Goal: Answer question/provide support: Share knowledge or assist other users

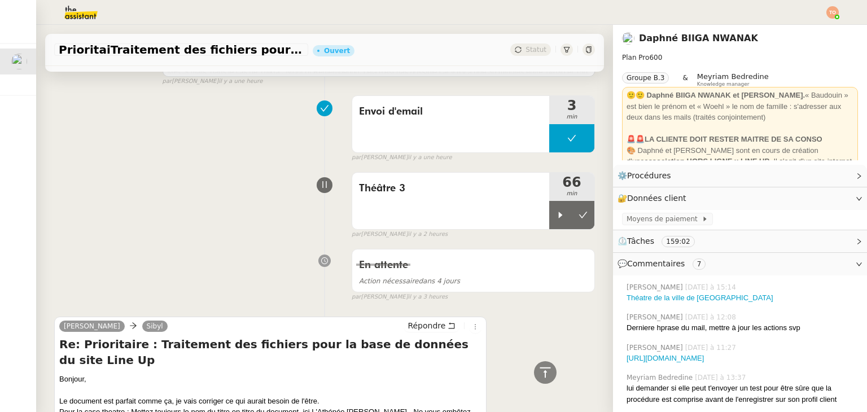
scroll to position [677, 0]
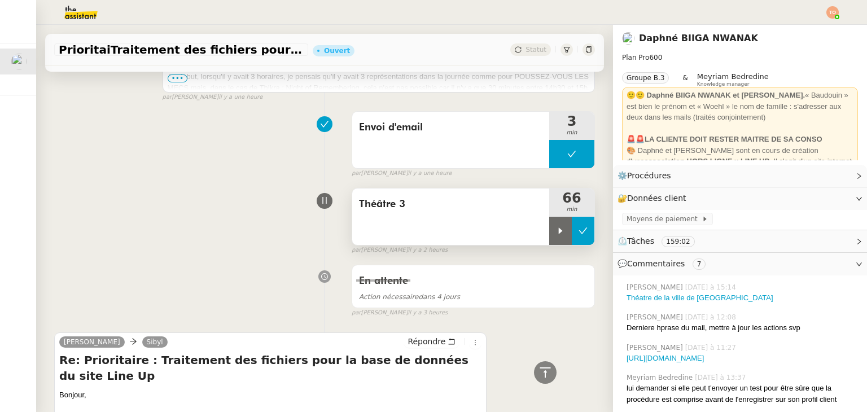
click at [432, 235] on icon at bounding box center [583, 230] width 9 height 9
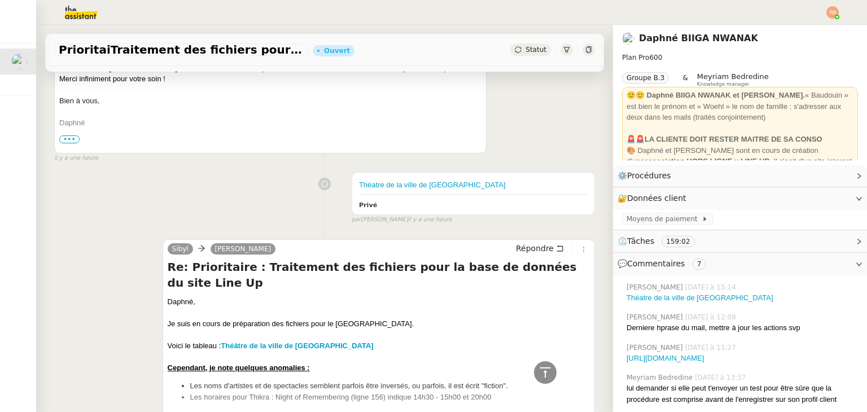
scroll to position [0, 0]
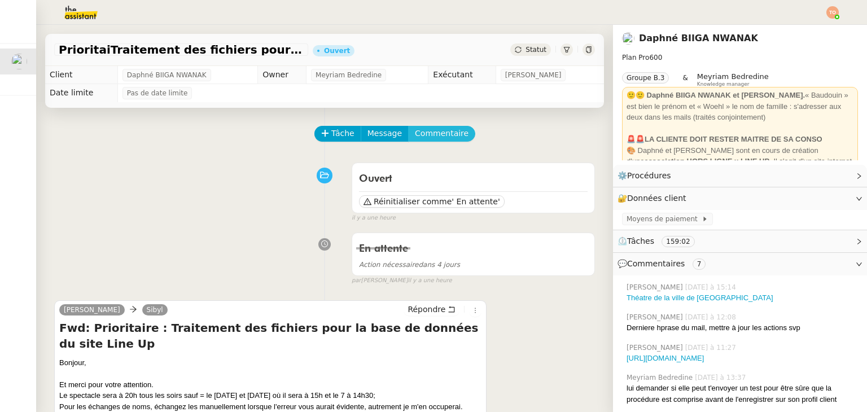
click at [419, 135] on span "Commentaire" at bounding box center [442, 133] width 54 height 13
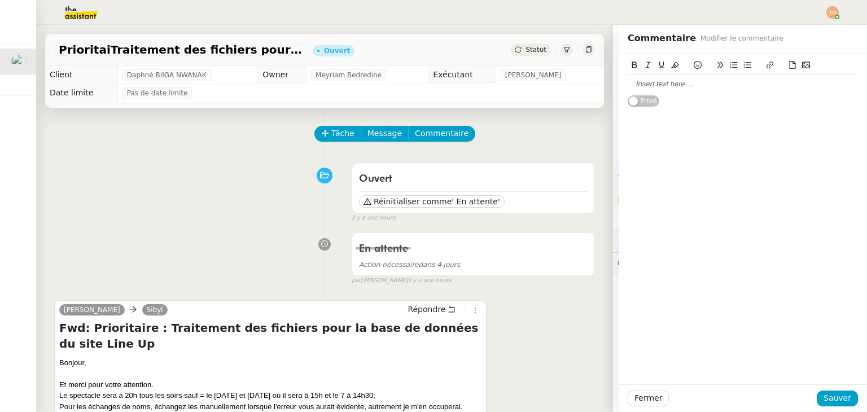
click at [432, 87] on div at bounding box center [743, 84] width 230 height 10
click at [432, 396] on span "Fermer" at bounding box center [648, 398] width 28 height 13
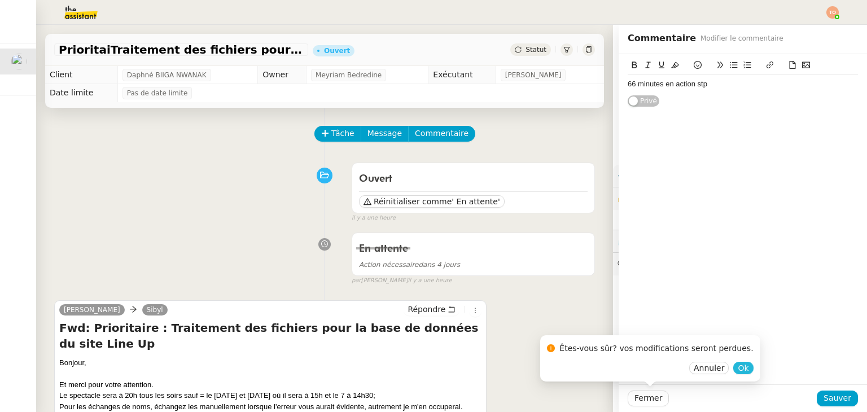
click at [432, 366] on div "Êtes-vous sûr? vos modifications seront perdues. Annuler Ok" at bounding box center [650, 358] width 220 height 47
click at [432, 371] on span "Ok" at bounding box center [743, 367] width 11 height 11
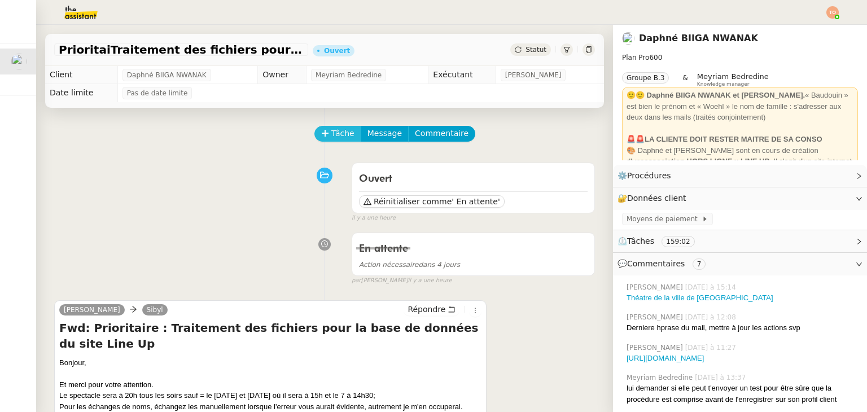
click at [321, 136] on icon at bounding box center [325, 133] width 8 height 8
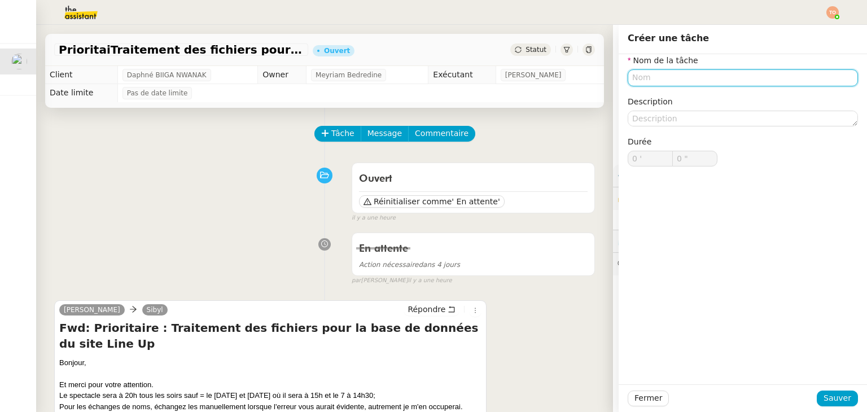
click at [432, 75] on input "text" at bounding box center [743, 77] width 230 height 16
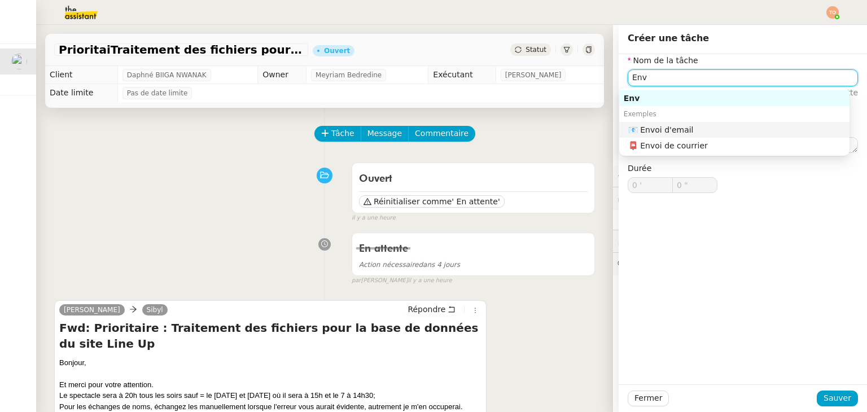
click at [432, 124] on nz-auto-option "📧 Envoi d'email" at bounding box center [734, 130] width 230 height 16
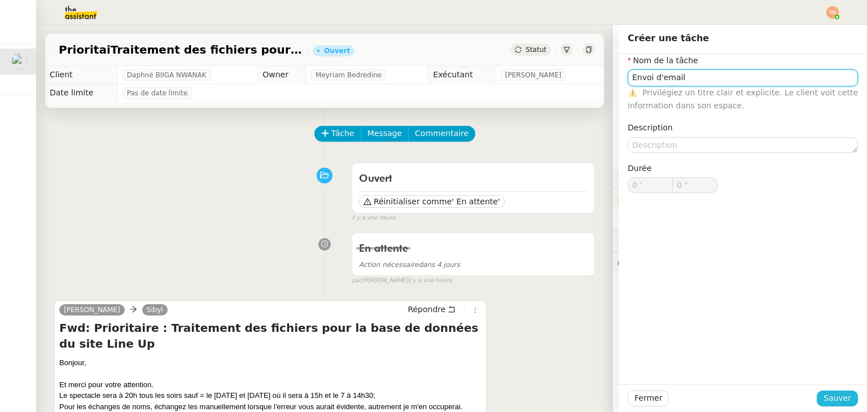
type input "Envoi d'email"
click at [432, 402] on span "Sauver" at bounding box center [838, 398] width 28 height 13
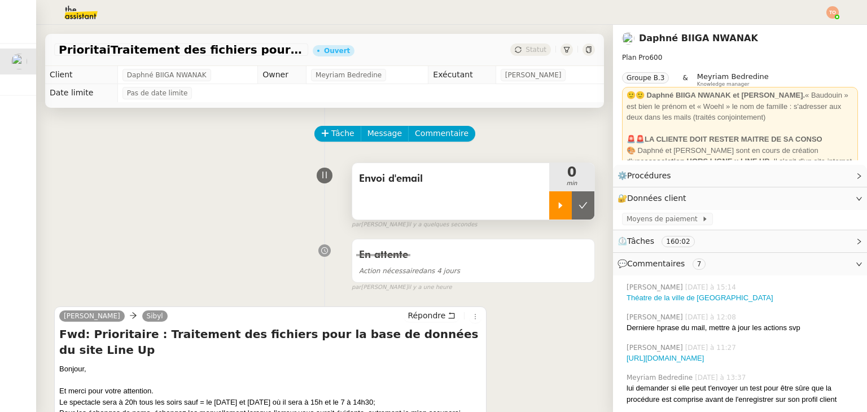
click at [432, 202] on div at bounding box center [560, 205] width 23 height 28
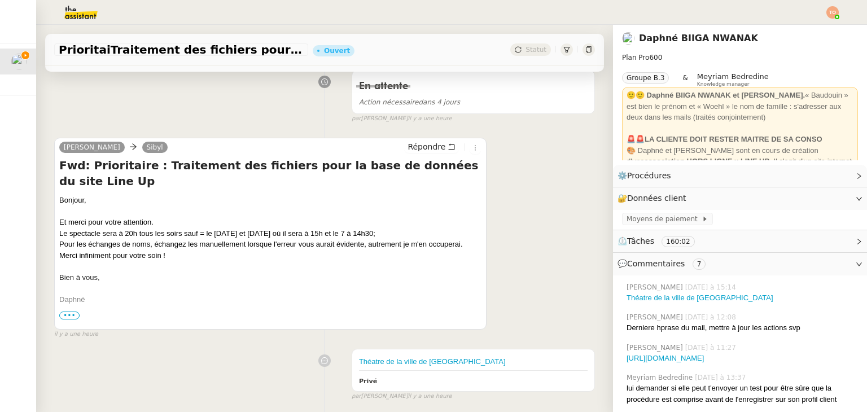
scroll to position [169, 0]
click at [419, 150] on span "Répondre" at bounding box center [427, 146] width 38 height 11
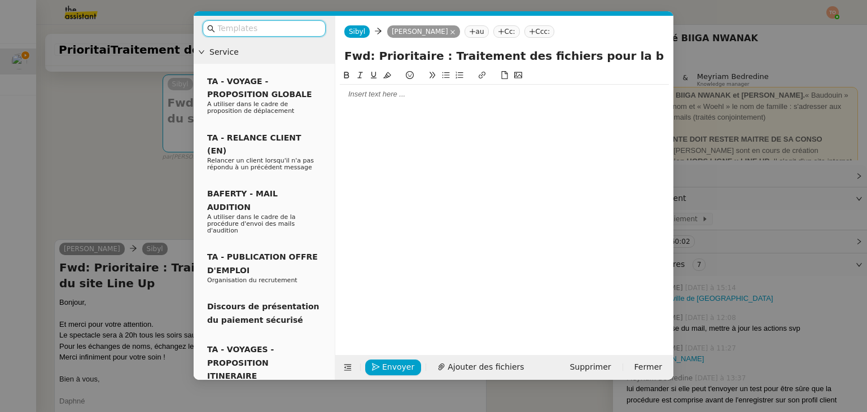
click at [405, 103] on div at bounding box center [504, 94] width 329 height 19
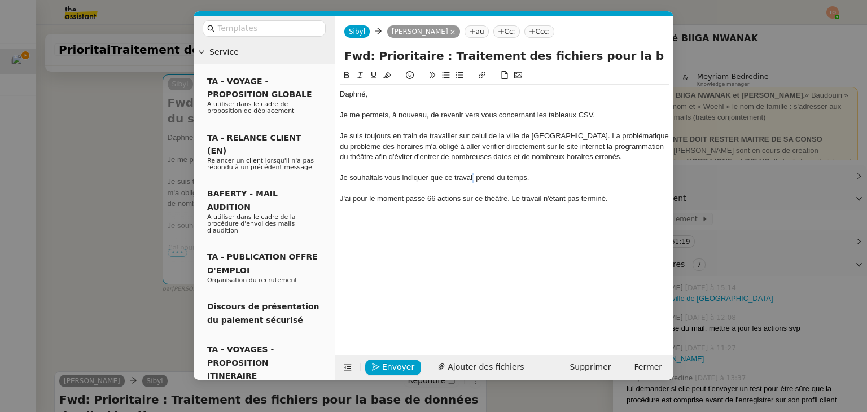
click at [432, 177] on div "Je souhaitais vous indiquer que ce travail prend du temps." at bounding box center [504, 178] width 329 height 10
drag, startPoint x: 539, startPoint y: 175, endPoint x: 446, endPoint y: 174, distance: 93.1
click at [432, 174] on div "Je souhaitais vous indiquer que ce travail prend du temps." at bounding box center [504, 178] width 329 height 10
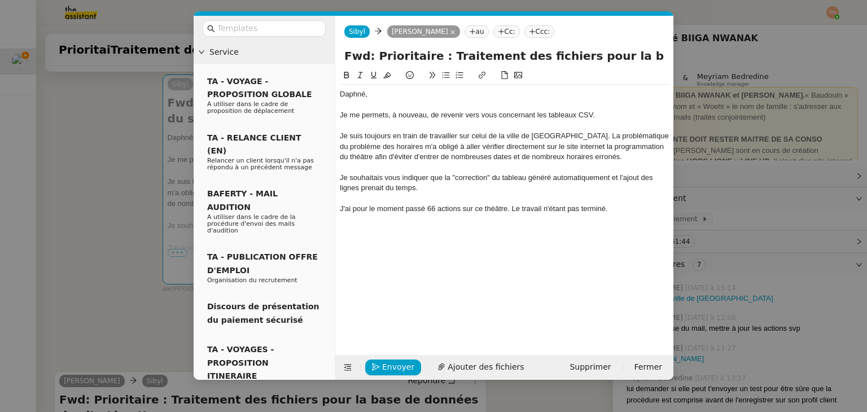
click at [432, 208] on div "J'ai pour le moment passé 66 actions sur ce théâtre. Le travail n'étant pas ter…" at bounding box center [504, 209] width 329 height 10
click at [386, 229] on li "Puis-je finaliser ce tableau ?" at bounding box center [510, 230] width 318 height 10
click at [391, 230] on li "Puis-je finaliser ce tableau ?" at bounding box center [510, 230] width 318 height 10
drag, startPoint x: 650, startPoint y: 134, endPoint x: 612, endPoint y: 133, distance: 37.8
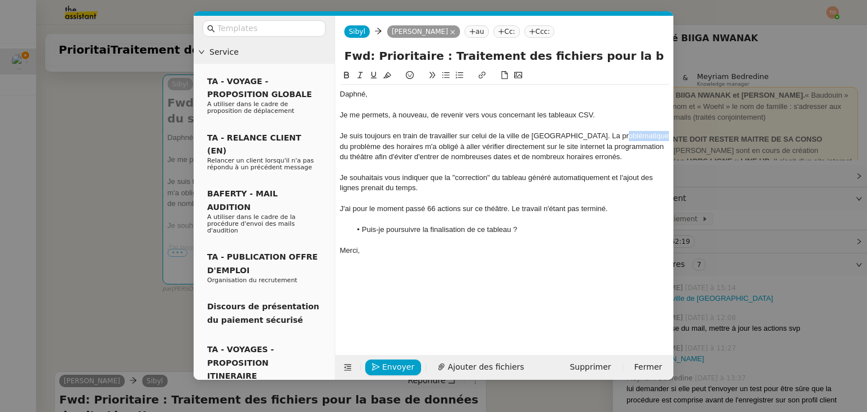
click at [432, 133] on div "Je suis toujours en train de travailler sur celui de la ville de [GEOGRAPHIC_DA…" at bounding box center [504, 146] width 329 height 31
click at [432, 157] on div "Je suis toujours en train de travailler sur celui de la ville de [GEOGRAPHIC_DA…" at bounding box center [504, 146] width 329 height 31
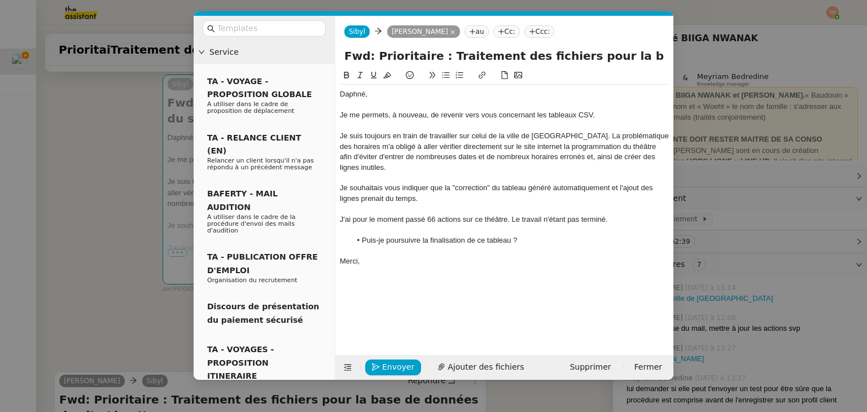
click at [432, 158] on div "Je suis toujours en train de travailler sur celui de la ville de [GEOGRAPHIC_DA…" at bounding box center [504, 152] width 329 height 42
click at [432, 157] on div "Je suis toujours en train de travailler sur celui de la ville de [GEOGRAPHIC_DA…" at bounding box center [504, 152] width 329 height 42
click at [432, 156] on div "Je suis toujours en train de travailler sur celui de la ville de [GEOGRAPHIC_DA…" at bounding box center [504, 152] width 329 height 42
click at [432, 155] on div "Je suis toujours en train de travailler sur celui de la ville de [GEOGRAPHIC_DA…" at bounding box center [504, 152] width 329 height 42
click at [0, 0] on lt-span "ainsi ," at bounding box center [0, 0] width 0 height 0
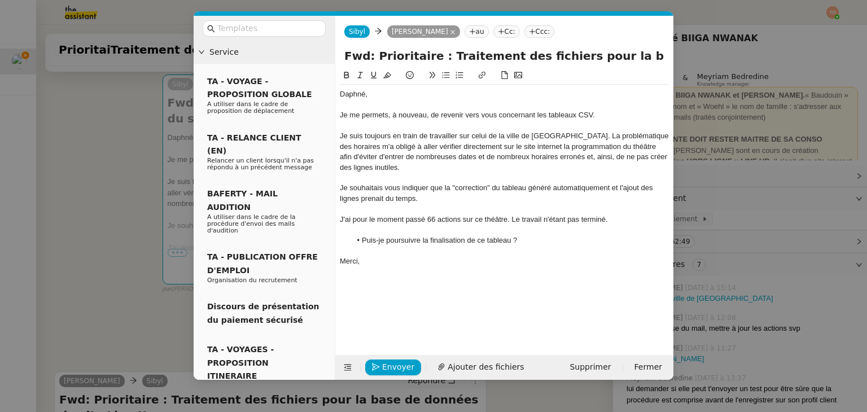
click at [432, 183] on div "Je souhaitais vous indiquer que la "correction" du tableau généré automatiqueme…" at bounding box center [504, 193] width 329 height 21
click at [142, 248] on nz-modal-container "Service TA - VOYAGE - PROPOSITION GLOBALE A utiliser dans le cadre de propositi…" at bounding box center [433, 206] width 867 height 412
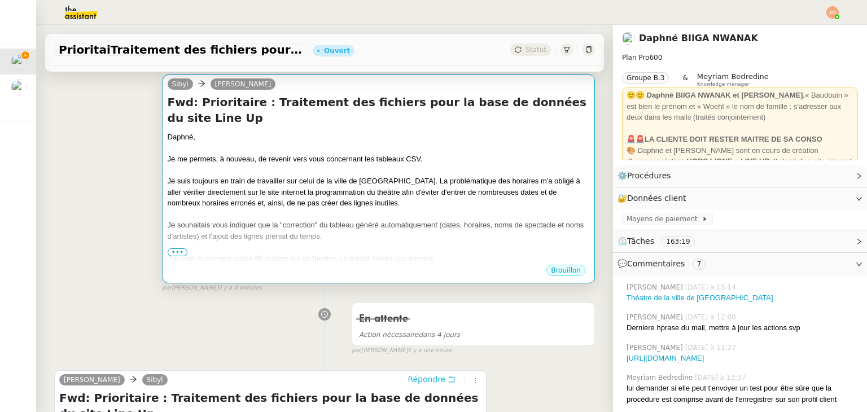
scroll to position [0, 0]
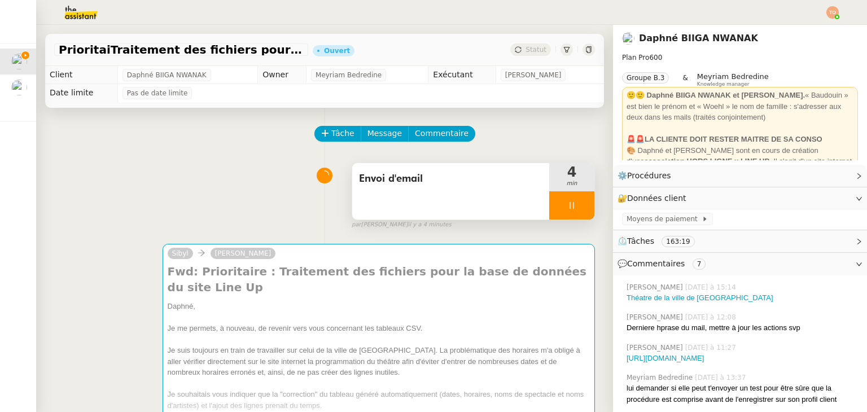
click at [432, 204] on icon at bounding box center [572, 205] width 4 height 7
click at [432, 207] on icon at bounding box center [583, 205] width 9 height 9
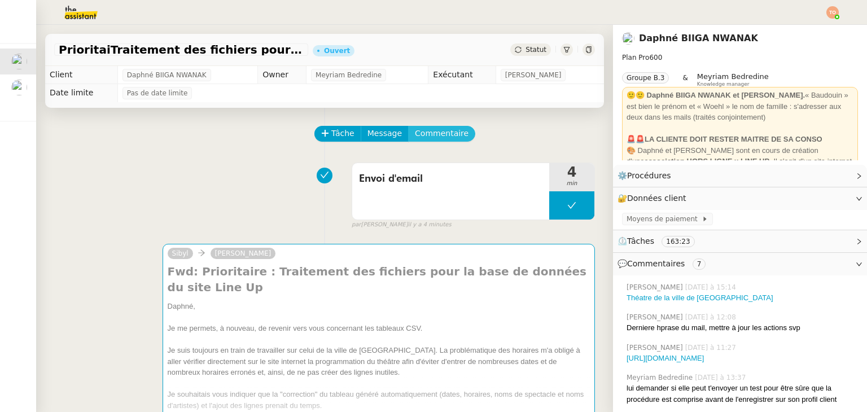
click at [429, 134] on span "Commentaire" at bounding box center [442, 133] width 54 height 13
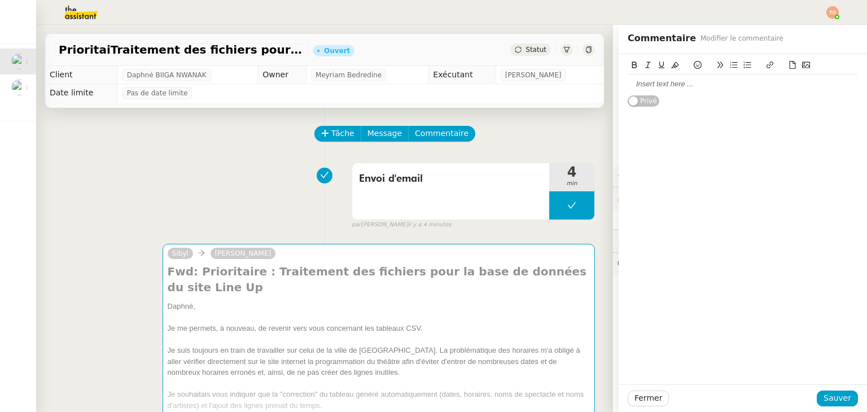
click at [432, 85] on div at bounding box center [743, 84] width 230 height 10
click at [432, 405] on button "Sauver" at bounding box center [837, 399] width 41 height 16
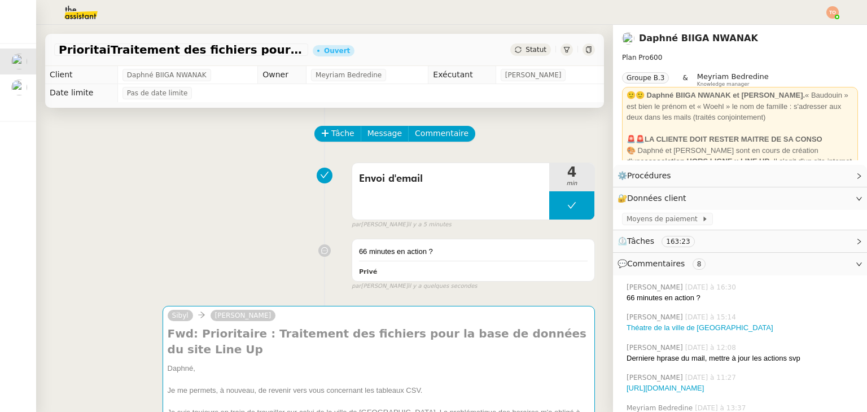
click at [432, 41] on div "PrioritaiTraitement des fichiers pour la base de données du site Line Up Ouvert…" at bounding box center [324, 50] width 559 height 32
click at [432, 42] on div "PrioritaiTraitement des fichiers pour la base de données du site Line Up Ouvert…" at bounding box center [324, 50] width 559 height 32
click at [432, 46] on span "Statut" at bounding box center [536, 50] width 21 height 8
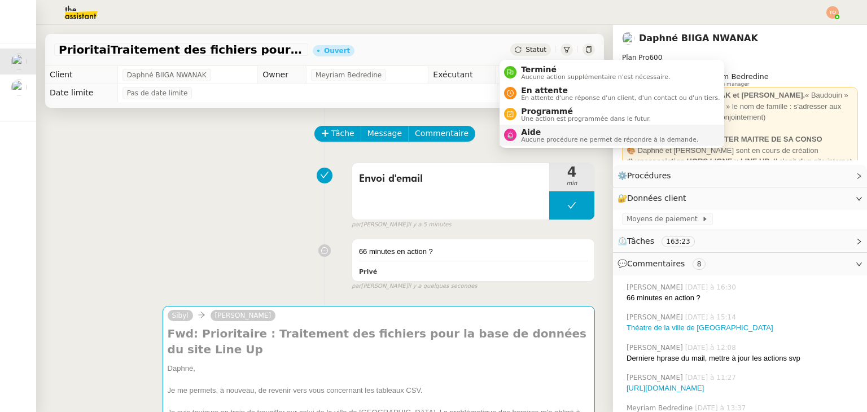
click at [432, 129] on span "Aide" at bounding box center [609, 132] width 177 height 9
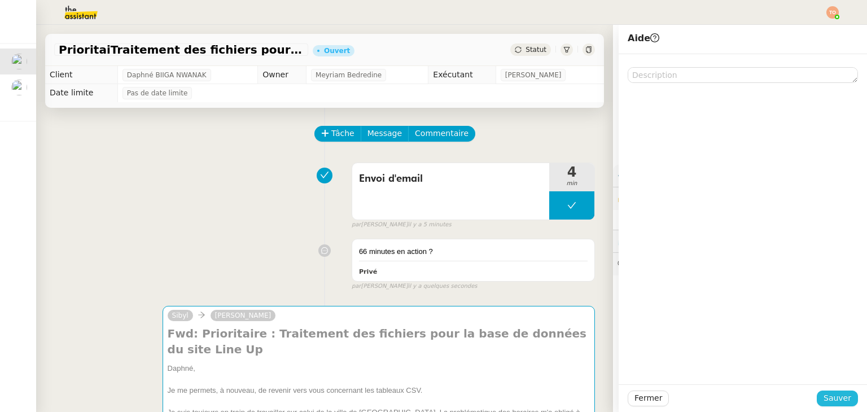
drag, startPoint x: 837, startPoint y: 390, endPoint x: 830, endPoint y: 388, distance: 7.1
click at [432, 389] on div "Fermer Sauver" at bounding box center [743, 398] width 248 height 28
click at [432, 392] on span "Sauver" at bounding box center [838, 398] width 28 height 13
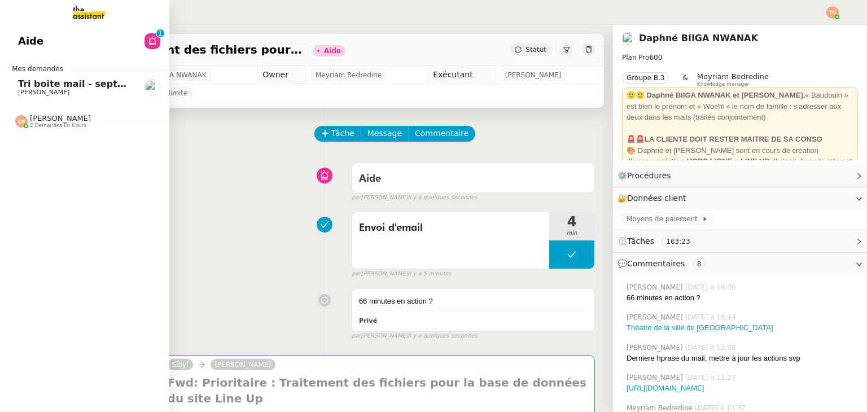
click at [10, 92] on link "Tri boite mail - [DATE] [PERSON_NAME]" at bounding box center [84, 88] width 169 height 26
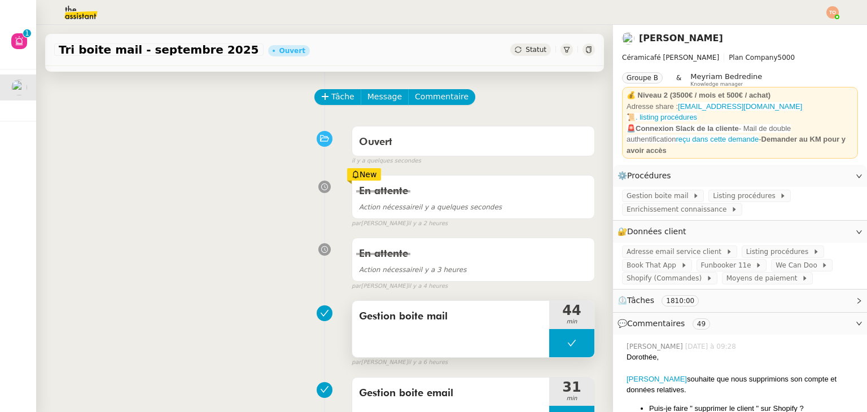
scroll to position [56, 0]
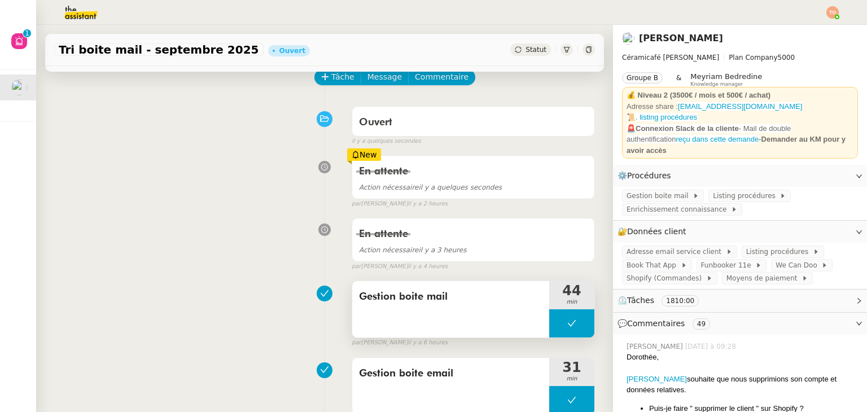
click at [432, 332] on button at bounding box center [571, 323] width 45 height 28
click at [432, 331] on div at bounding box center [560, 323] width 23 height 28
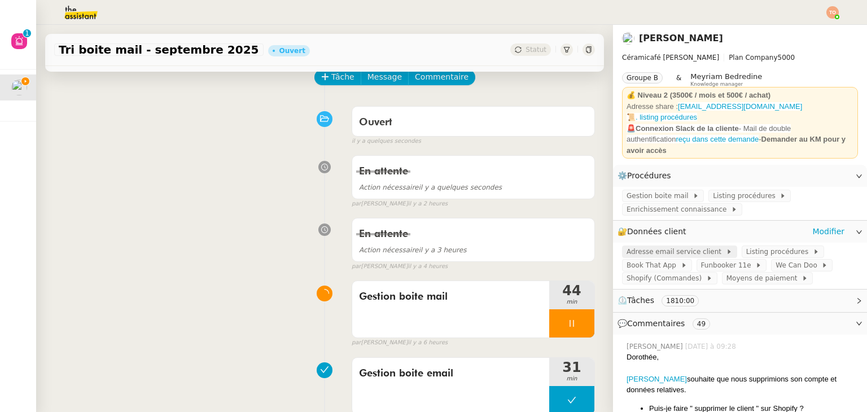
click at [432, 248] on span "Adresse email service client" at bounding box center [676, 251] width 99 height 11
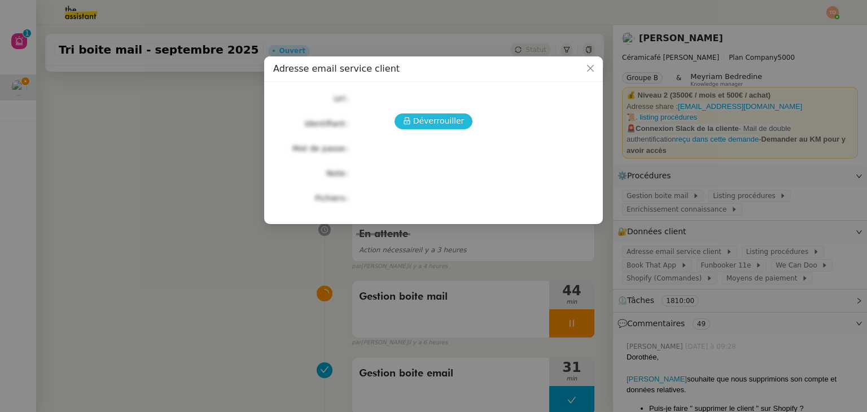
click at [432, 124] on span "Déverrouiller" at bounding box center [438, 121] width 51 height 13
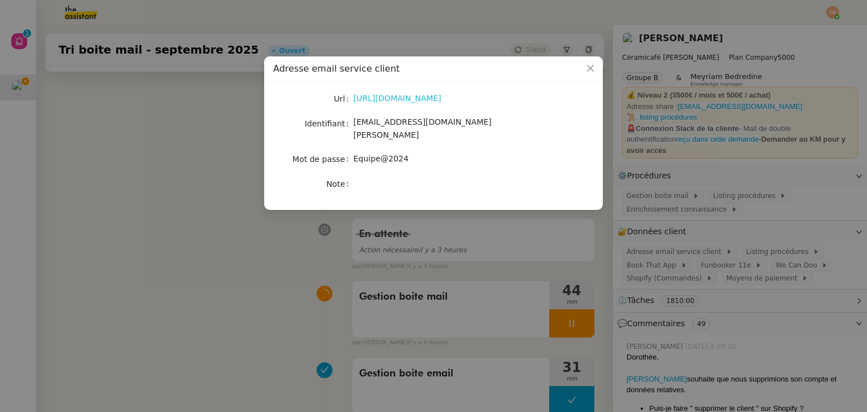
click at [432, 99] on link "[URL][DOMAIN_NAME]" at bounding box center [397, 98] width 88 height 9
click at [272, 221] on nz-modal-container "Adresse email service client Url [URL][DOMAIN_NAME] Identifiant [EMAIL_ADDRESS]…" at bounding box center [433, 206] width 867 height 412
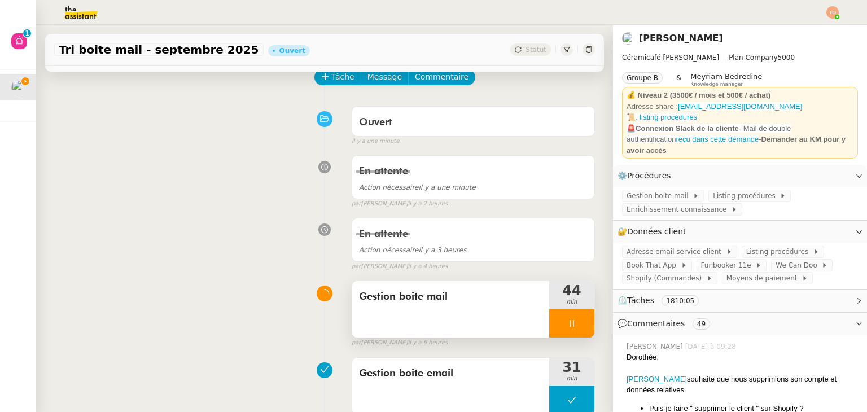
click at [432, 319] on div at bounding box center [571, 323] width 45 height 28
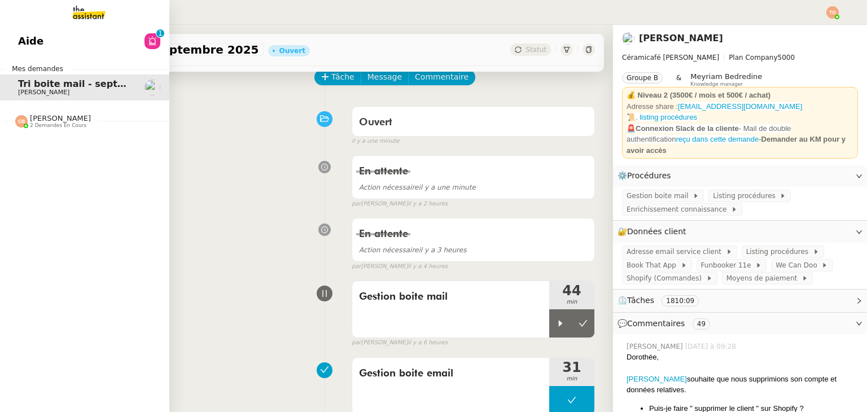
click at [32, 41] on link "Aide 0 1 2 3 4 5 6 7 8 9" at bounding box center [84, 41] width 169 height 26
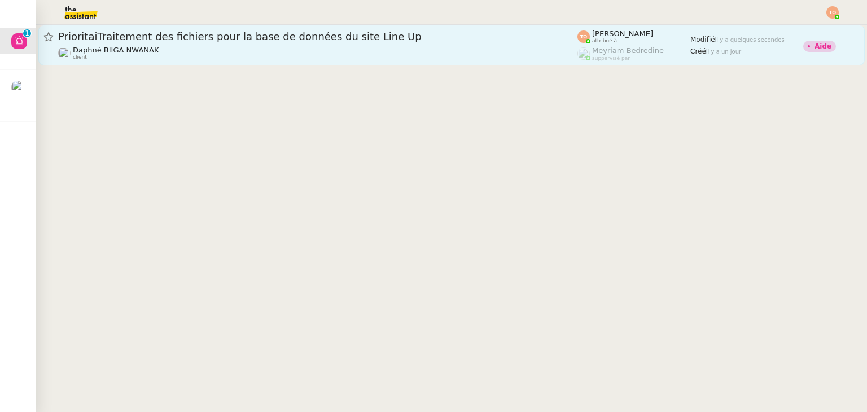
click at [323, 52] on div "Daphné BIIGA NWANAK client" at bounding box center [317, 53] width 519 height 15
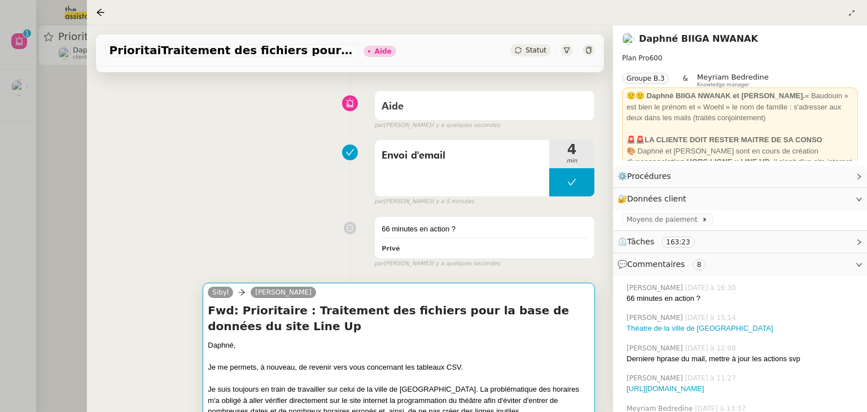
scroll to position [169, 0]
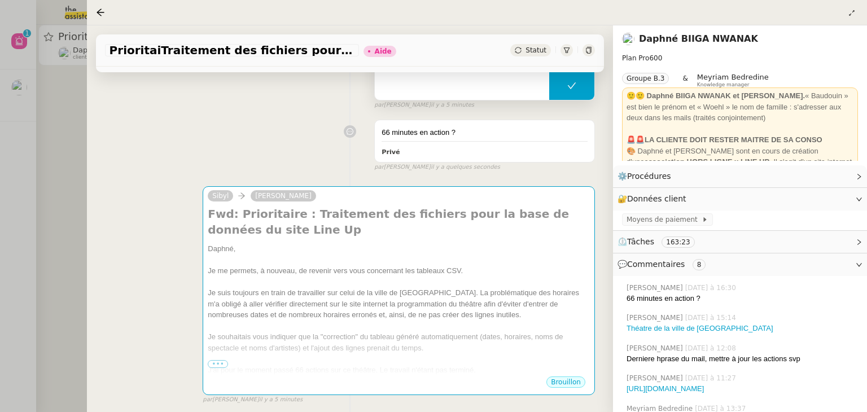
click at [432, 81] on button at bounding box center [571, 86] width 45 height 28
click at [432, 85] on icon at bounding box center [560, 85] width 9 height 9
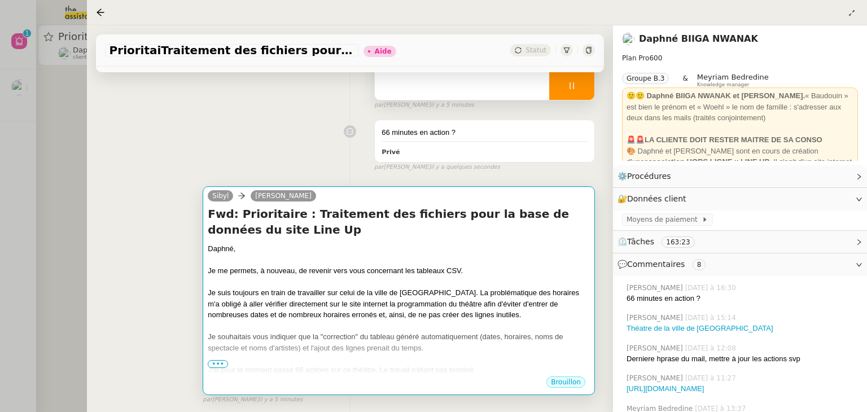
click at [432, 277] on div "Je me permets, à nouveau, de revenir vers vous concernant les tableaux CSV." at bounding box center [399, 270] width 382 height 11
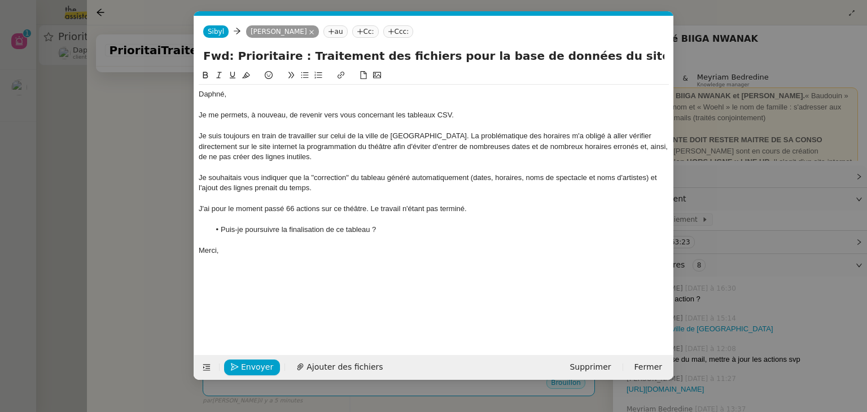
scroll to position [0, 24]
click at [325, 190] on div "Je souhaitais vous indiquer que la "correction" du tableau généré automatiqueme…" at bounding box center [434, 183] width 470 height 21
click at [142, 160] on nz-modal-container "Service TA - VOYAGE - PROPOSITION GLOBALE A utiliser dans le cadre de propositi…" at bounding box center [433, 206] width 867 height 412
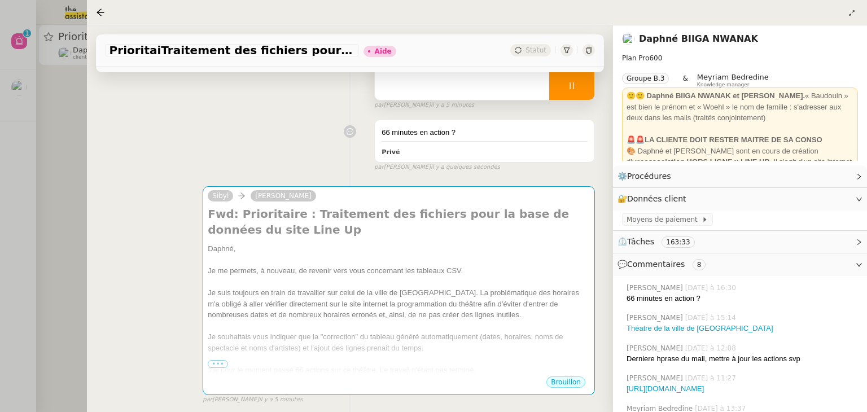
click at [432, 86] on div at bounding box center [571, 86] width 45 height 28
click at [432, 88] on icon at bounding box center [583, 85] width 9 height 9
click at [23, 91] on div at bounding box center [433, 206] width 867 height 412
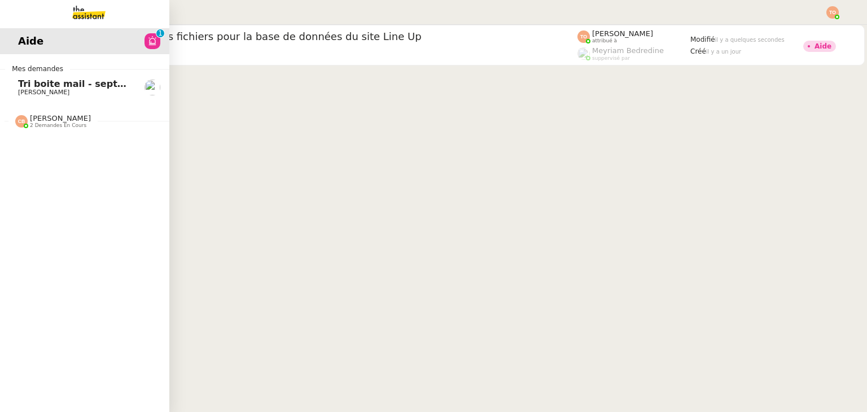
click at [26, 90] on span "[PERSON_NAME]" at bounding box center [43, 92] width 51 height 7
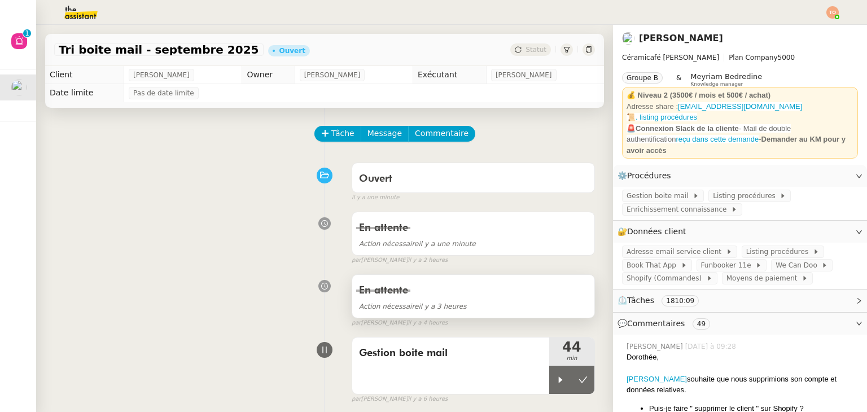
drag, startPoint x: 547, startPoint y: 378, endPoint x: 510, endPoint y: 278, distance: 106.1
click at [432, 378] on icon at bounding box center [560, 379] width 9 height 9
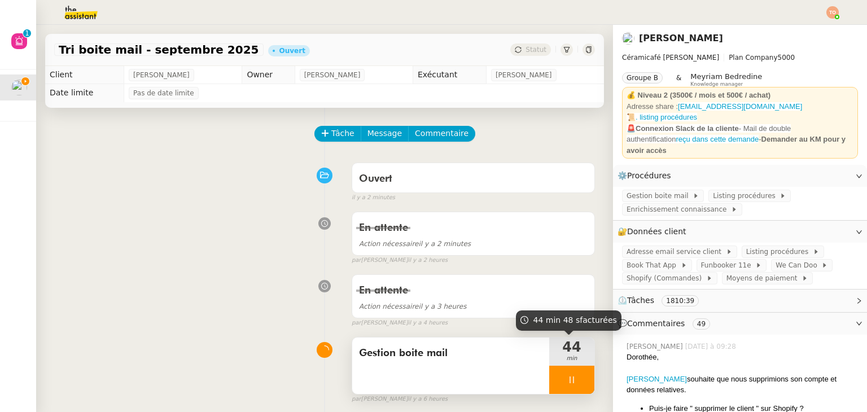
click at [432, 378] on div at bounding box center [571, 380] width 45 height 28
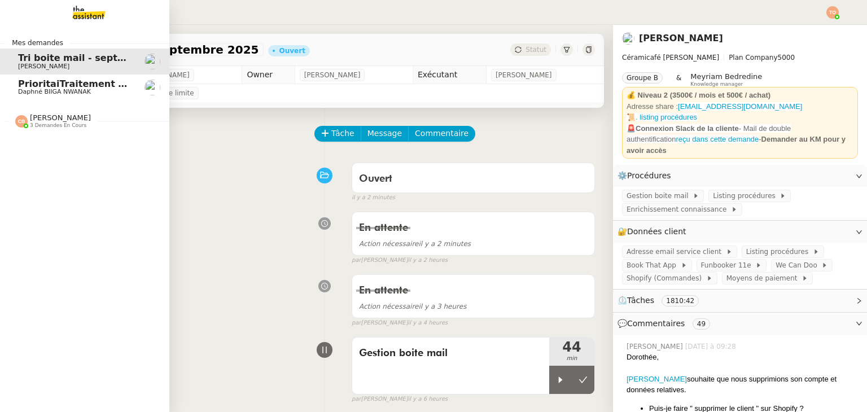
click at [25, 82] on span "PrioritaiTraitement des fichiers pour la base de données du site Line Up" at bounding box center [201, 83] width 366 height 11
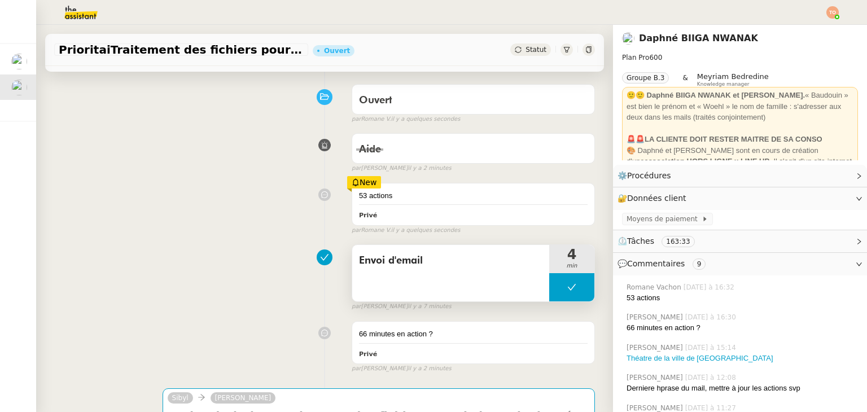
scroll to position [226, 0]
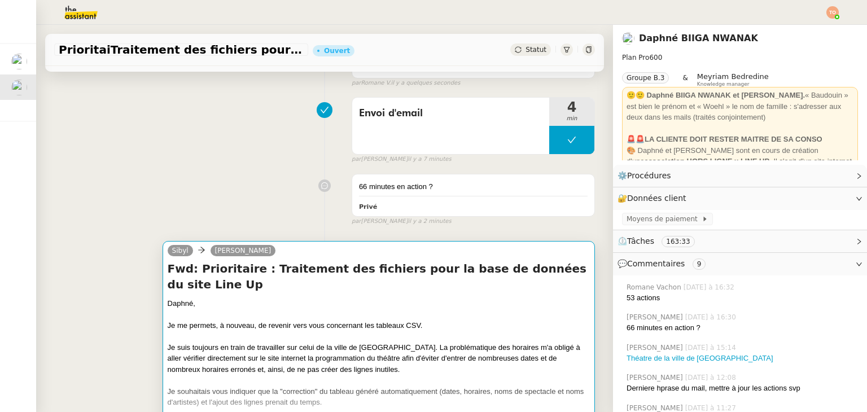
click at [402, 309] on div at bounding box center [379, 314] width 422 height 11
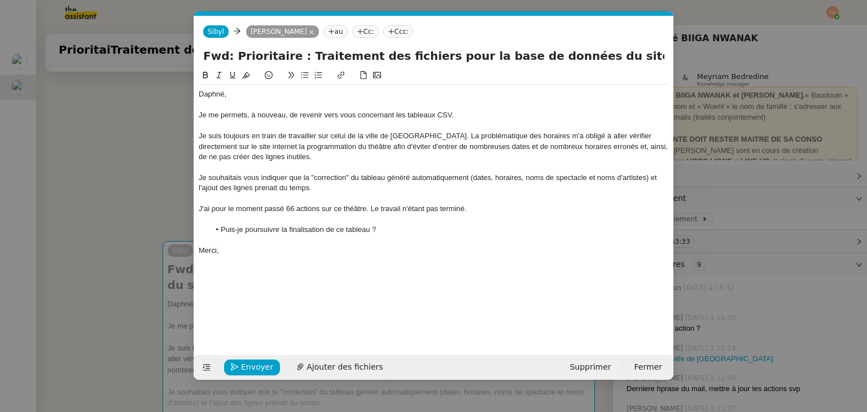
scroll to position [0, 24]
click at [294, 205] on div "J'ai pour le moment passé 66 actions sur ce théâtre. Le travail n'étant pas ter…" at bounding box center [434, 209] width 470 height 10
click at [264, 364] on span "Envoyer" at bounding box center [257, 367] width 32 height 13
click at [264, 364] on span "Confirmer l'envoi" at bounding box center [275, 367] width 68 height 13
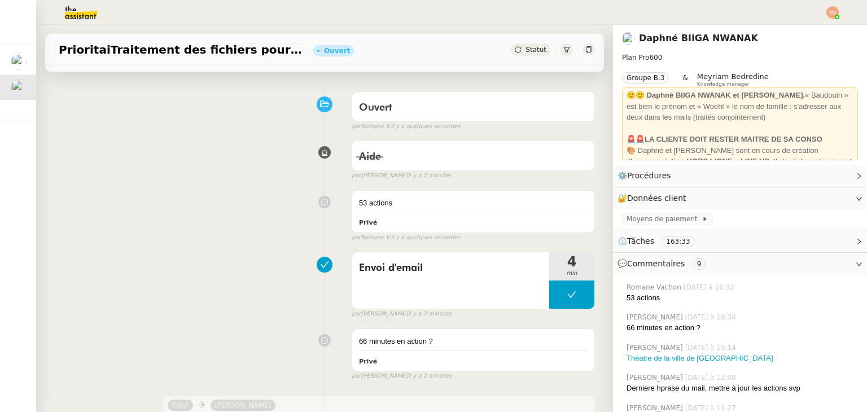
scroll to position [0, 0]
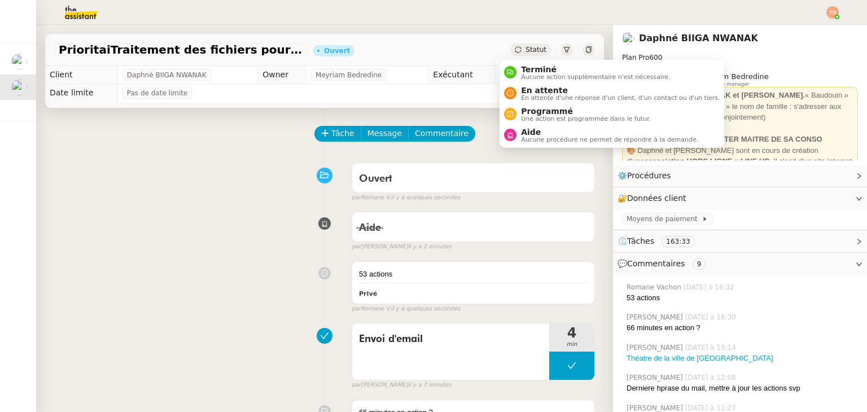
click at [432, 48] on span "Statut" at bounding box center [536, 50] width 21 height 8
click at [432, 87] on span "En attente" at bounding box center [620, 90] width 199 height 9
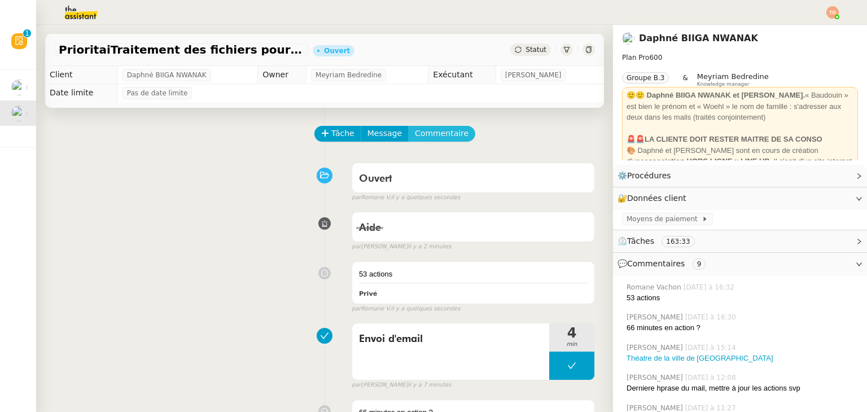
click at [432, 132] on button "Commentaire" at bounding box center [441, 134] width 67 height 16
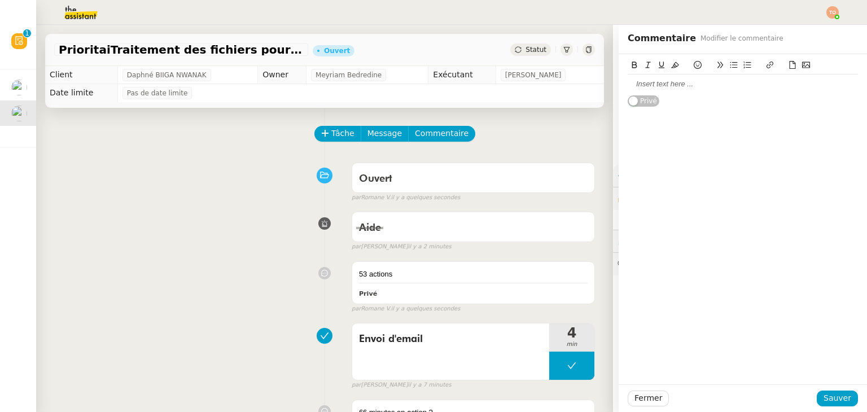
click at [432, 82] on div at bounding box center [743, 84] width 230 height 10
click at [432, 396] on span "Sauver" at bounding box center [838, 398] width 28 height 13
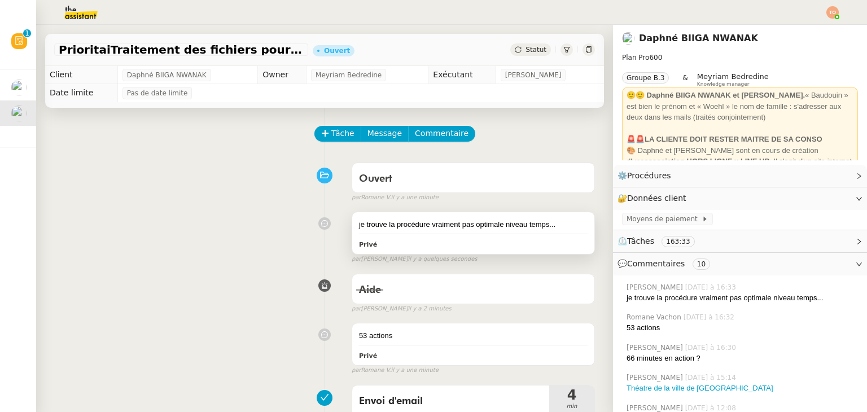
click at [432, 221] on div "je trouve la procédure vraiment pas optimale niveau temps..." at bounding box center [473, 224] width 229 height 11
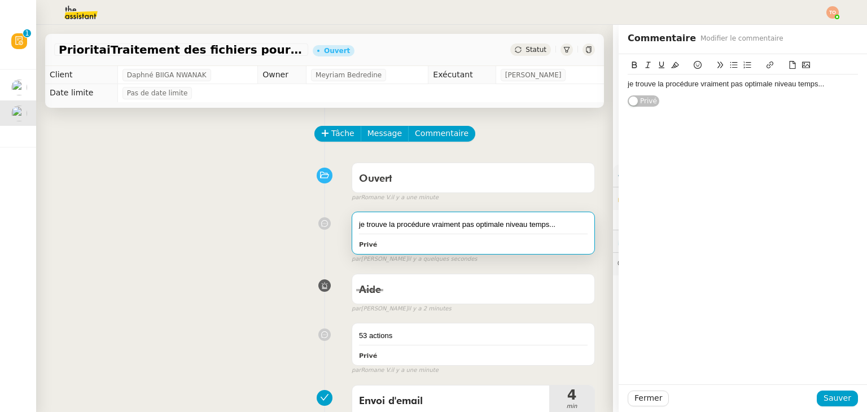
click at [432, 84] on div "je trouve la procédure vraiment pas optimale niveau temps..." at bounding box center [743, 84] width 230 height 10
click at [432, 394] on span "Sauver" at bounding box center [838, 398] width 28 height 13
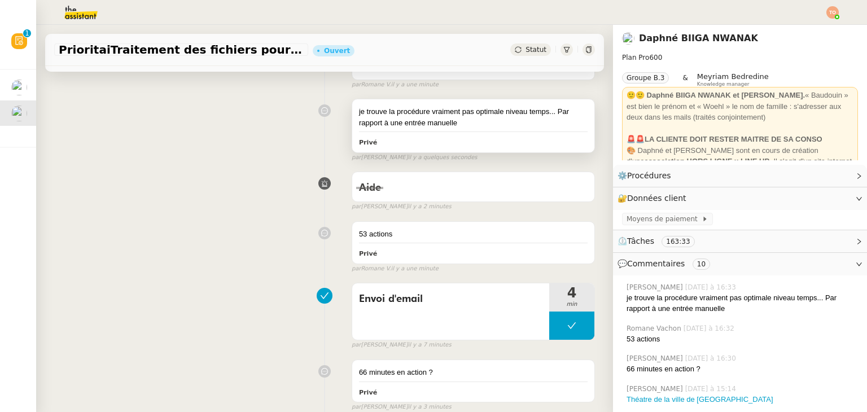
scroll to position [339, 0]
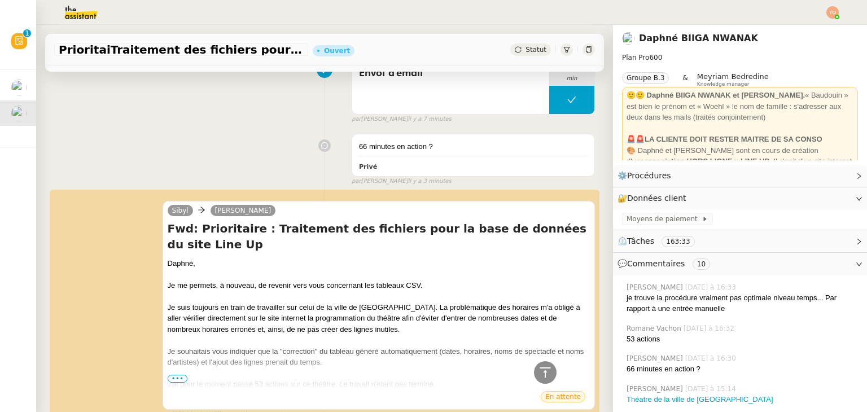
click at [432, 51] on span "Statut" at bounding box center [536, 50] width 21 height 8
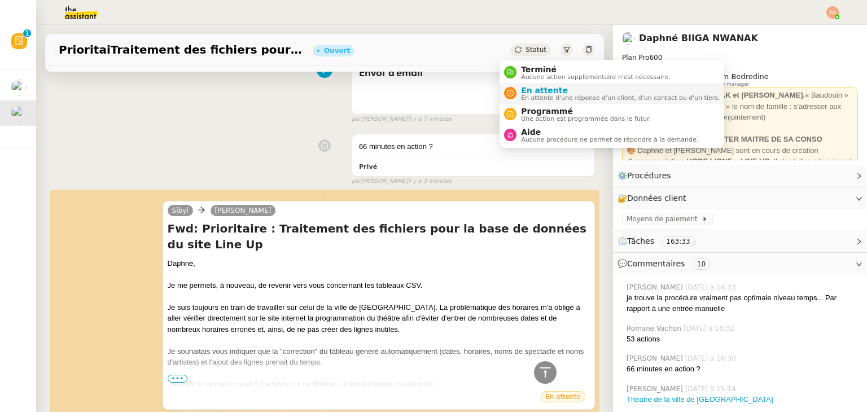
click at [432, 86] on span "En attente" at bounding box center [620, 90] width 199 height 9
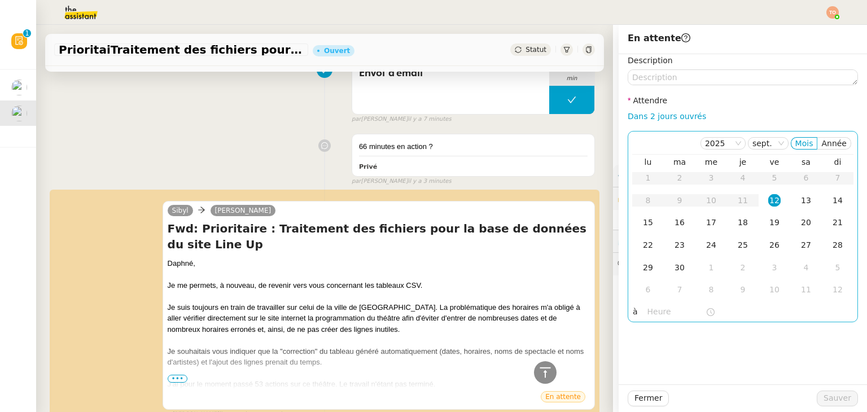
drag, startPoint x: 654, startPoint y: 117, endPoint x: 669, endPoint y: 133, distance: 22.4
click at [432, 117] on link "Dans 2 jours ouvrés" at bounding box center [667, 116] width 78 height 9
type input "07:00"
click at [432, 389] on div "Fermer Sauver" at bounding box center [743, 398] width 248 height 28
click at [432, 122] on div "Dans 2 jours ouvrés" at bounding box center [743, 116] width 230 height 13
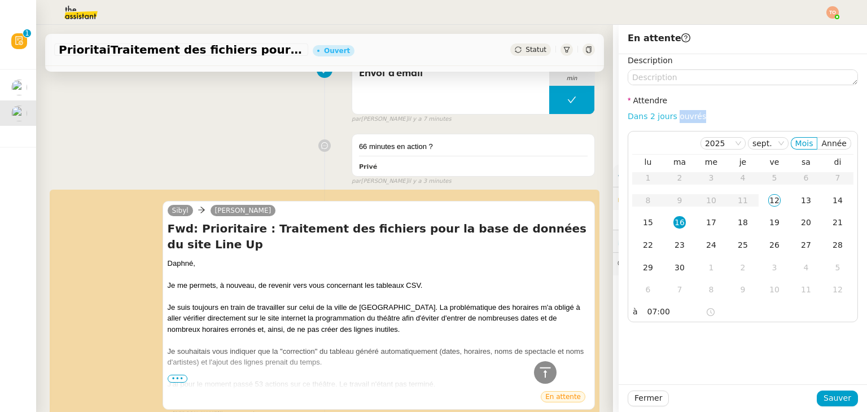
click at [432, 122] on div "Dans 2 jours ouvrés" at bounding box center [743, 116] width 230 height 13
click at [432, 118] on link "Dans 2 jours ouvrés" at bounding box center [667, 116] width 78 height 9
click at [432, 395] on button "Sauver" at bounding box center [837, 399] width 41 height 16
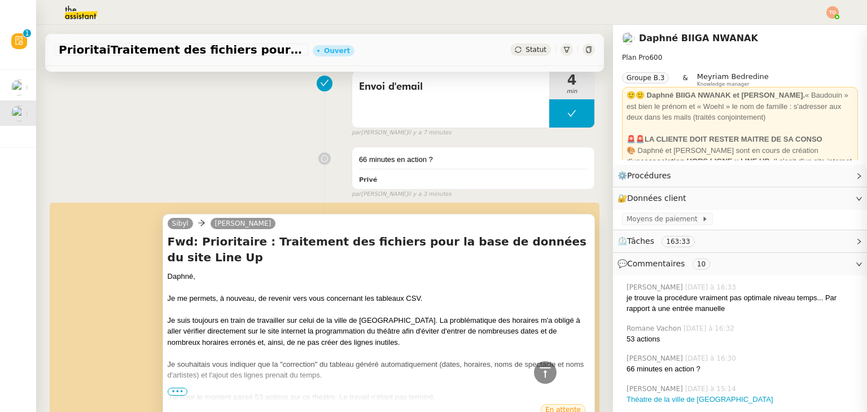
scroll to position [352, 0]
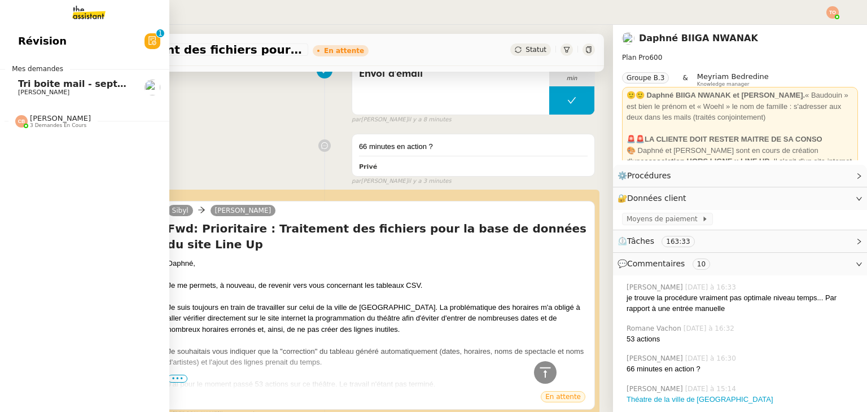
click at [123, 86] on span "Tri boite mail - septembre 2025" at bounding box center [98, 83] width 160 height 11
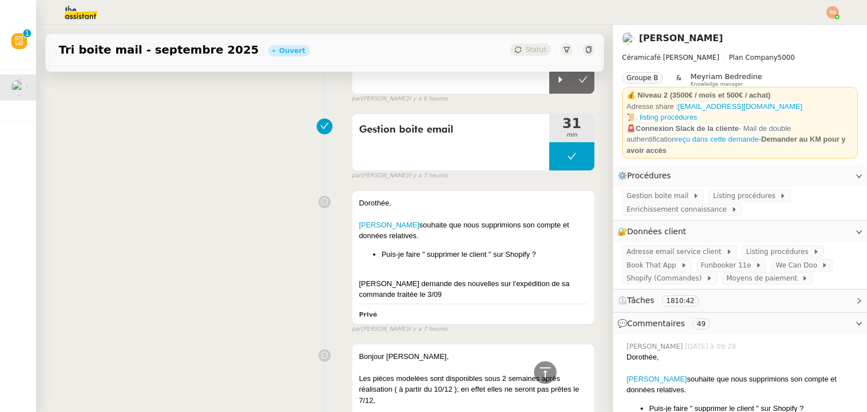
scroll to position [69, 0]
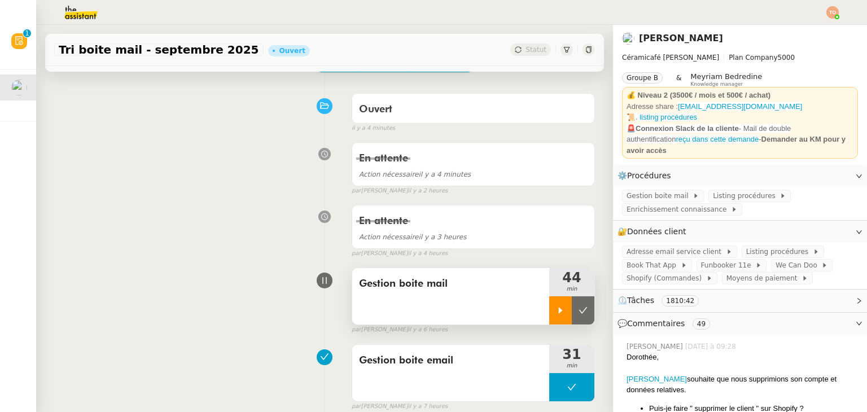
click at [432, 308] on icon at bounding box center [560, 310] width 9 height 9
click at [432, 190] on span "Listing procédures" at bounding box center [746, 195] width 67 height 11
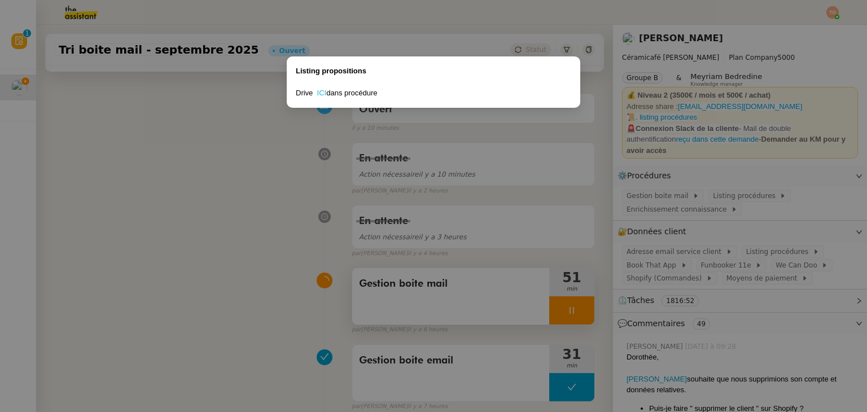
click at [323, 91] on link "ICI" at bounding box center [322, 93] width 10 height 8
click at [192, 145] on nz-modal-container "Listing propositions Drive ICI dans procédure" at bounding box center [433, 206] width 867 height 412
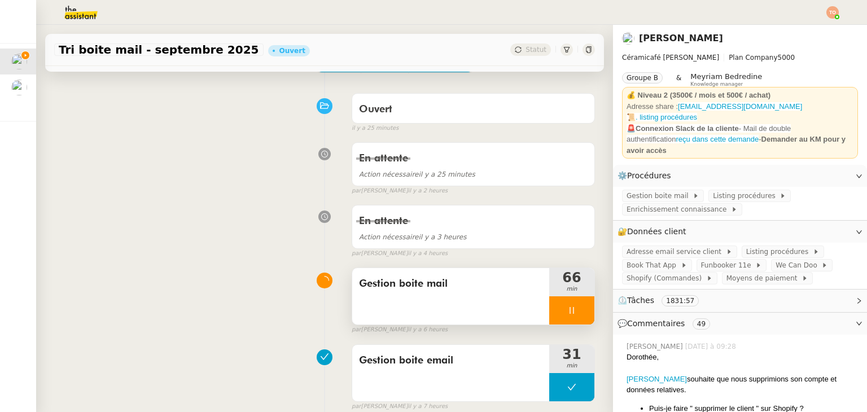
click at [432, 307] on icon at bounding box center [571, 310] width 9 height 9
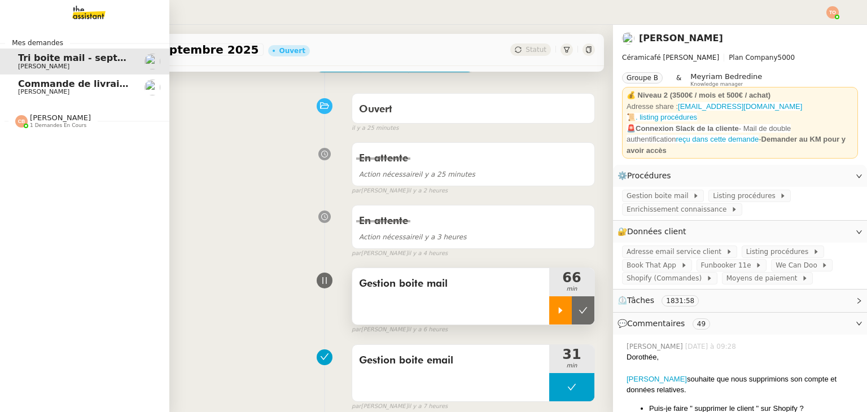
click at [7, 95] on link "Commande de livraisons- [DATE] [PERSON_NAME]" at bounding box center [84, 88] width 169 height 26
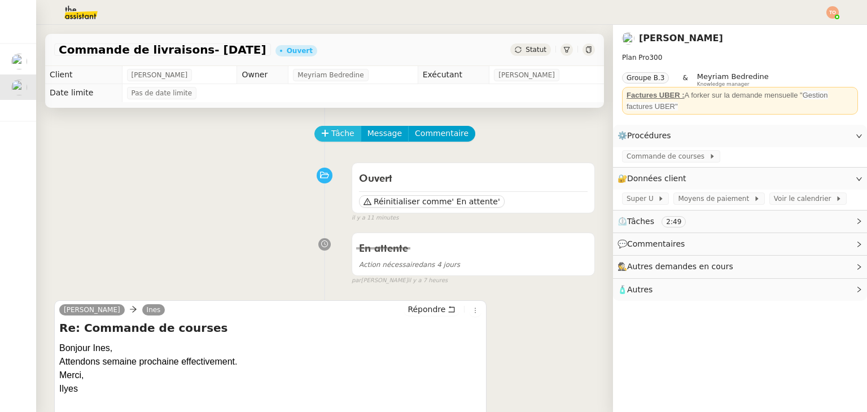
click at [339, 140] on span "Tâche" at bounding box center [342, 133] width 23 height 13
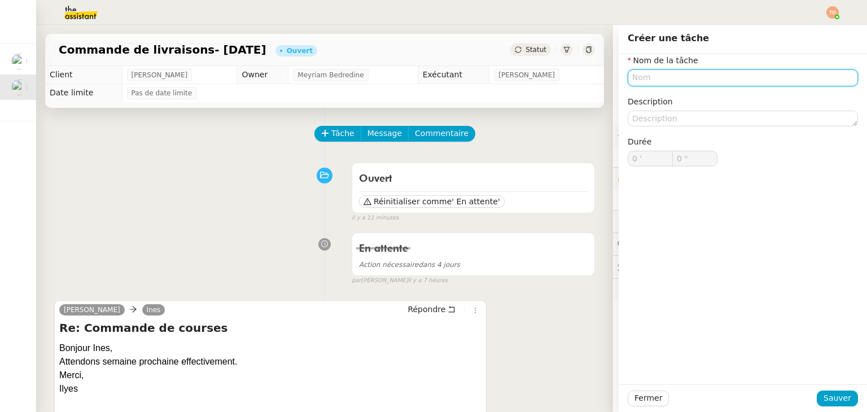
click at [432, 84] on input "text" at bounding box center [743, 77] width 230 height 16
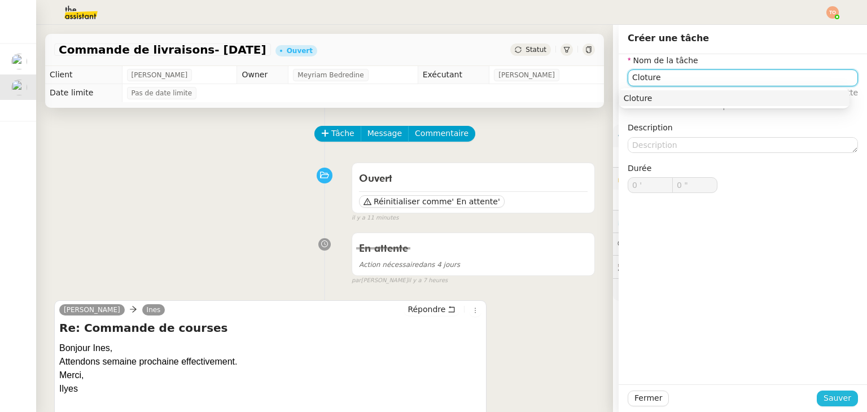
type input "Cloture"
click at [432, 400] on span "Sauver" at bounding box center [838, 398] width 28 height 13
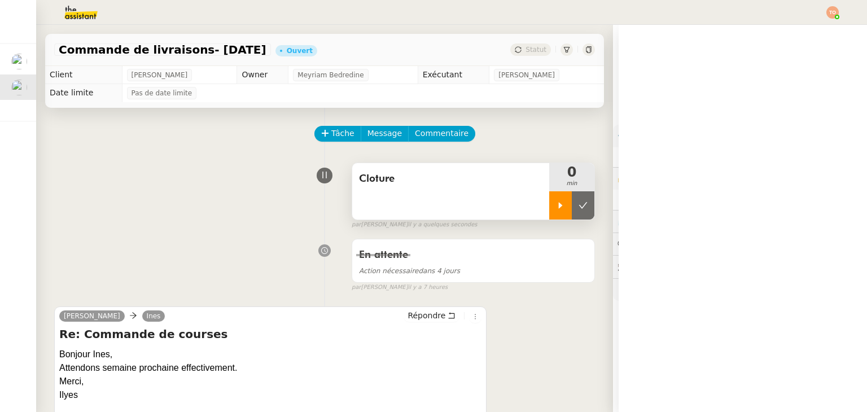
click at [432, 205] on icon at bounding box center [560, 205] width 9 height 9
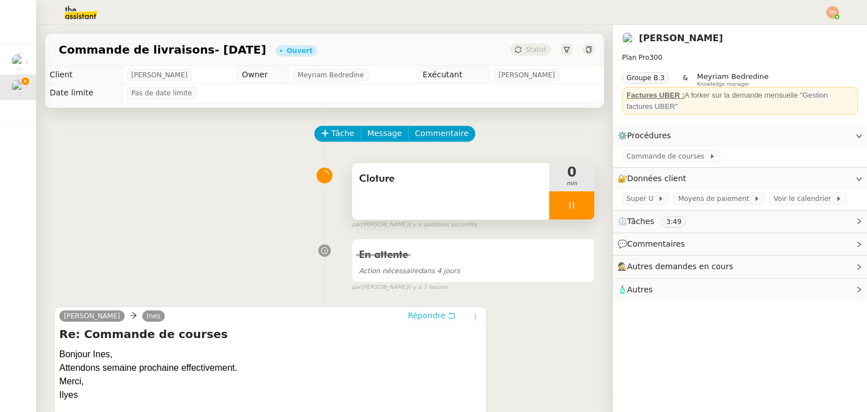
click at [432, 316] on icon at bounding box center [452, 316] width 8 height 8
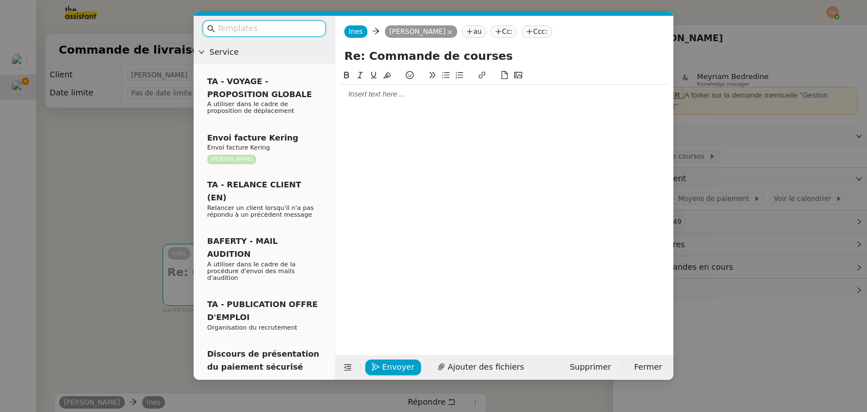
click at [243, 30] on input "text" at bounding box center [268, 28] width 102 height 13
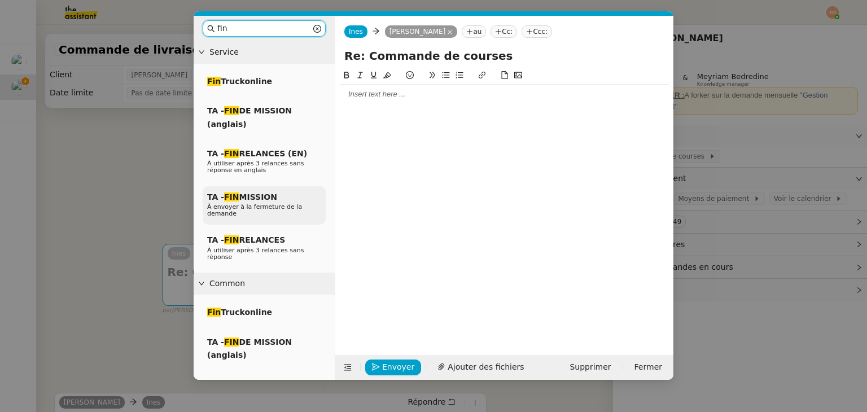
type input "fin"
click at [269, 193] on span "TA - FIN MISSION" at bounding box center [242, 196] width 70 height 9
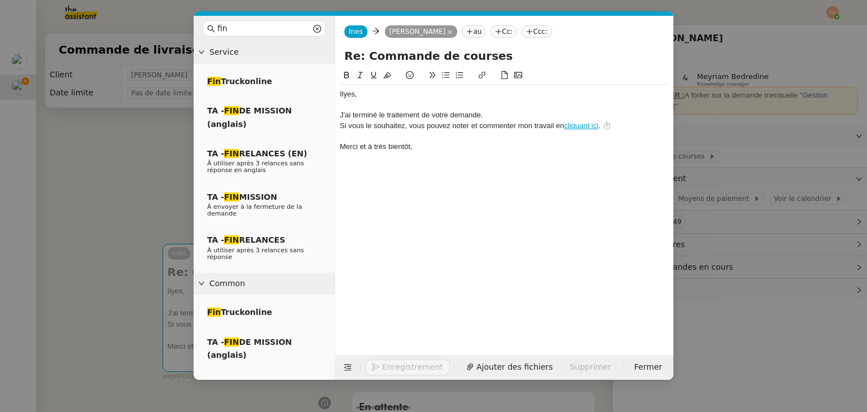
click at [408, 367] on button "Enregistrement" at bounding box center [407, 368] width 85 height 16
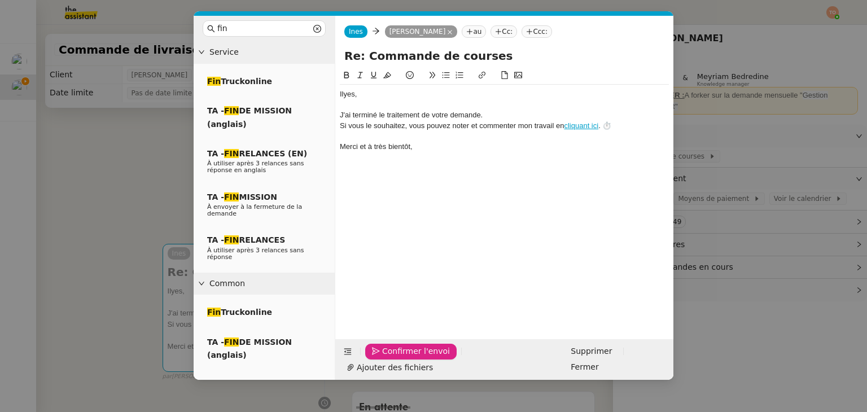
click at [408, 358] on span "Confirmer l'envoi" at bounding box center [416, 351] width 68 height 13
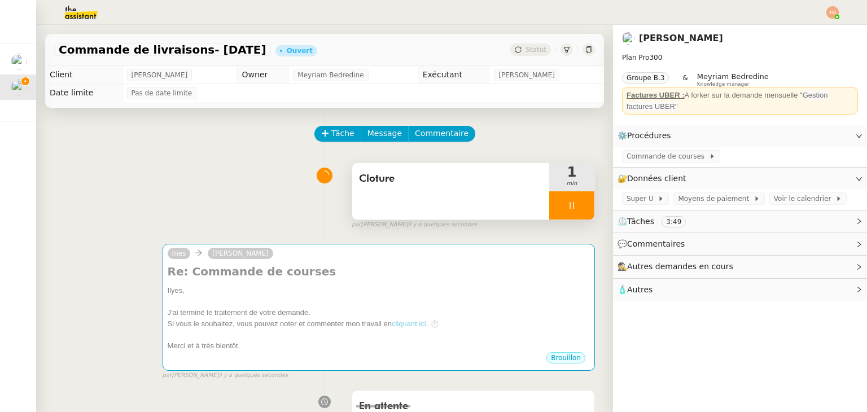
click at [432, 206] on div at bounding box center [571, 205] width 45 height 28
click at [432, 205] on icon at bounding box center [583, 205] width 9 height 9
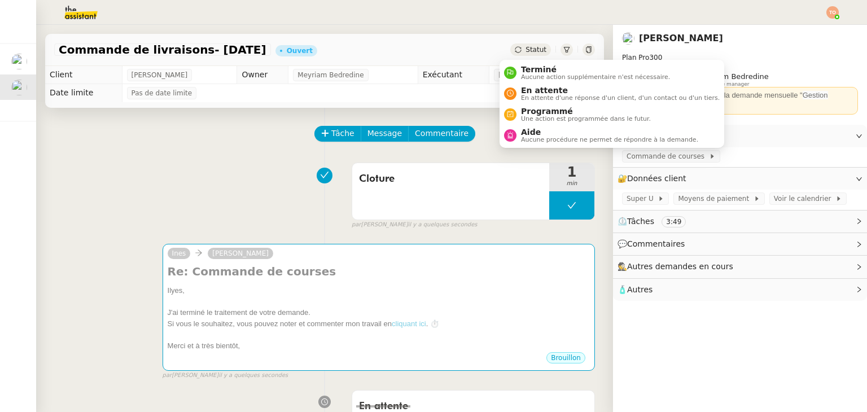
click at [432, 50] on span "Statut" at bounding box center [536, 50] width 21 height 8
click at [432, 77] on span "Aucune action supplémentaire n'est nécessaire." at bounding box center [595, 77] width 149 height 6
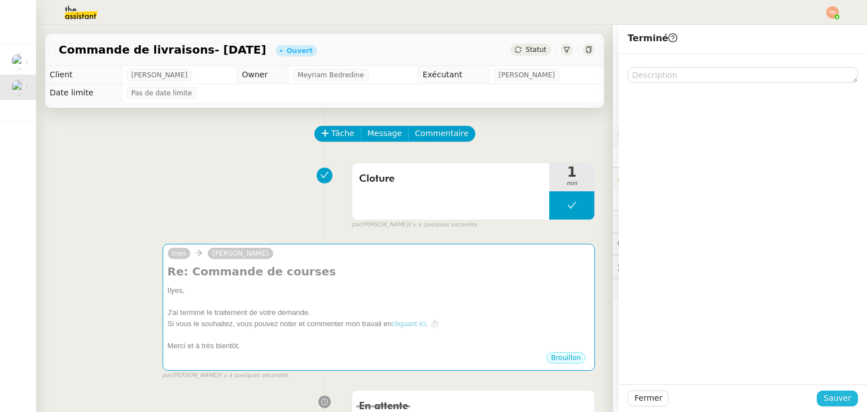
click at [432, 400] on span "Sauver" at bounding box center [838, 398] width 28 height 13
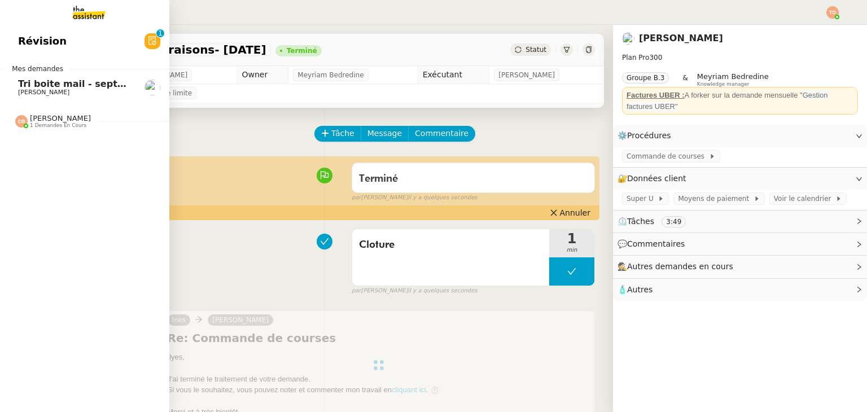
click at [62, 115] on span "[PERSON_NAME]" at bounding box center [60, 118] width 61 height 8
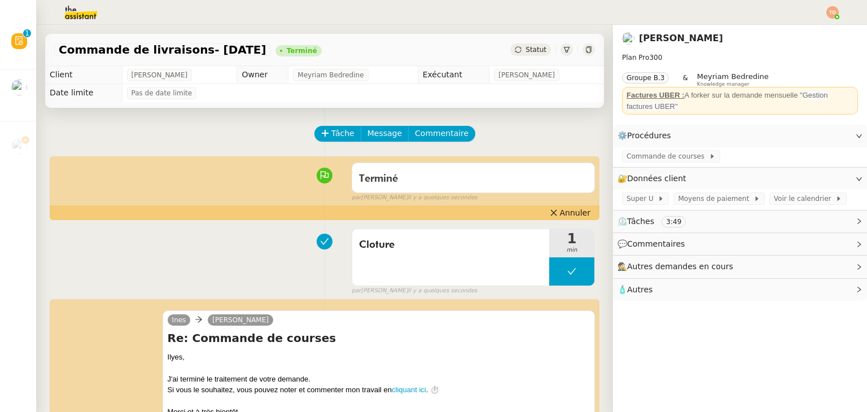
click at [432, 8] on img at bounding box center [832, 12] width 12 height 12
click at [432, 33] on li "Suivi" at bounding box center [801, 32] width 73 height 16
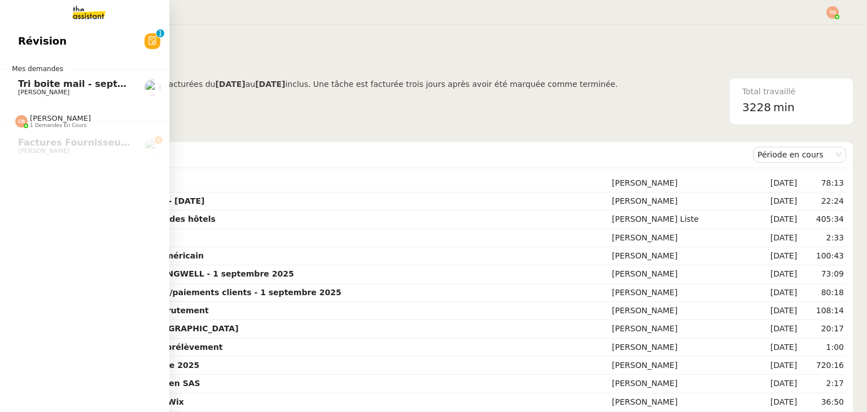
click at [23, 93] on span "[PERSON_NAME]" at bounding box center [43, 92] width 51 height 7
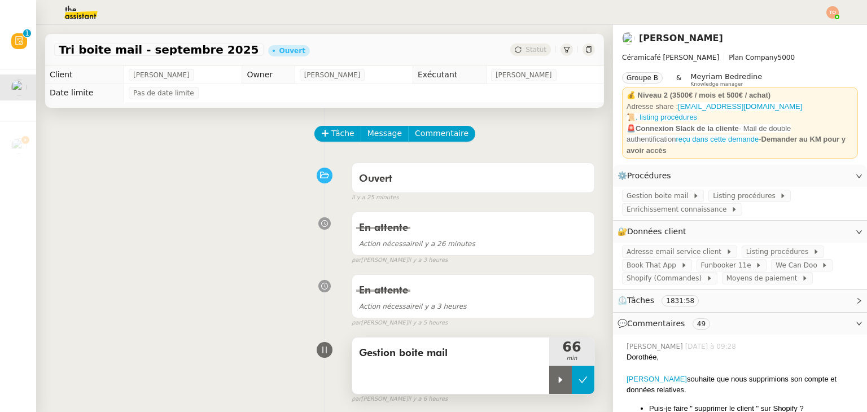
click at [432, 386] on button at bounding box center [583, 380] width 23 height 28
click at [432, 3] on div at bounding box center [433, 12] width 811 height 25
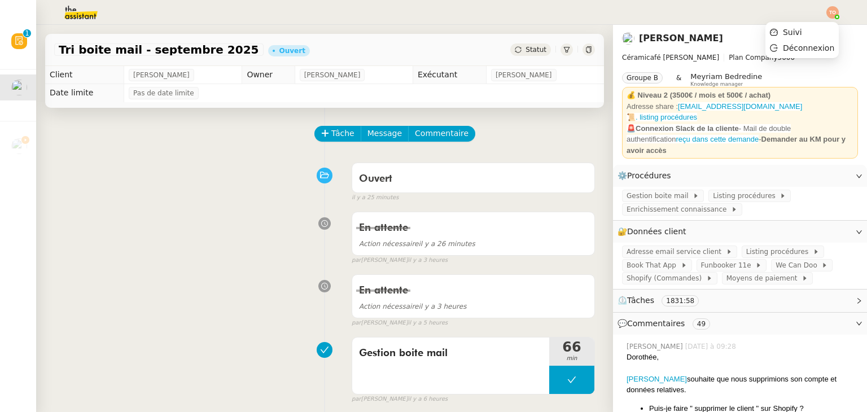
click at [432, 17] on div at bounding box center [832, 12] width 12 height 12
click at [432, 30] on li "Suivi" at bounding box center [801, 32] width 73 height 16
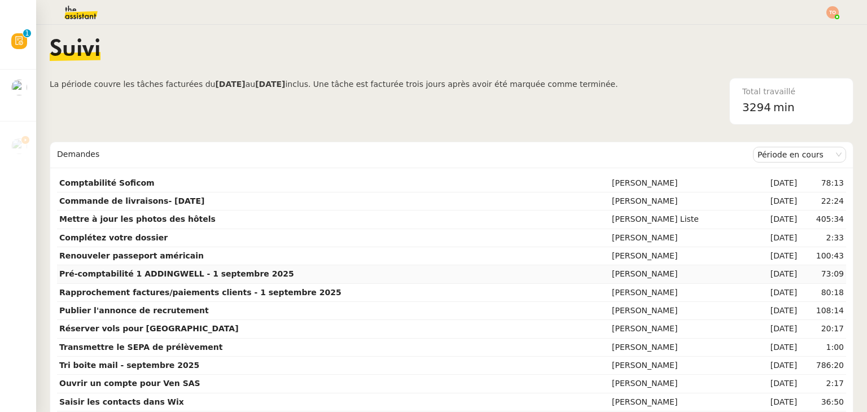
click at [421, 206] on nz-content "Suivi La période couvre les tâches facturées du [DATE] au [DATE] inclus. Une tâ…" at bounding box center [452, 218] width 804 height 387
click at [36, 91] on nz-layout "Suivi La période couvre les tâches facturées du [DATE] au [DATE] inclus. Une tâ…" at bounding box center [451, 218] width 831 height 387
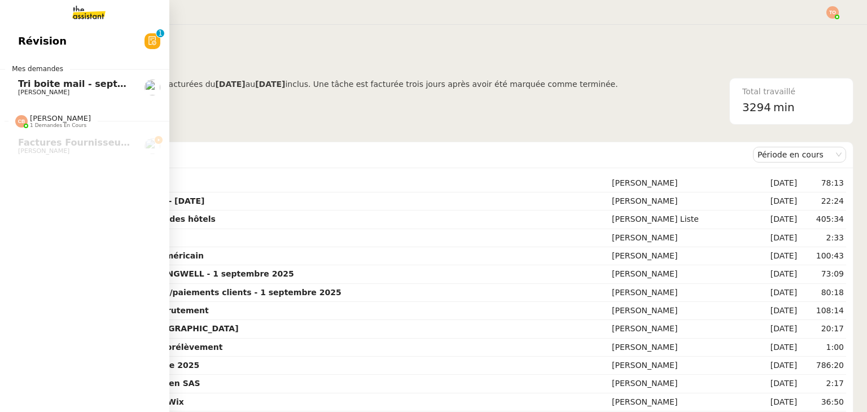
click at [25, 86] on span "Tri boite mail - septembre 2025" at bounding box center [98, 83] width 160 height 11
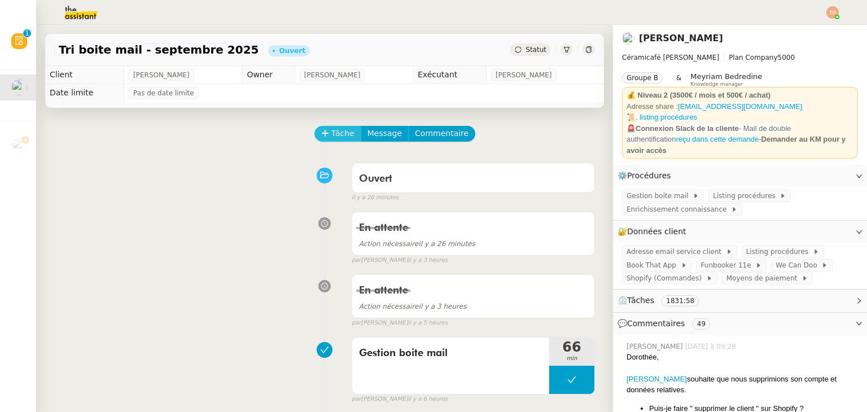
click at [339, 135] on span "Tâche" at bounding box center [342, 133] width 23 height 13
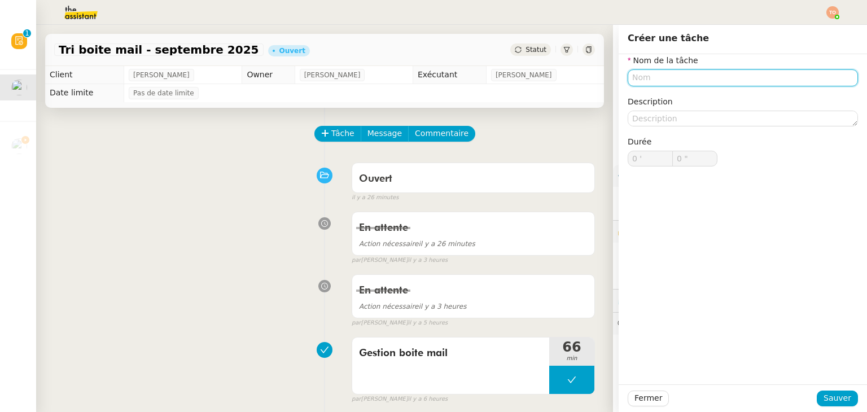
click at [432, 82] on input "text" at bounding box center [743, 77] width 230 height 16
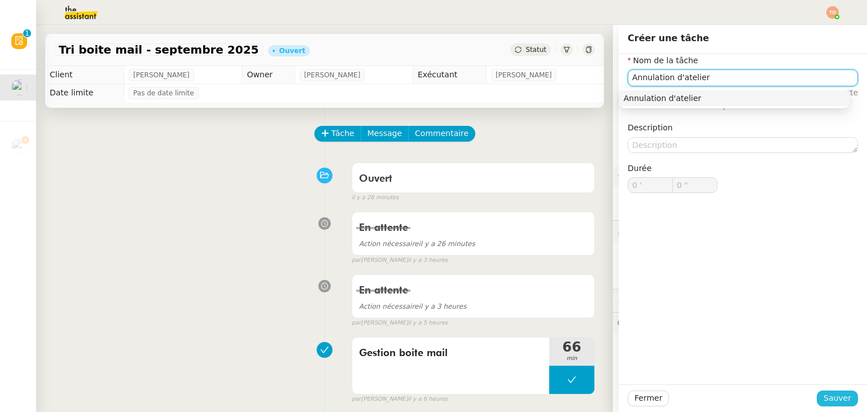
type input "Annulation d'atelier"
drag, startPoint x: 842, startPoint y: 396, endPoint x: 840, endPoint y: 390, distance: 6.1
click at [432, 395] on span "Sauver" at bounding box center [838, 398] width 28 height 13
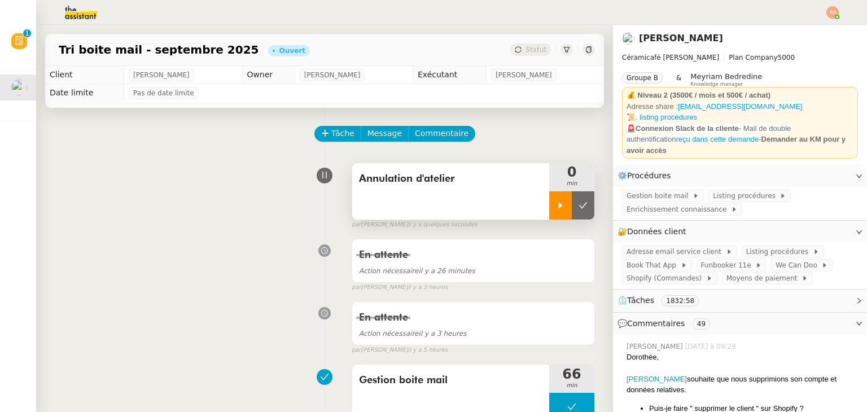
click at [432, 209] on div at bounding box center [560, 205] width 23 height 28
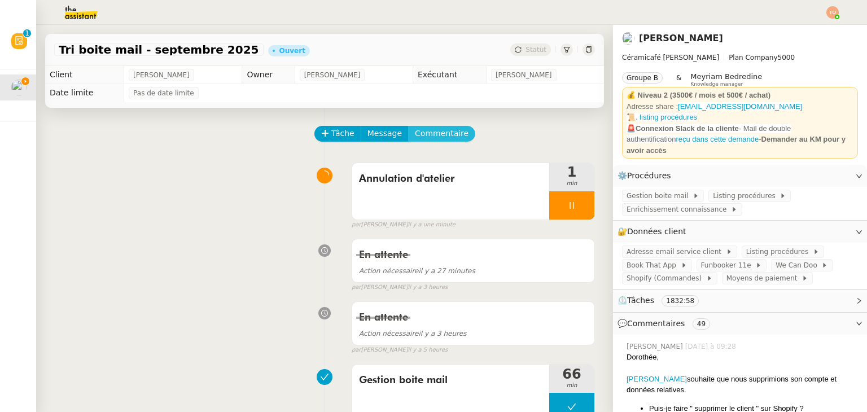
click at [432, 132] on button "Commentaire" at bounding box center [441, 134] width 67 height 16
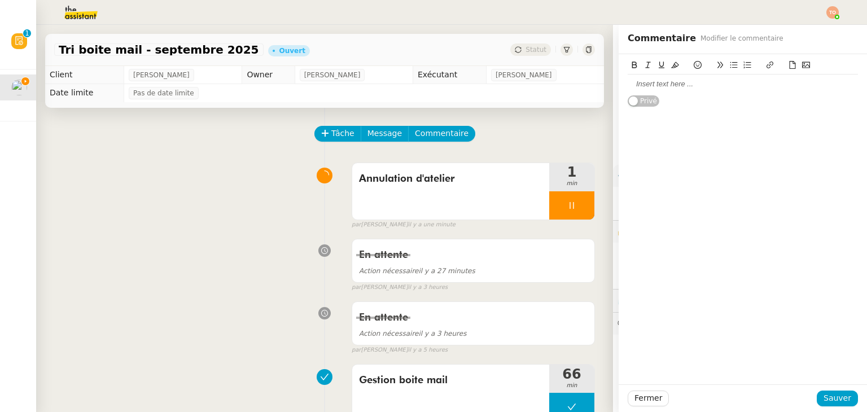
click at [432, 86] on div at bounding box center [743, 84] width 230 height 10
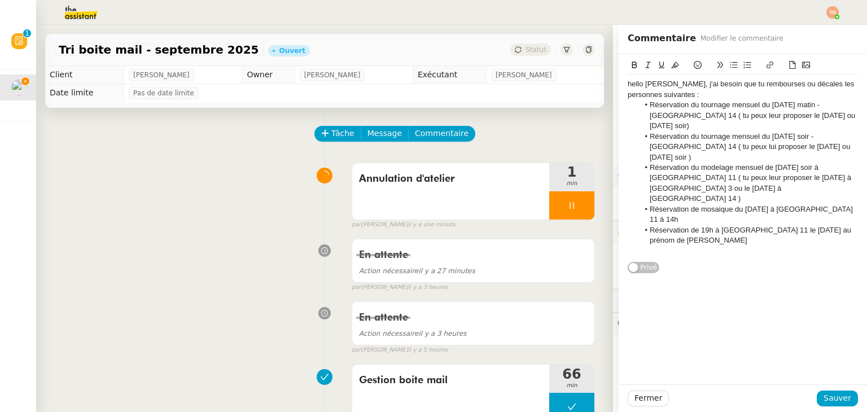
click at [432, 225] on li "Réservation de 19h à [GEOGRAPHIC_DATA] 11 le [DATE] au prénom de [PERSON_NAME]" at bounding box center [749, 235] width 220 height 21
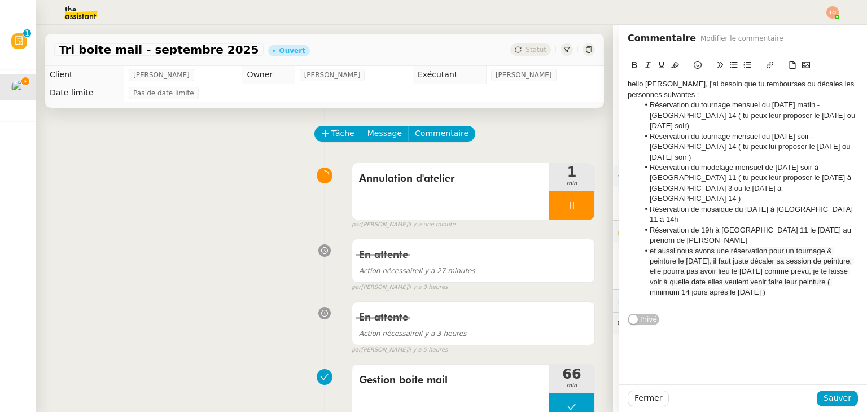
drag, startPoint x: 801, startPoint y: 250, endPoint x: 642, endPoint y: 207, distance: 164.9
click at [432, 246] on li "et aussi nous avons une réservation pour un tournage & peinture le [DATE], il f…" at bounding box center [749, 272] width 220 height 52
click at [432, 95] on div "hello [PERSON_NAME], j'ai besoin que tu rembourses ou décales les personnes sui…" at bounding box center [743, 89] width 230 height 21
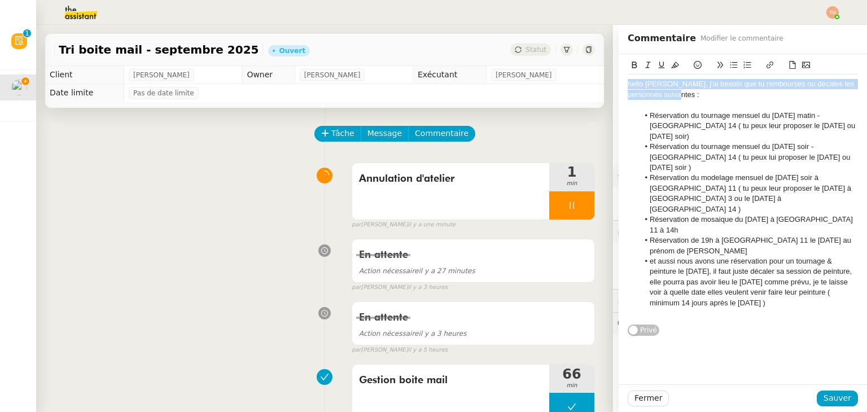
drag, startPoint x: 671, startPoint y: 94, endPoint x: 619, endPoint y: 84, distance: 52.9
click at [432, 84] on div "hello [PERSON_NAME], j'ai besoin que tu rembourses ou décales les personnes sui…" at bounding box center [743, 195] width 248 height 282
click at [432, 63] on icon at bounding box center [634, 65] width 5 height 7
click at [432, 63] on icon at bounding box center [675, 65] width 8 height 6
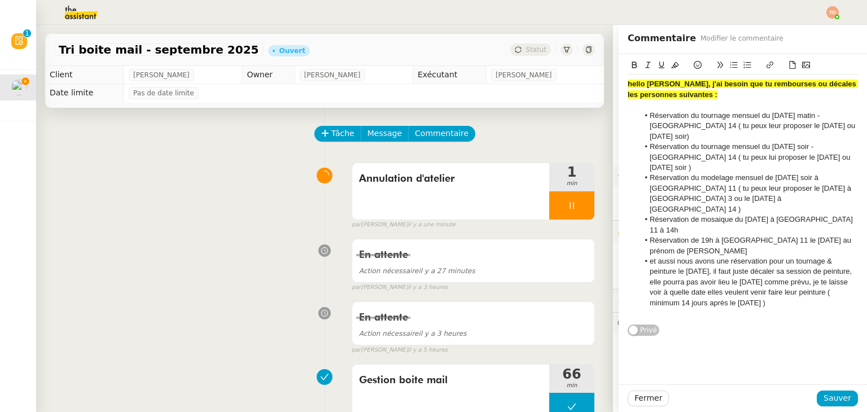
click at [432, 111] on li "Réservation du tournage mensuel du [DATE] matin - [GEOGRAPHIC_DATA] 14 ( tu peu…" at bounding box center [749, 126] width 220 height 31
click at [432, 396] on span "Sauver" at bounding box center [838, 398] width 28 height 13
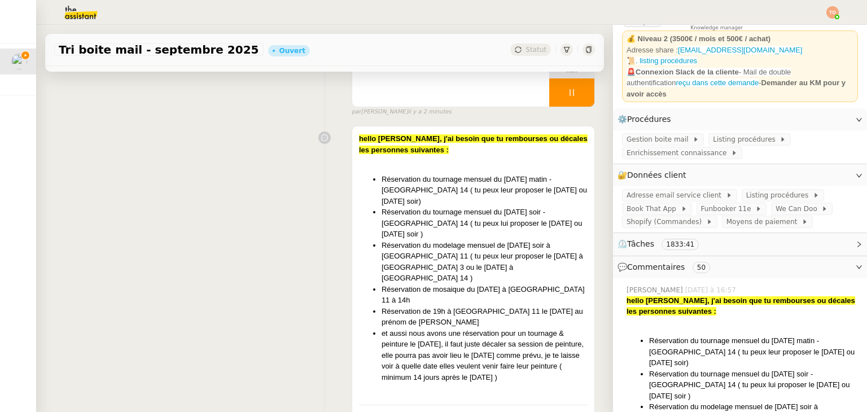
scroll to position [113, 0]
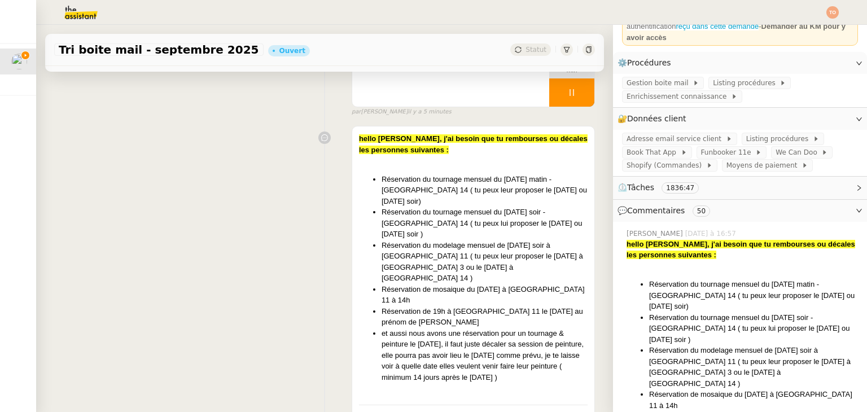
click at [81, 14] on img at bounding box center [71, 12] width 87 height 25
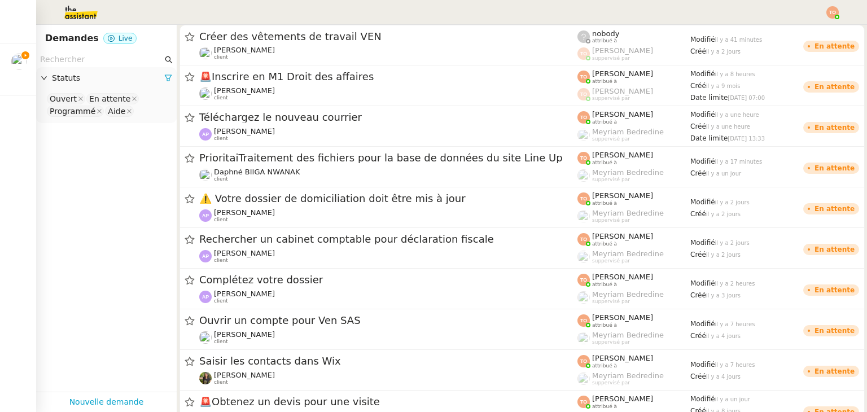
click at [84, 52] on nz-input-group at bounding box center [106, 59] width 141 height 15
click at [85, 52] on nz-input-group at bounding box center [106, 59] width 141 height 15
click at [85, 62] on input "text" at bounding box center [101, 59] width 122 height 13
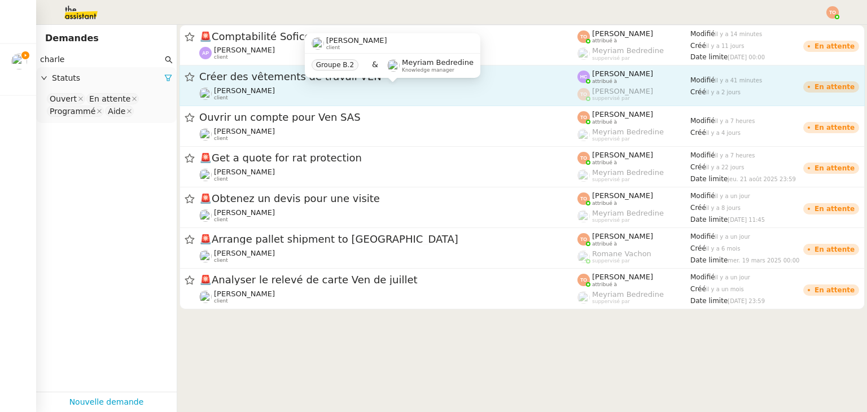
type input "charle"
click at [432, 82] on div "Créer des vêtements de travail VEN" at bounding box center [388, 77] width 378 height 14
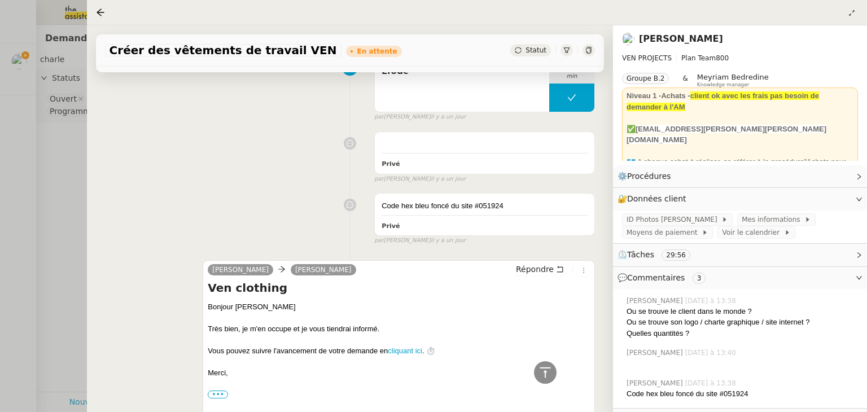
scroll to position [644, 0]
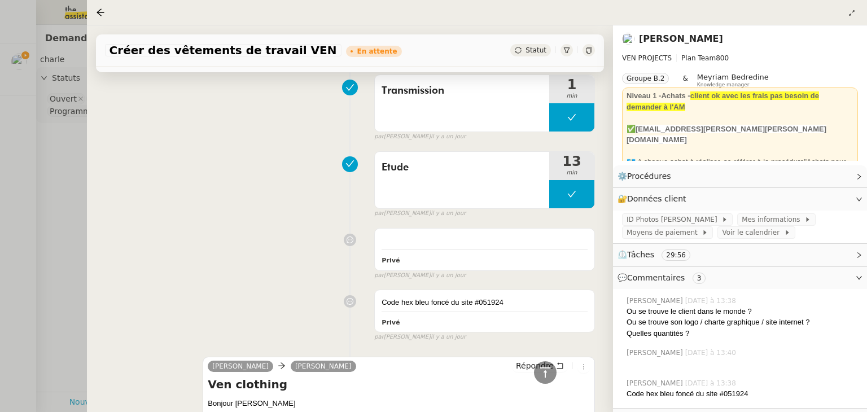
click at [10, 64] on div at bounding box center [433, 206] width 867 height 412
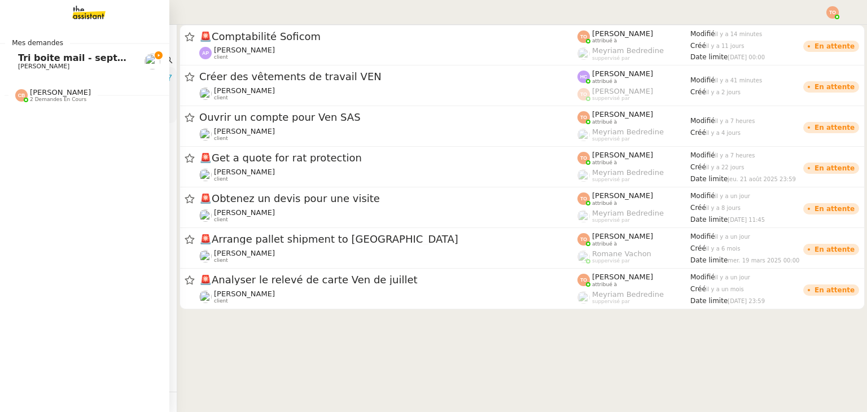
click at [21, 62] on span "Tri boite mail - septembre 2025" at bounding box center [98, 57] width 160 height 11
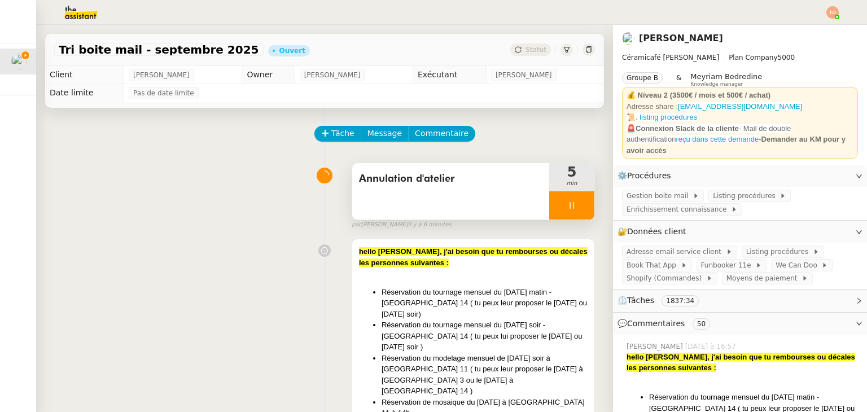
click at [432, 213] on div at bounding box center [571, 205] width 45 height 28
click at [432, 208] on icon at bounding box center [561, 205] width 4 height 6
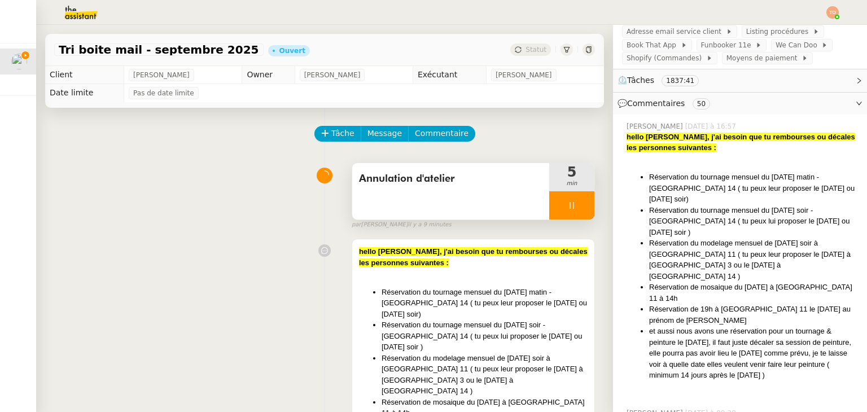
scroll to position [226, 0]
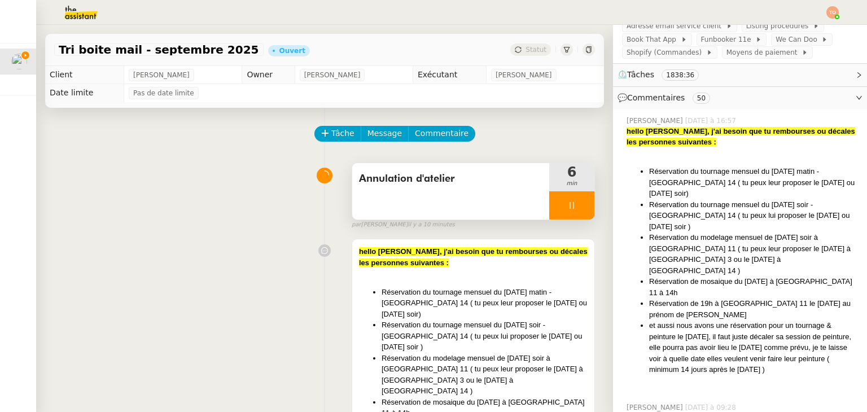
click at [432, 213] on div at bounding box center [571, 205] width 45 height 28
click at [432, 202] on div at bounding box center [560, 205] width 23 height 28
click at [432, 275] on div at bounding box center [473, 273] width 229 height 11
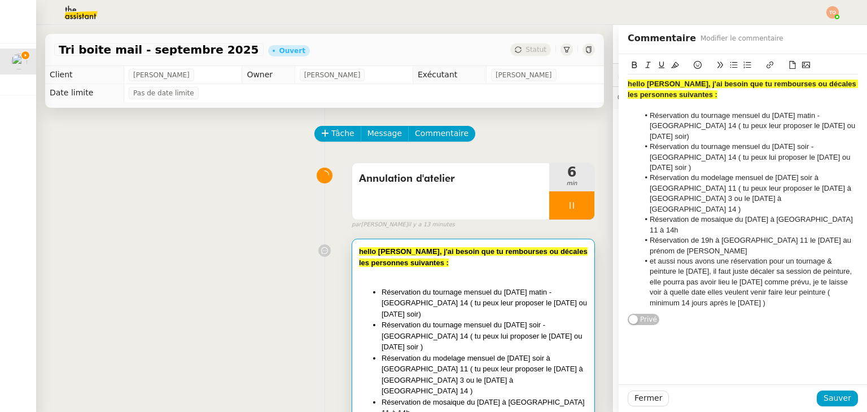
click at [432, 115] on li "Réservation du tournage mensuel du [DATE] matin - [GEOGRAPHIC_DATA] 14 ( tu peu…" at bounding box center [749, 126] width 220 height 31
click at [432, 126] on div "Réservation du tournage mensuel du [DATE] matin - [GEOGRAPHIC_DATA] 14 ( tu peu…" at bounding box center [743, 126] width 230 height 31
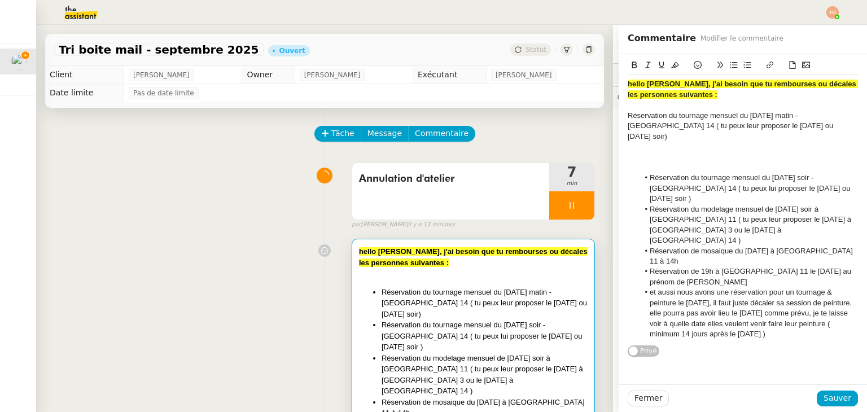
click at [432, 142] on div at bounding box center [743, 147] width 230 height 10
click at [432, 142] on div "[PERSON_NAME]" at bounding box center [743, 147] width 230 height 10
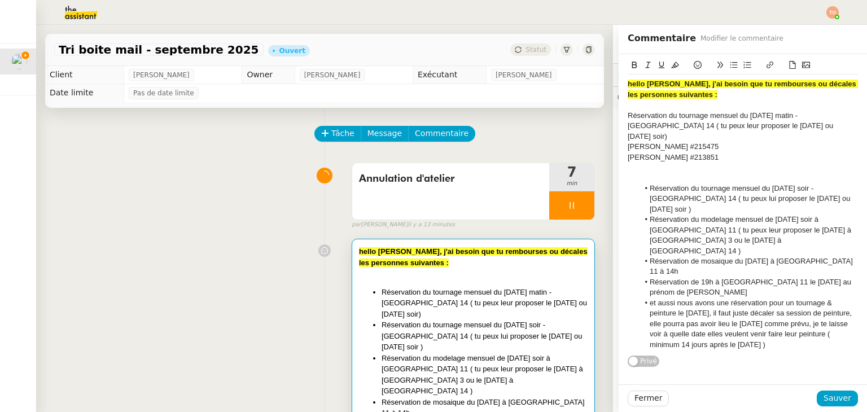
click at [432, 152] on div "[PERSON_NAME] #213851" at bounding box center [743, 157] width 230 height 10
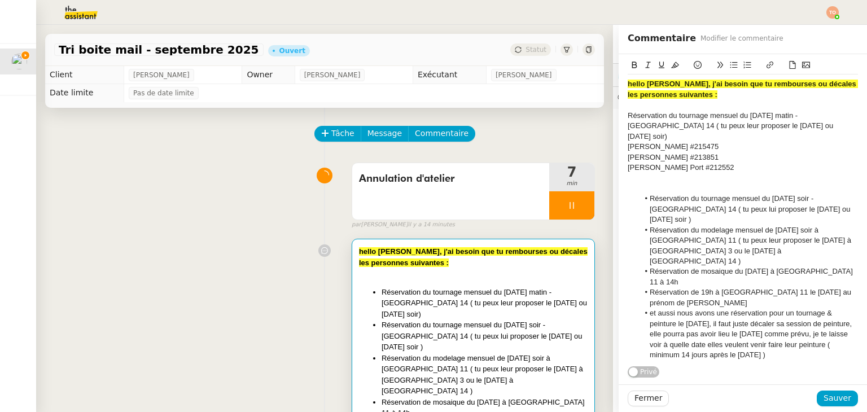
click at [432, 116] on div "Réservation du tournage mensuel du [DATE] matin - [GEOGRAPHIC_DATA] 14 ( tu peu…" at bounding box center [743, 126] width 230 height 31
click at [432, 63] on icon at bounding box center [698, 65] width 8 height 8
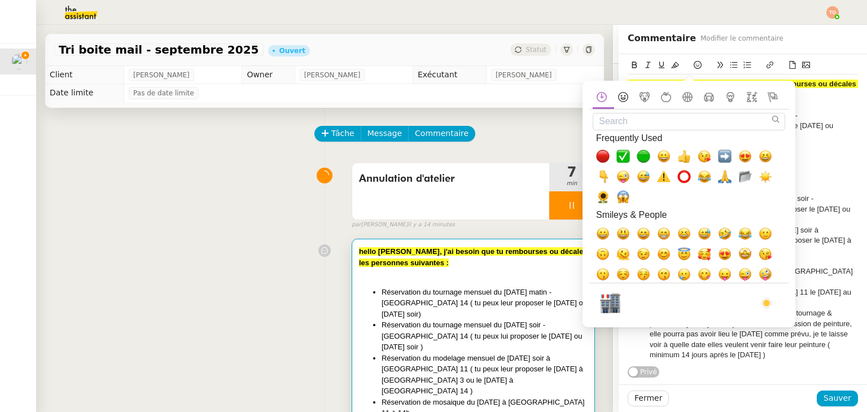
click at [432, 98] on icon at bounding box center [623, 97] width 10 height 10
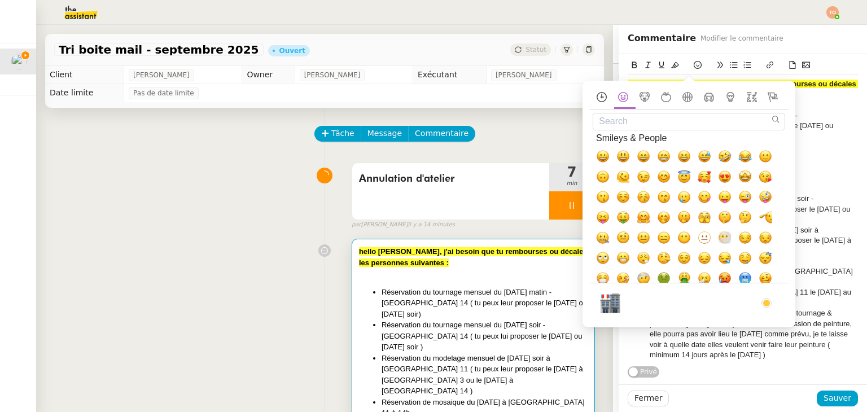
click at [432, 97] on icon at bounding box center [602, 97] width 14 height 10
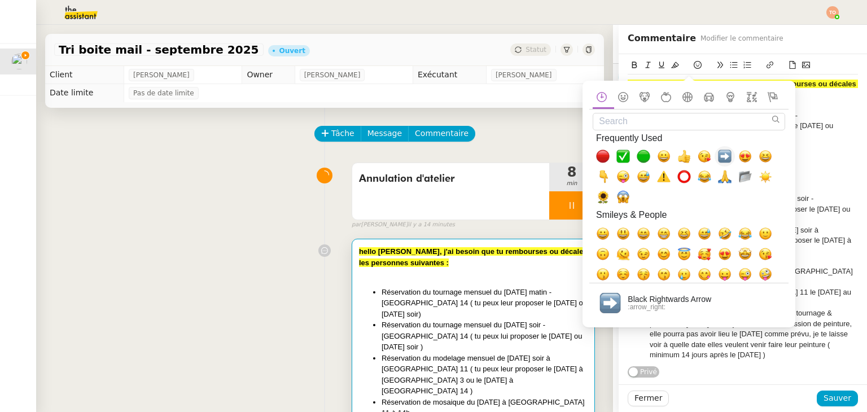
click at [432, 159] on span "➡️, arrow_right" at bounding box center [725, 157] width 14 height 14
click at [432, 403] on span "Sauver" at bounding box center [838, 398] width 28 height 13
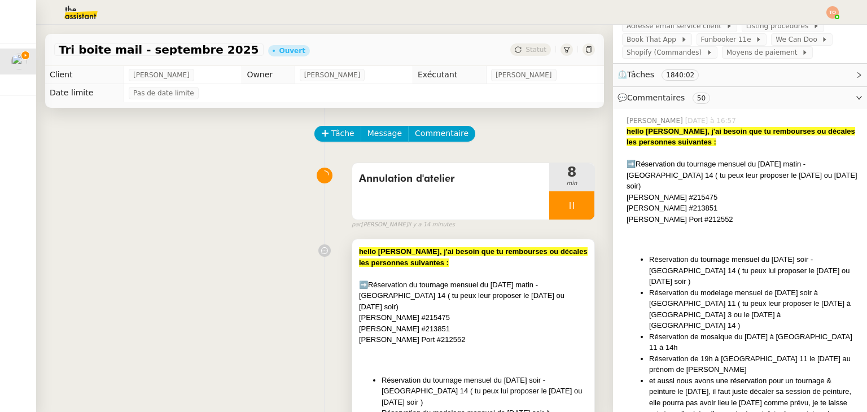
click at [432, 268] on div "hello [PERSON_NAME], j'ai besoin que tu rembourses ou décales les personnes sui…" at bounding box center [473, 257] width 229 height 22
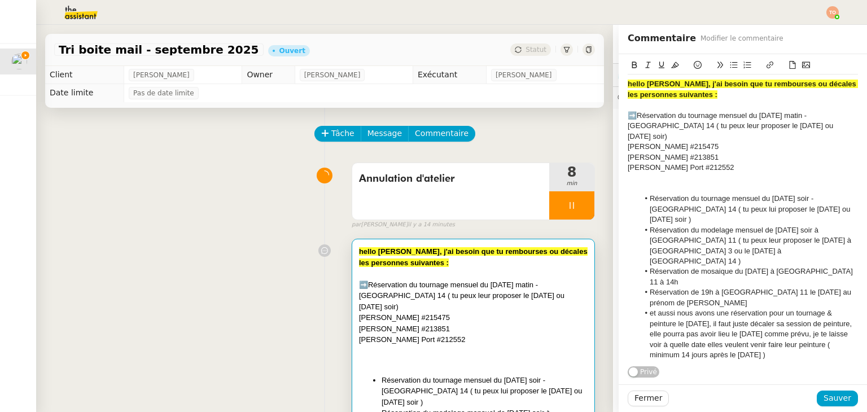
click at [432, 116] on div "➡️Réservation du tournage mensuel du [DATE] matin - [GEOGRAPHIC_DATA] 14 ( tu p…" at bounding box center [743, 126] width 230 height 31
click at [432, 194] on li "Réservation du tournage mensuel du [DATE] soir - [GEOGRAPHIC_DATA] 14 ( tu peux…" at bounding box center [749, 209] width 220 height 31
drag, startPoint x: 626, startPoint y: 115, endPoint x: 618, endPoint y: 115, distance: 8.5
click at [432, 115] on div "hello [PERSON_NAME], j'ai besoin que tu rembourses ou décales les personnes sui…" at bounding box center [743, 216] width 248 height 324
copy div "➡️"
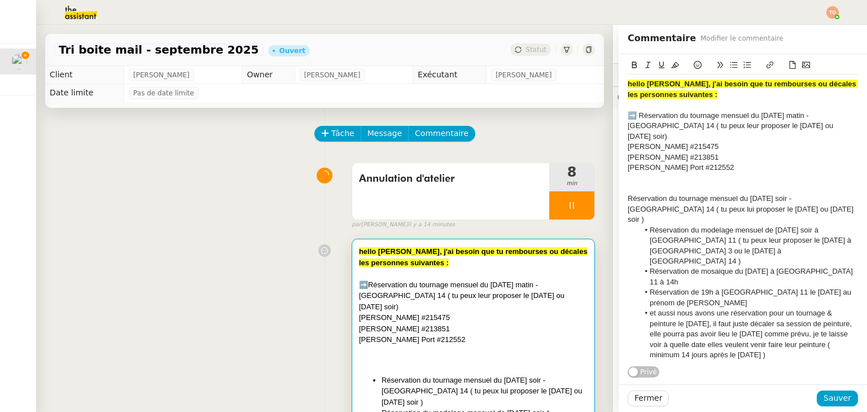
click at [432, 194] on div "Réservation du tournage mensuel du [DATE] soir - [GEOGRAPHIC_DATA] 14 ( tu peux…" at bounding box center [743, 209] width 230 height 31
paste div
click at [432, 196] on div "➡️ Réservation du tournage mensuel du [DATE] soir - [GEOGRAPHIC_DATA] 14 ( tu p…" at bounding box center [743, 209] width 230 height 31
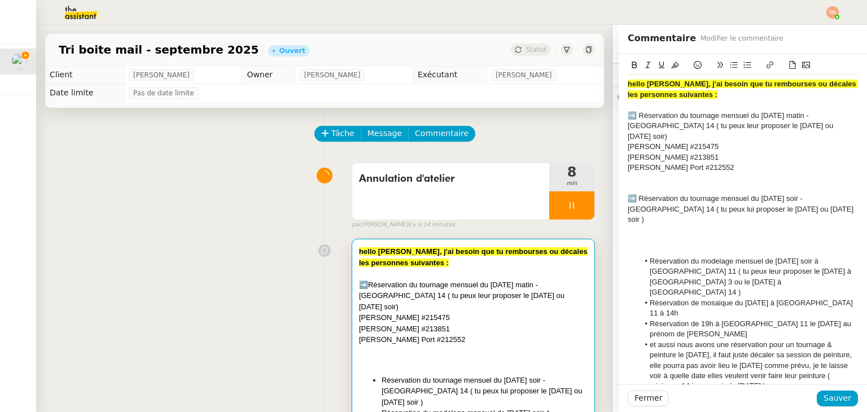
drag, startPoint x: 641, startPoint y: 240, endPoint x: 629, endPoint y: 240, distance: 11.9
click at [432, 256] on ul "Réservation du modelage mensuel de [DATE] soir à [GEOGRAPHIC_DATA] 11 ( tu peux…" at bounding box center [743, 323] width 230 height 135
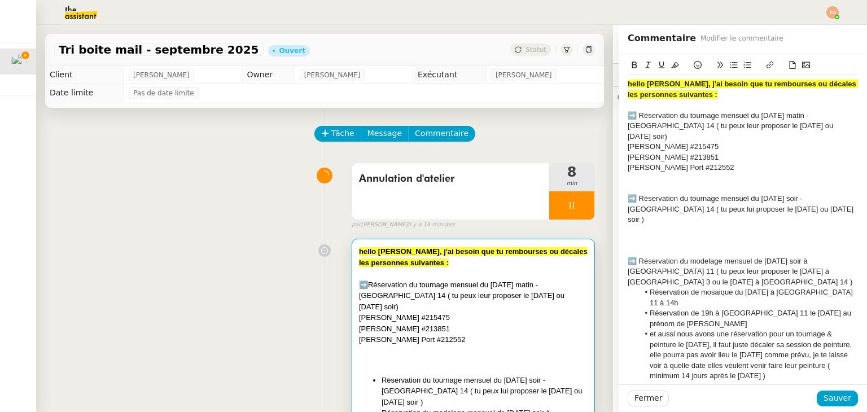
click at [432, 256] on div "➡️ Réservation du modelage mensuel de [DATE] soir à [GEOGRAPHIC_DATA] 11 ( tu p…" at bounding box center [743, 271] width 230 height 31
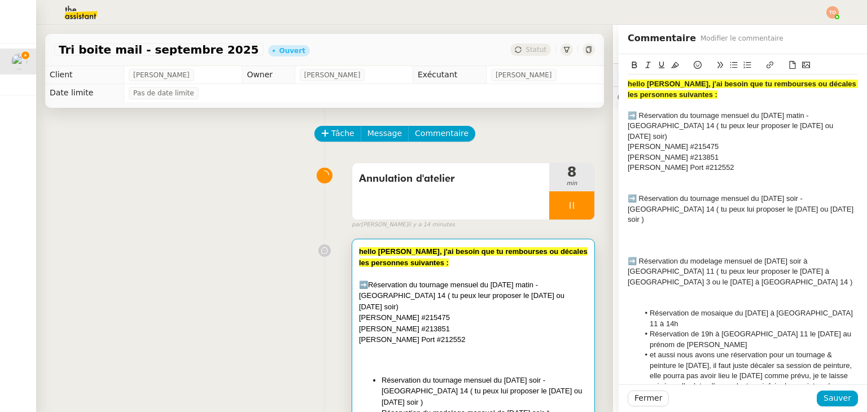
click at [432, 308] on li "Réservation de mosaique du [DATE] à [GEOGRAPHIC_DATA] 11 à 14h" at bounding box center [749, 318] width 220 height 21
click at [432, 308] on div "➡️ Réservation de mosaique du [DATE] à [GEOGRAPHIC_DATA] 11 à 14h" at bounding box center [743, 318] width 230 height 21
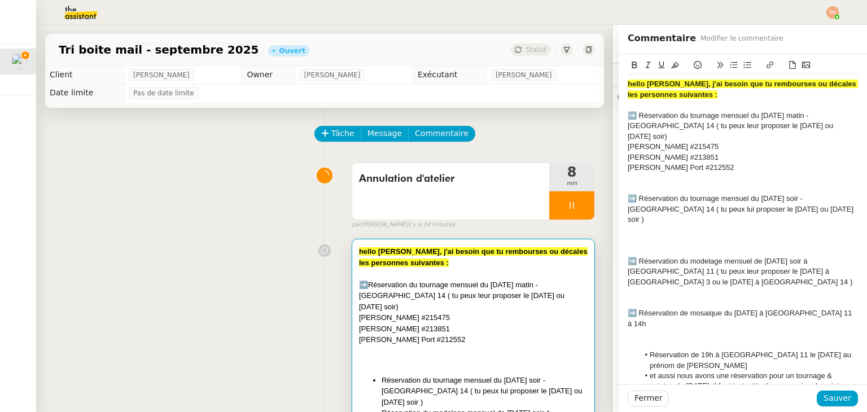
click at [432, 350] on li "Réservation de 19h à [GEOGRAPHIC_DATA] 11 le [DATE] au prénom de [PERSON_NAME]" at bounding box center [749, 360] width 220 height 21
click at [432, 350] on div "➡️ Réservation de 19h à [GEOGRAPHIC_DATA] 11 le [DATE] au prénom de [PERSON_NAM…" at bounding box center [743, 360] width 230 height 21
click at [432, 392] on li "et aussi nous avons une réservation pour un tournage & peinture le [DATE], il f…" at bounding box center [749, 418] width 220 height 52
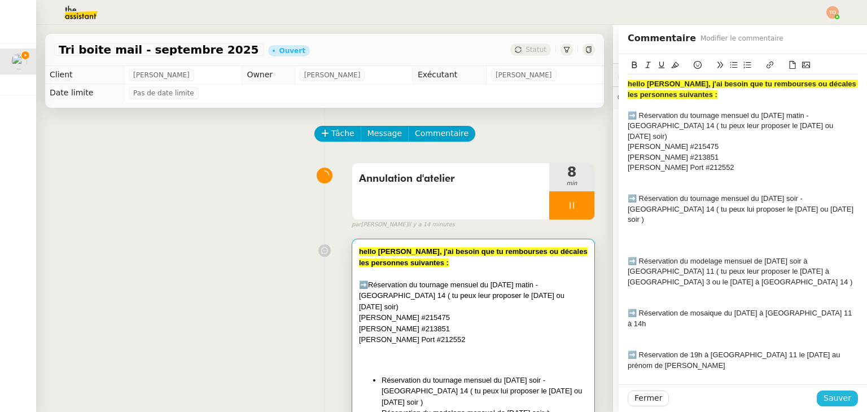
click at [432, 397] on span "Sauver" at bounding box center [838, 398] width 28 height 13
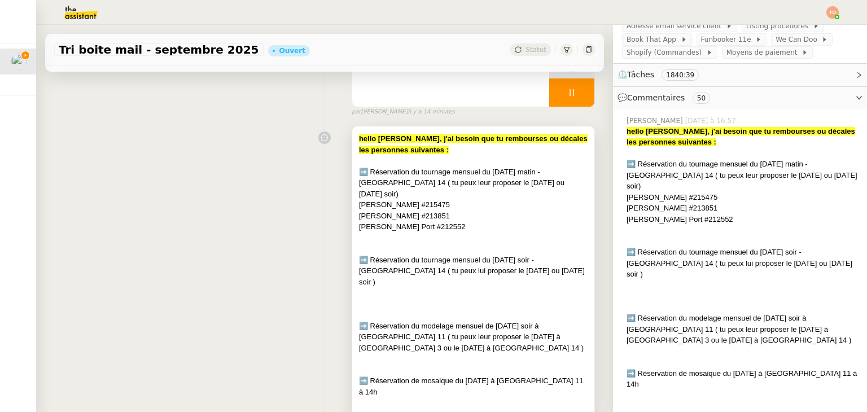
scroll to position [169, 0]
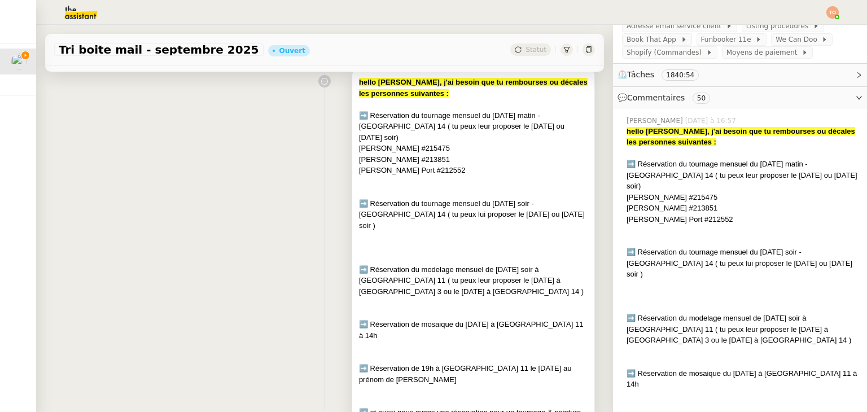
click at [432, 297] on div at bounding box center [473, 302] width 229 height 11
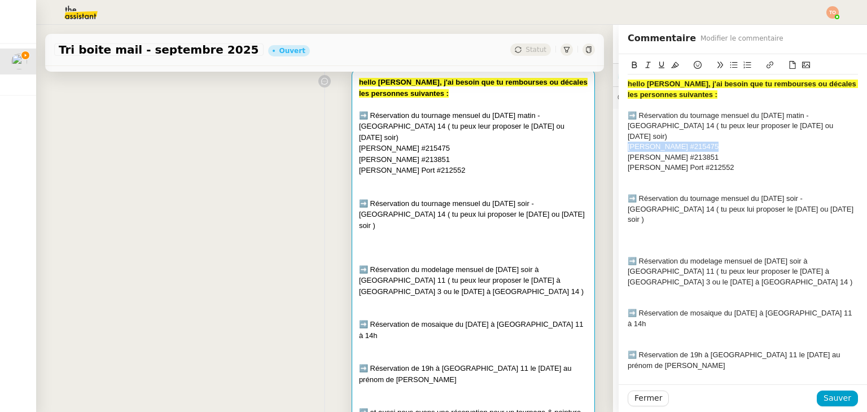
drag, startPoint x: 699, startPoint y: 135, endPoint x: 620, endPoint y: 135, distance: 79.0
click at [432, 142] on div "[PERSON_NAME] #215475" at bounding box center [743, 147] width 230 height 10
click at [432, 225] on div at bounding box center [743, 230] width 230 height 10
click at [432, 142] on div at bounding box center [743, 147] width 230 height 10
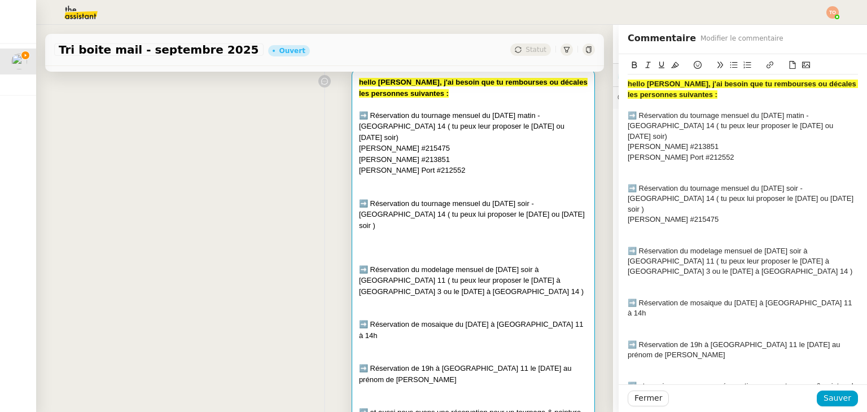
click at [432, 173] on div at bounding box center [743, 178] width 230 height 10
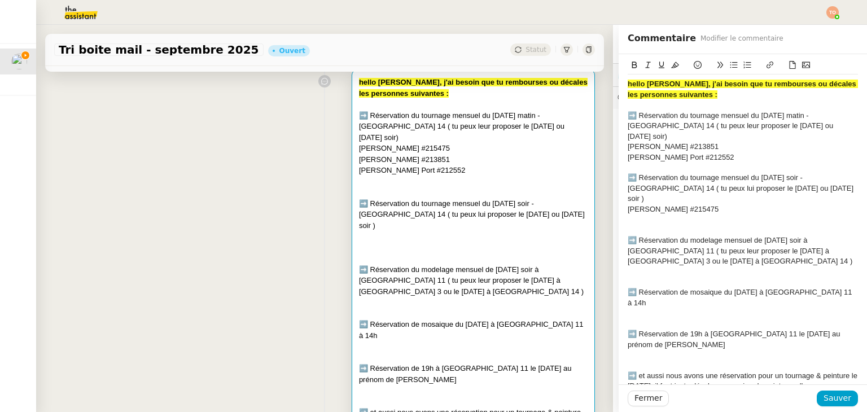
click at [432, 215] on div at bounding box center [743, 220] width 230 height 10
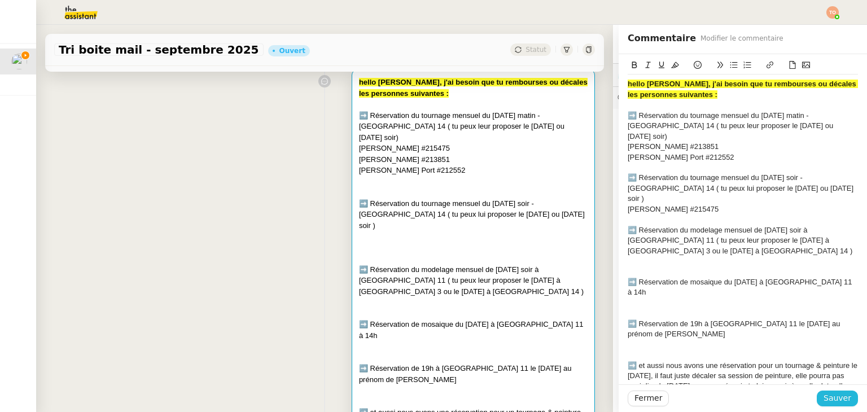
click at [432, 397] on span "Sauver" at bounding box center [838, 398] width 28 height 13
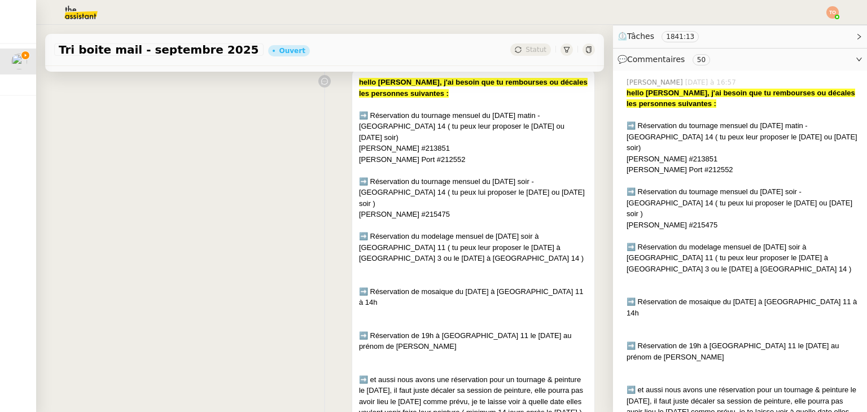
scroll to position [282, 0]
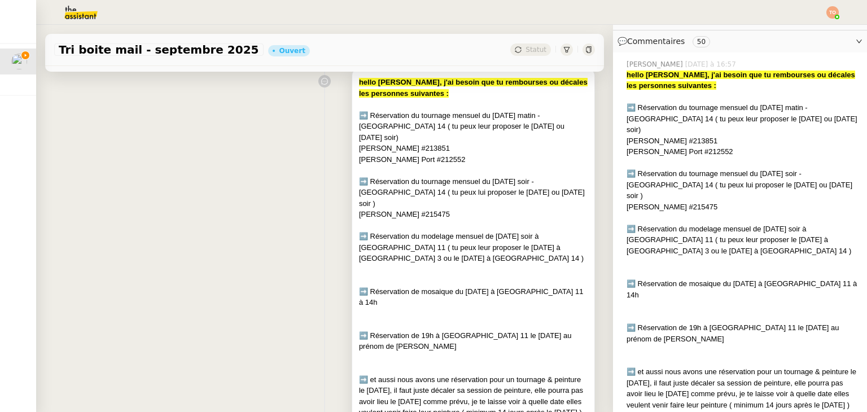
click at [432, 319] on div at bounding box center [473, 324] width 229 height 11
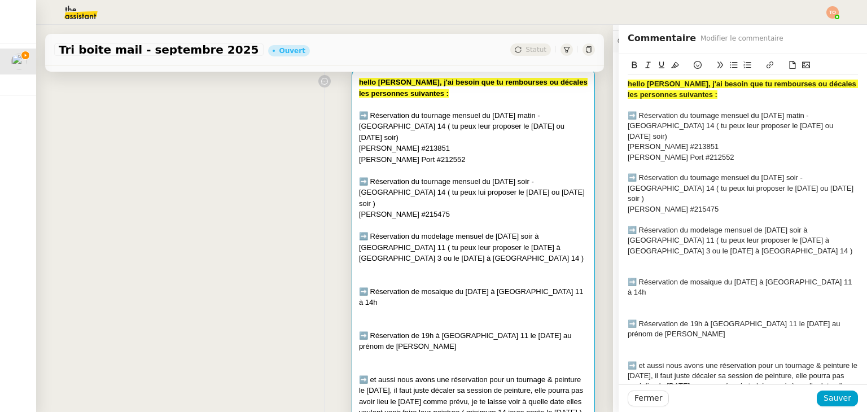
click at [432, 256] on div at bounding box center [743, 261] width 230 height 10
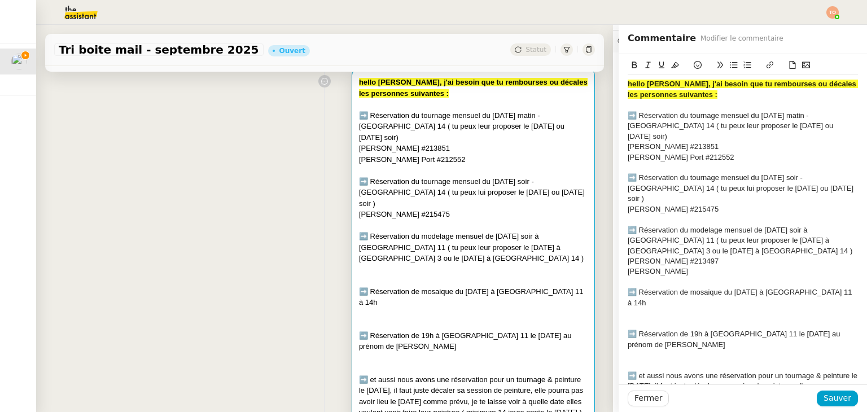
click at [432, 266] on div "[PERSON_NAME]" at bounding box center [743, 271] width 230 height 10
click at [432, 401] on span "Sauver" at bounding box center [838, 398] width 28 height 13
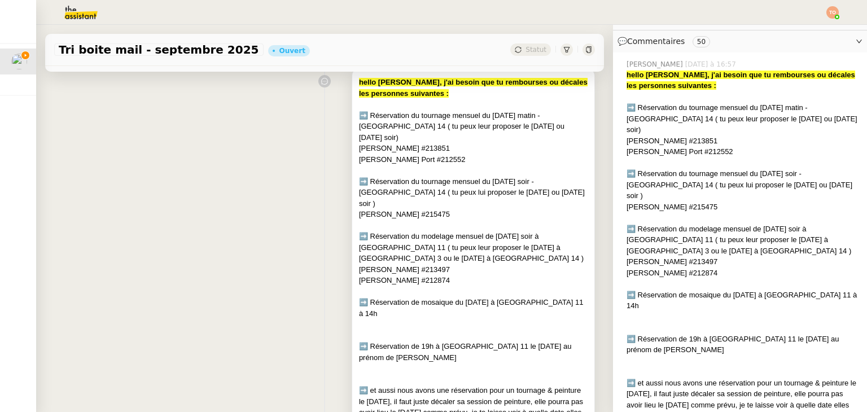
click at [432, 297] on div "➡️ Réservation de mosaique du [DATE] à [GEOGRAPHIC_DATA] 11 à 14h" at bounding box center [473, 308] width 229 height 22
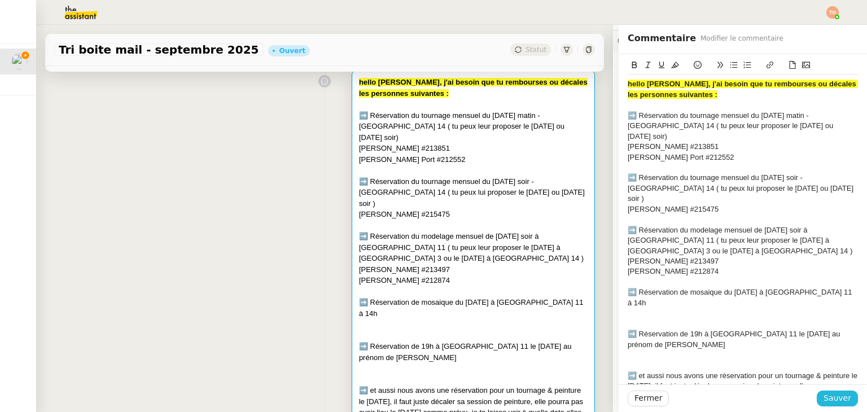
drag, startPoint x: 827, startPoint y: 398, endPoint x: 820, endPoint y: 389, distance: 11.2
click at [432, 397] on span "Sauver" at bounding box center [838, 398] width 28 height 13
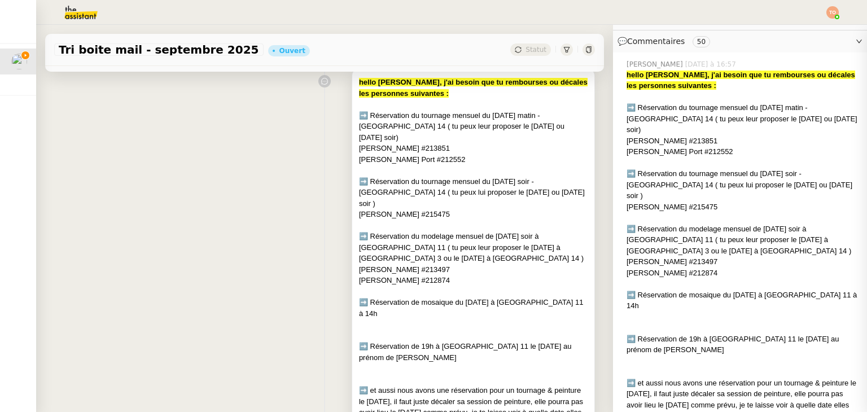
click at [432, 287] on div "hello [PERSON_NAME], j'ai besoin que tu rembourses ou décales les personnes sui…" at bounding box center [473, 253] width 229 height 352
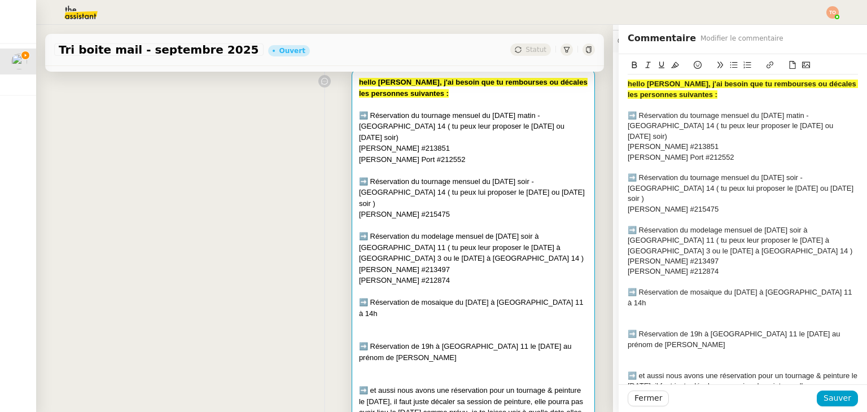
click at [432, 287] on div "➡️ Réservation de mosaique du [DATE] à [GEOGRAPHIC_DATA] 11 à 14h" at bounding box center [743, 297] width 230 height 21
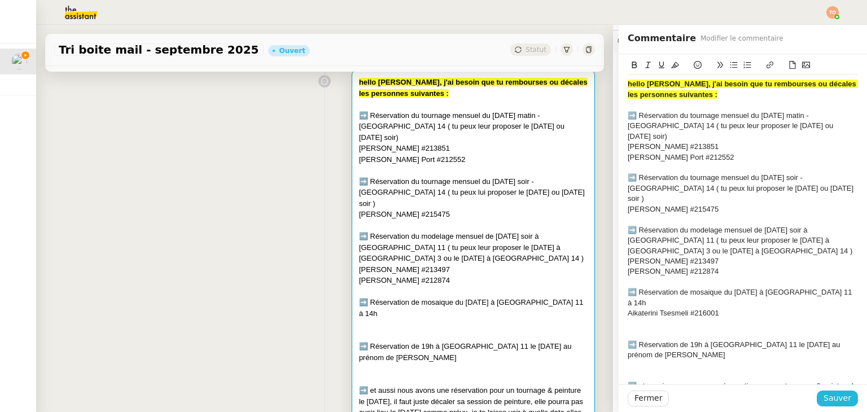
click at [432, 392] on span "Sauver" at bounding box center [838, 398] width 28 height 13
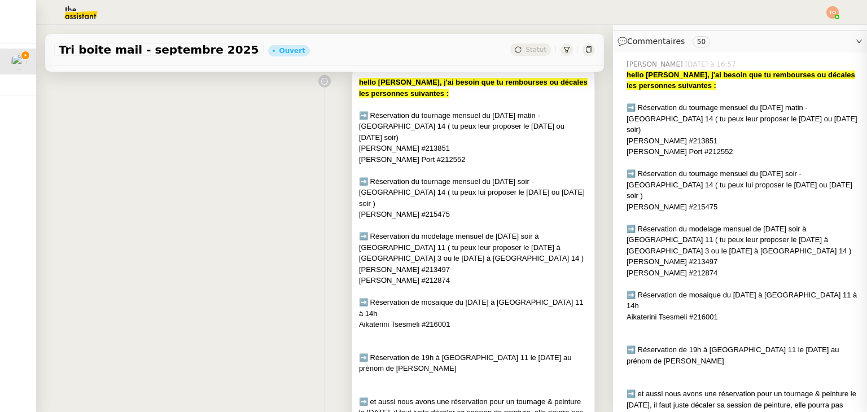
scroll to position [226, 0]
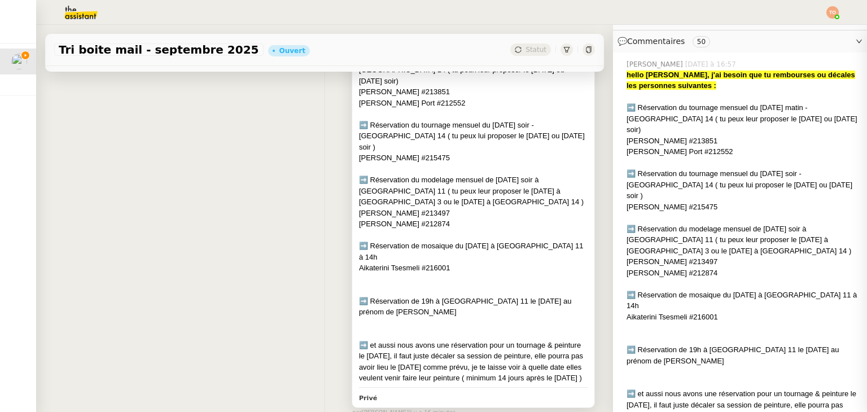
click at [432, 318] on div at bounding box center [473, 323] width 229 height 11
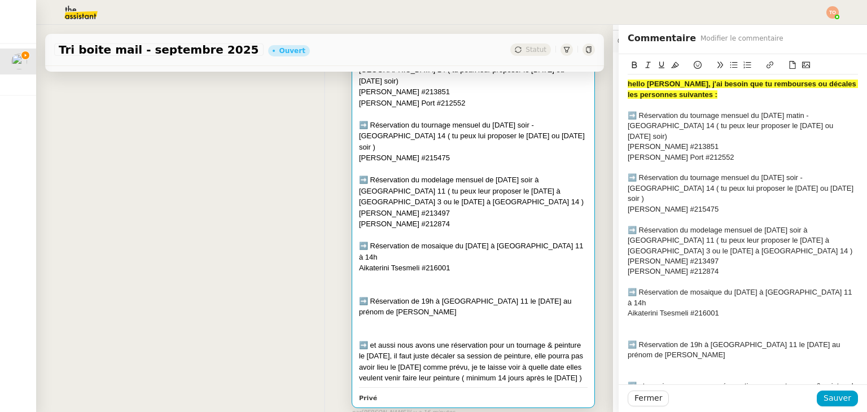
click at [432, 340] on div "➡️ Réservation de 19h à [GEOGRAPHIC_DATA] 11 le [DATE] au prénom de [PERSON_NAM…" at bounding box center [743, 350] width 230 height 21
click at [432, 329] on div at bounding box center [743, 334] width 230 height 10
click at [432, 371] on div at bounding box center [743, 376] width 230 height 10
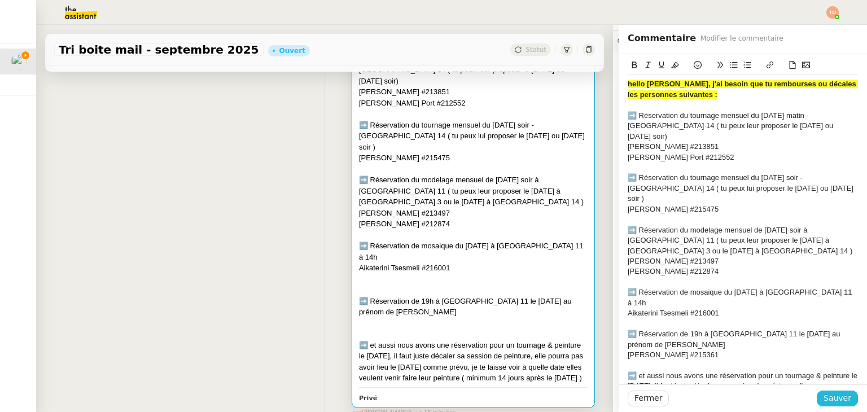
click at [432, 391] on button "Sauver" at bounding box center [837, 399] width 41 height 16
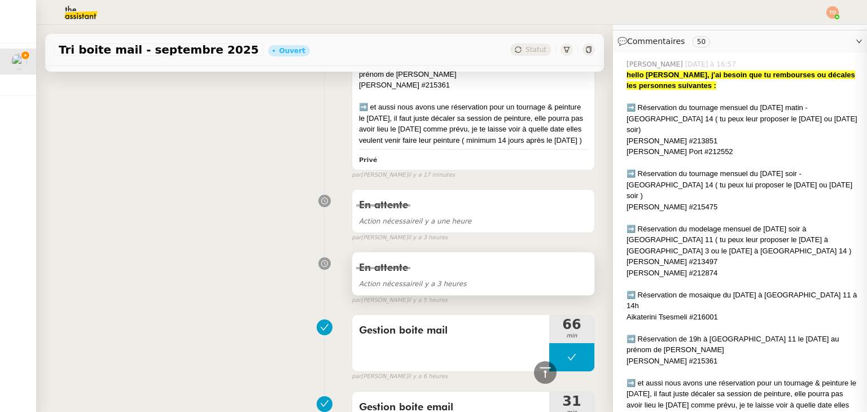
scroll to position [339, 0]
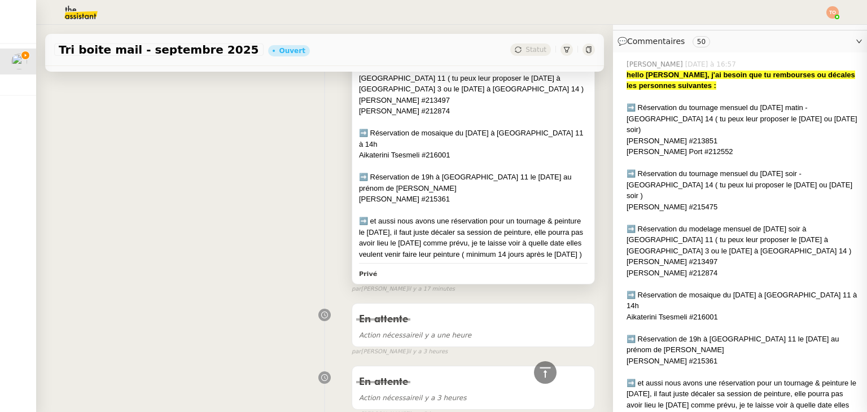
click at [432, 216] on div "➡️ et aussi nous avons une réservation pour un tournage & peinture le [DATE], i…" at bounding box center [473, 238] width 229 height 44
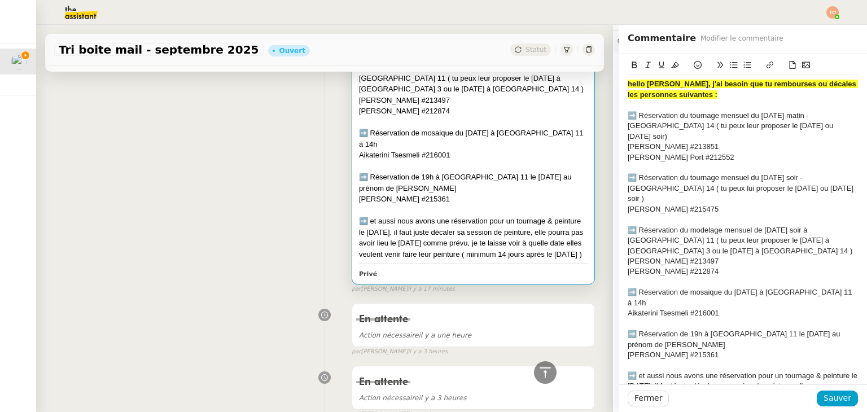
scroll to position [40, 0]
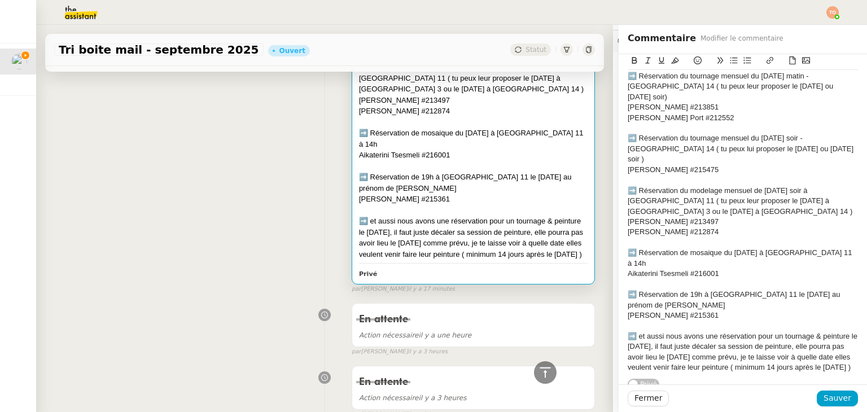
click at [432, 348] on div "➡️ et aussi nous avons une réservation pour un tournage & peinture le [DATE], i…" at bounding box center [743, 352] width 230 height 42
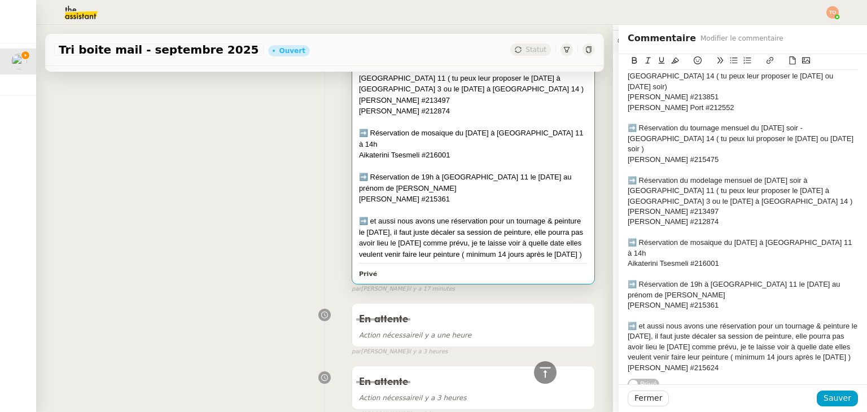
scroll to position [0, 0]
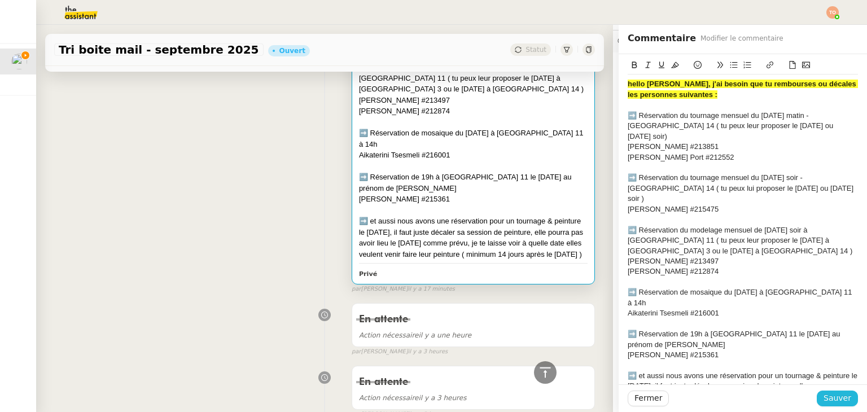
click at [432, 392] on span "Sauver" at bounding box center [838, 398] width 28 height 13
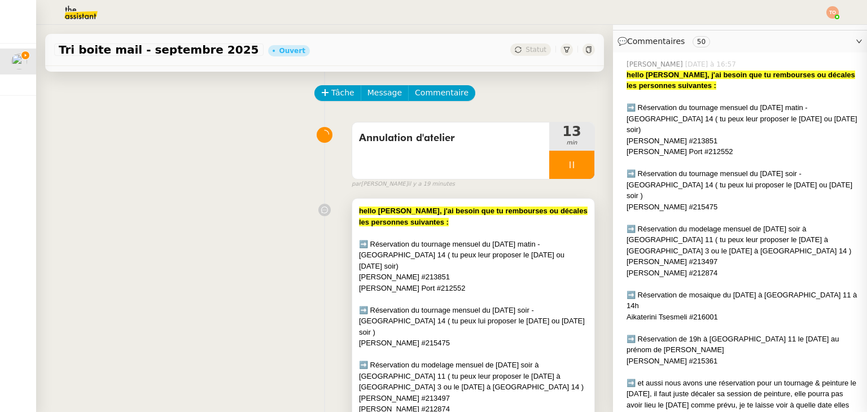
scroll to position [113, 0]
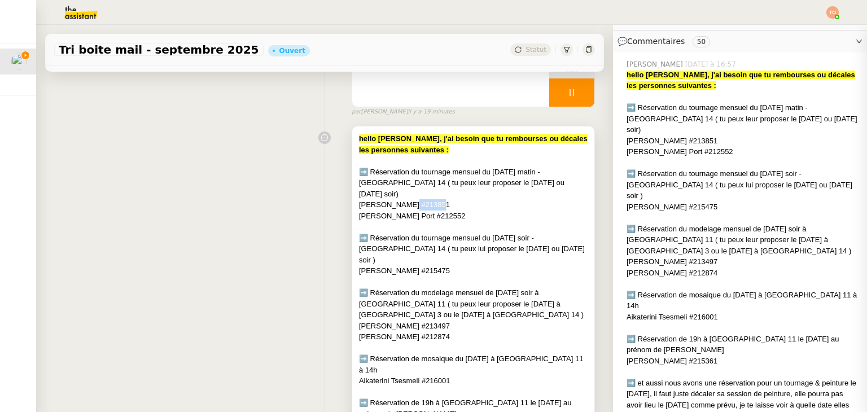
copy div "#213851"
drag, startPoint x: 397, startPoint y: 196, endPoint x: 425, endPoint y: 193, distance: 28.4
click at [425, 199] on div "[PERSON_NAME] #213851" at bounding box center [473, 204] width 229 height 11
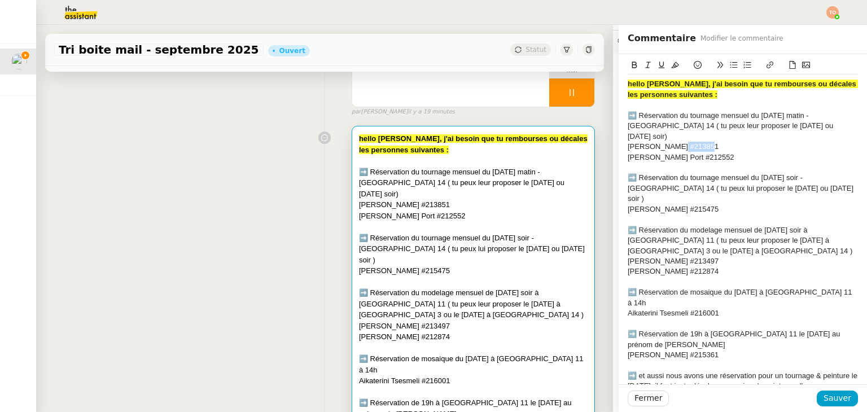
drag, startPoint x: 664, startPoint y: 134, endPoint x: 698, endPoint y: 138, distance: 33.6
click at [432, 142] on div "[PERSON_NAME] #213851" at bounding box center [743, 147] width 230 height 10
copy div "#213851"
click at [432, 142] on div "[PERSON_NAME] #213851" at bounding box center [743, 147] width 230 height 10
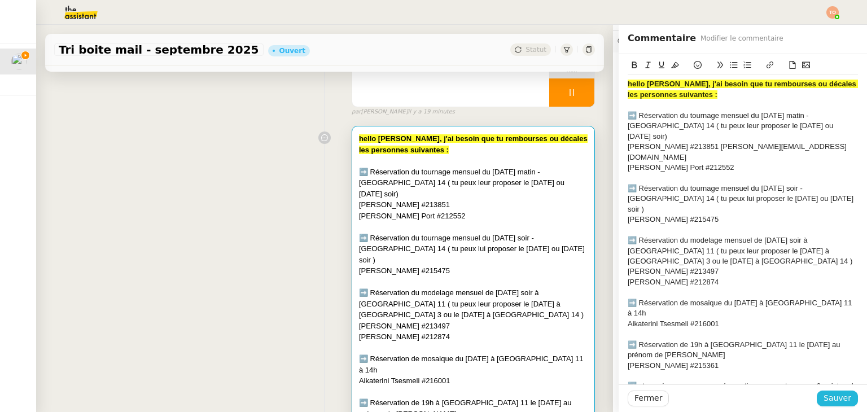
click at [432, 392] on span "Sauver" at bounding box center [838, 398] width 28 height 13
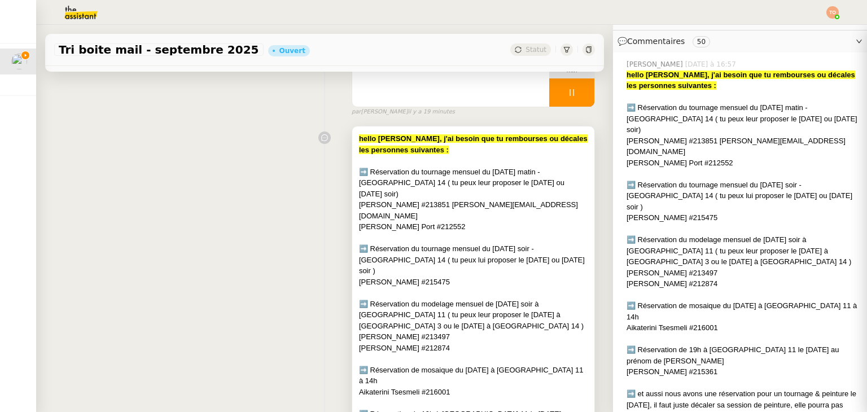
click at [431, 221] on div "[PERSON_NAME] Port #212552" at bounding box center [473, 226] width 229 height 11
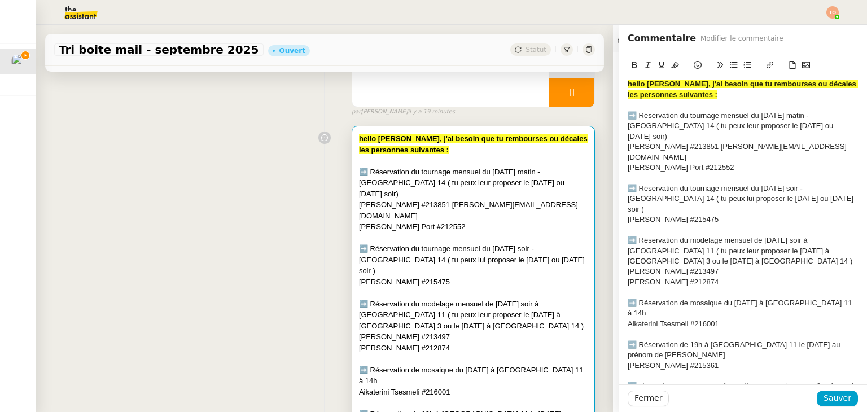
click at [431, 221] on div "[PERSON_NAME] Port #212552" at bounding box center [473, 226] width 229 height 11
click at [414, 221] on div "[PERSON_NAME] Port #212552" at bounding box center [473, 226] width 229 height 11
copy div "212552"
click at [432, 163] on div "[PERSON_NAME] Port #212552" at bounding box center [743, 168] width 230 height 10
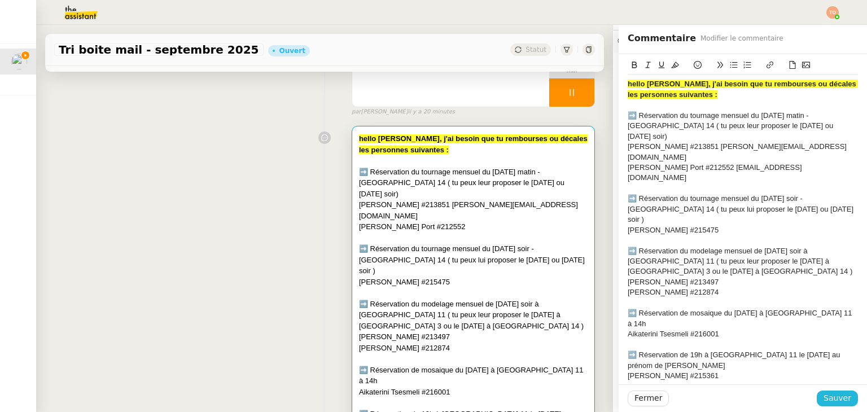
click at [432, 393] on button "Sauver" at bounding box center [837, 399] width 41 height 16
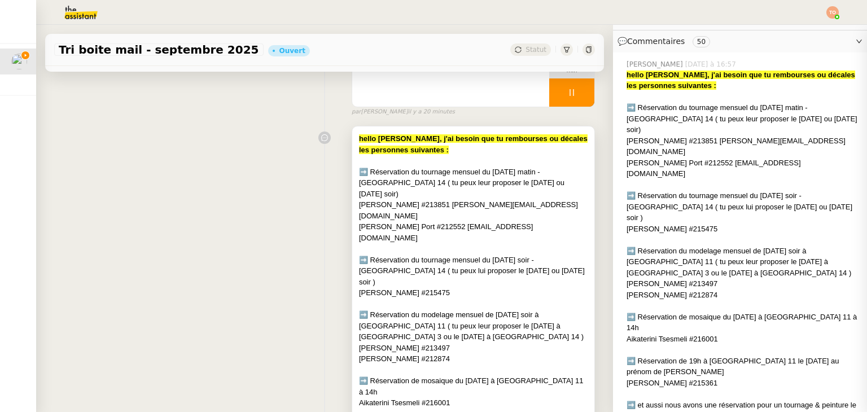
click at [406, 287] on div "[PERSON_NAME] #215475" at bounding box center [473, 292] width 229 height 11
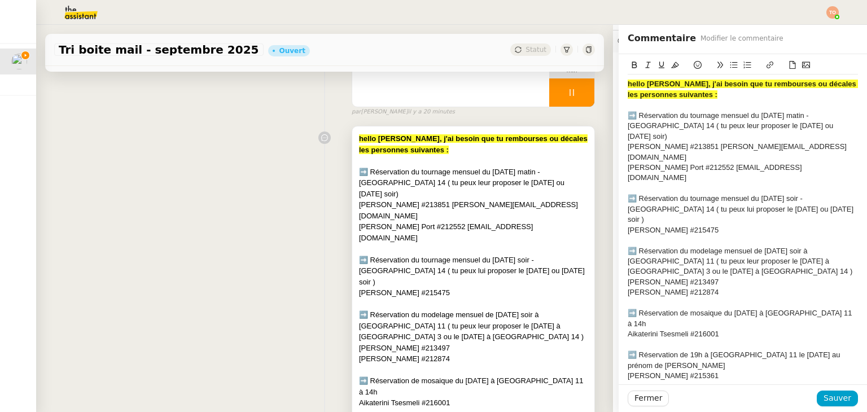
click at [406, 287] on div "[PERSON_NAME] #215475" at bounding box center [473, 292] width 229 height 11
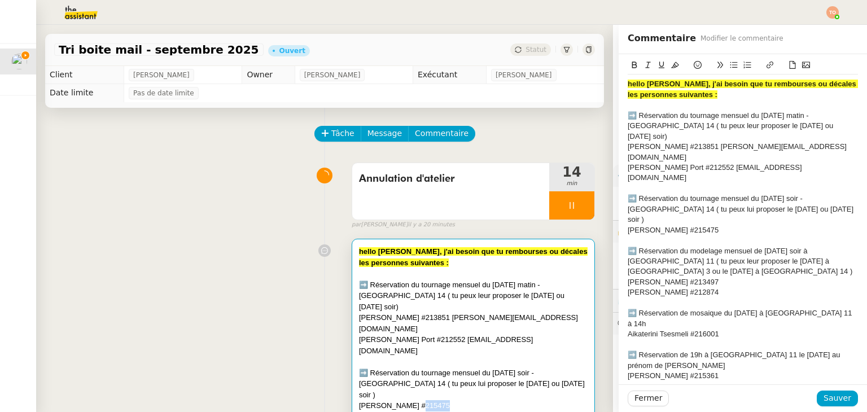
scroll to position [282, 0]
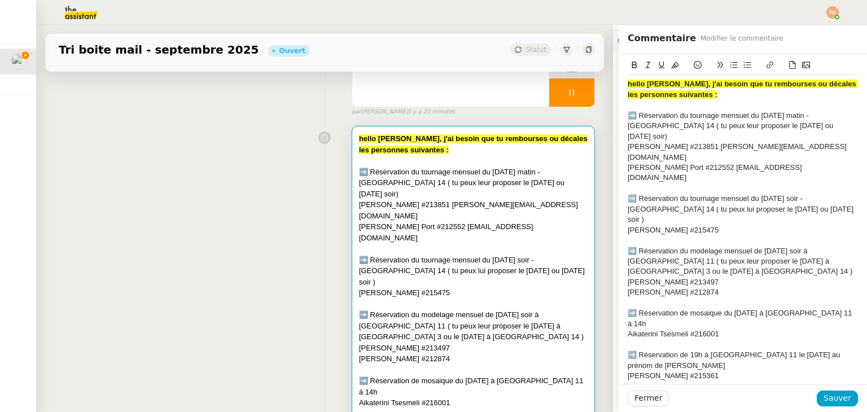
click at [704, 225] on div "[PERSON_NAME] #215475" at bounding box center [743, 230] width 230 height 10
click at [835, 398] on span "Sauver" at bounding box center [838, 398] width 28 height 13
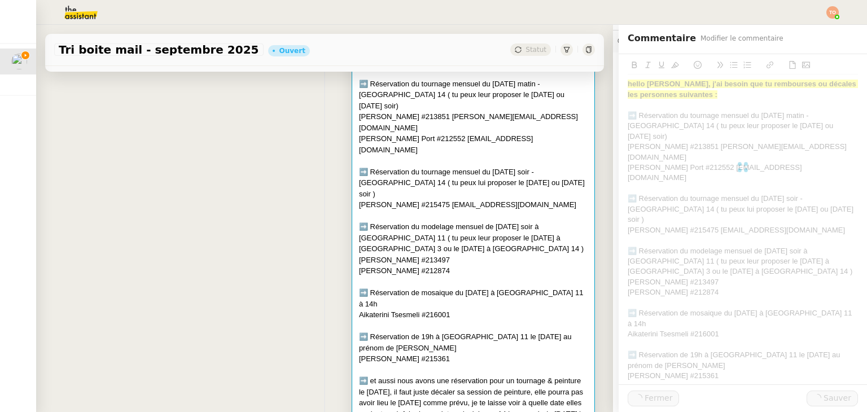
scroll to position [226, 0]
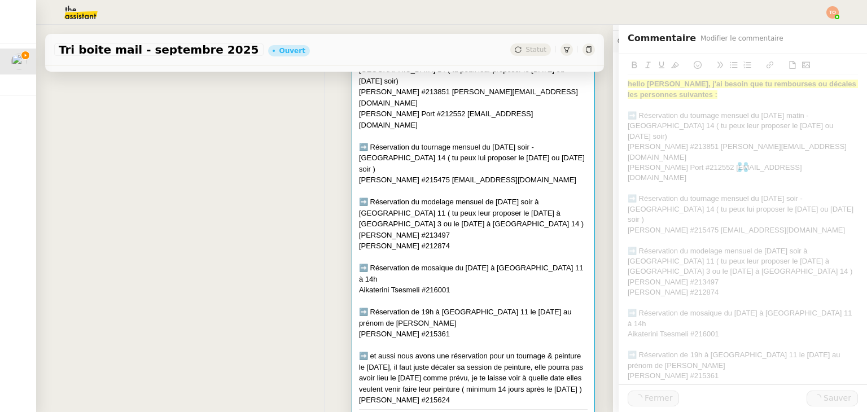
click at [420, 230] on div "[PERSON_NAME] #213497" at bounding box center [473, 235] width 229 height 11
copy div "213497"
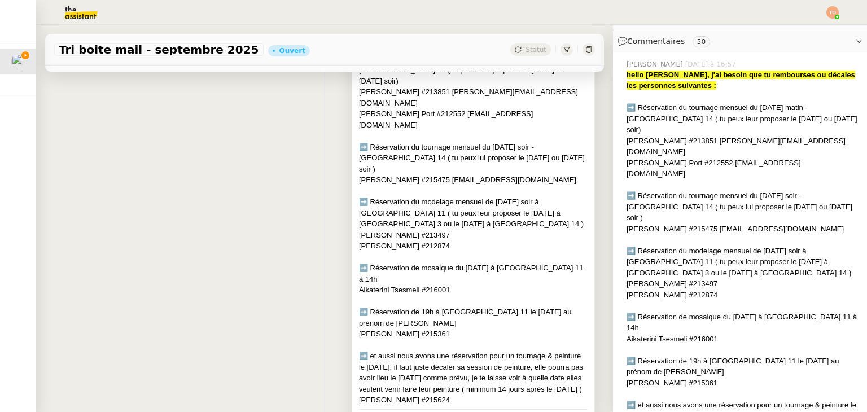
click at [531, 252] on div at bounding box center [473, 257] width 229 height 11
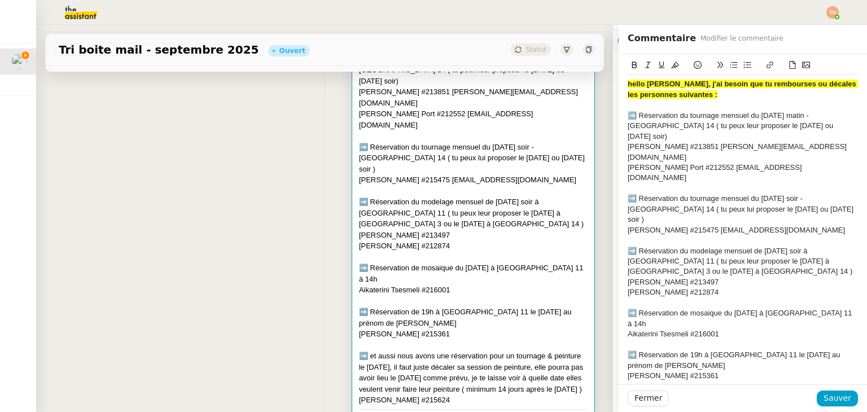
click at [732, 277] on div "[PERSON_NAME] #213497" at bounding box center [743, 282] width 230 height 10
click at [831, 397] on span "Sauver" at bounding box center [838, 398] width 28 height 13
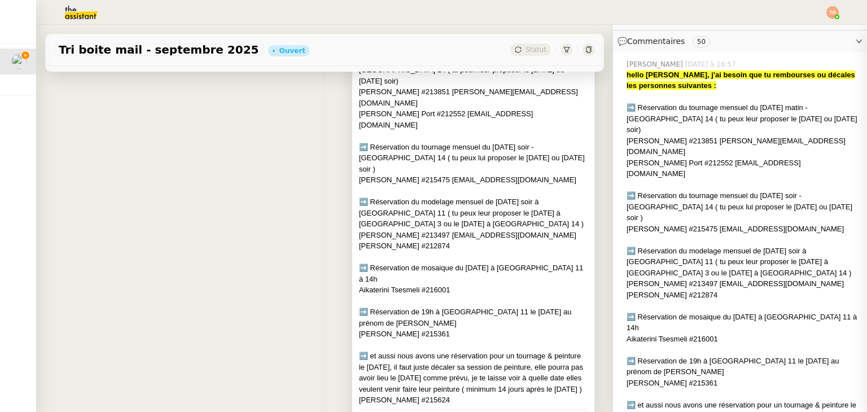
click at [423, 240] on div "[PERSON_NAME] #212874" at bounding box center [473, 245] width 229 height 11
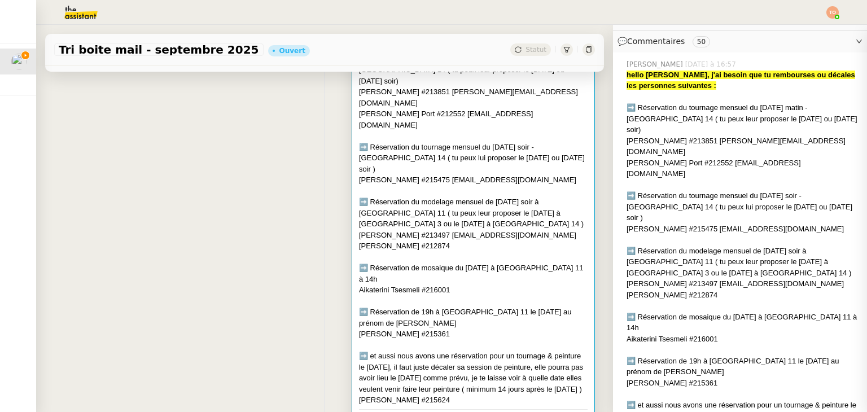
click at [423, 240] on div "[PERSON_NAME] #212874" at bounding box center [473, 245] width 229 height 11
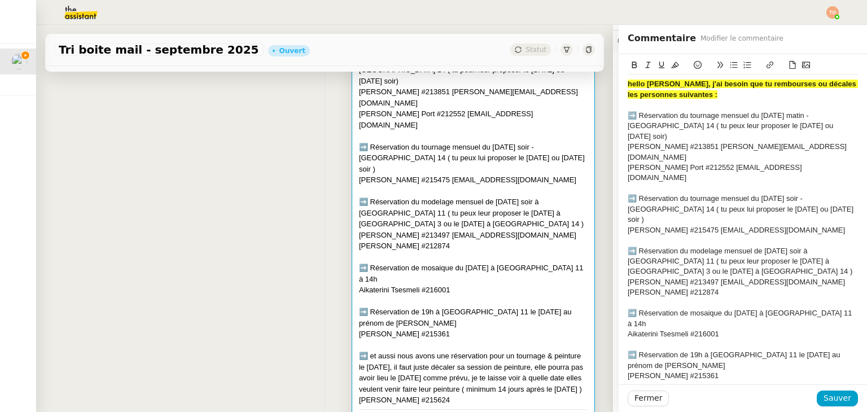
click at [754, 287] on div "[PERSON_NAME] #212874" at bounding box center [743, 292] width 230 height 10
click at [829, 392] on span "Sauver" at bounding box center [838, 398] width 28 height 13
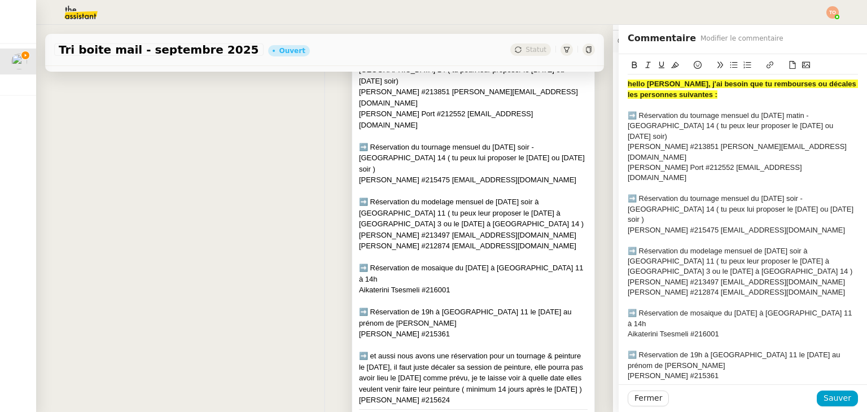
click at [435, 284] on div "Aikaterini Tsesmeli #216001" at bounding box center [473, 289] width 229 height 11
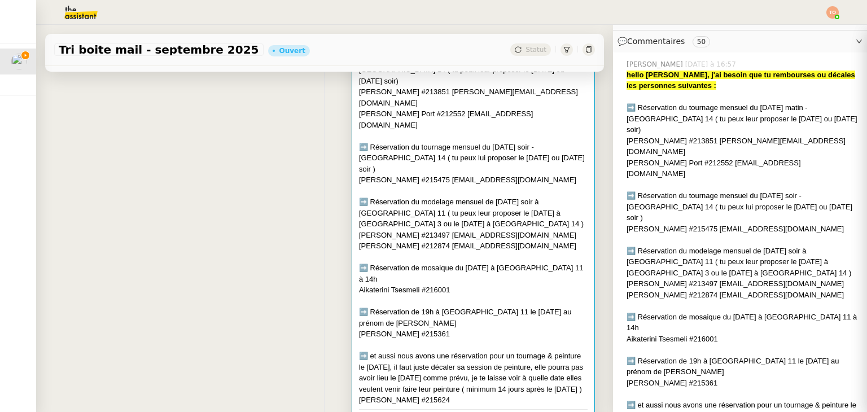
click at [435, 284] on div "Aikaterini Tsesmeli #216001" at bounding box center [473, 289] width 229 height 11
copy div "216001"
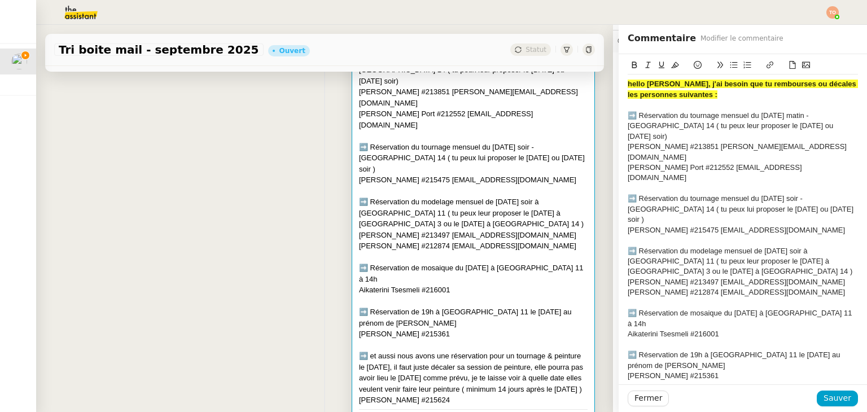
click at [745, 329] on div "Aikaterini Tsesmeli #216001" at bounding box center [743, 334] width 230 height 10
click at [830, 392] on span "Sauver" at bounding box center [838, 398] width 28 height 13
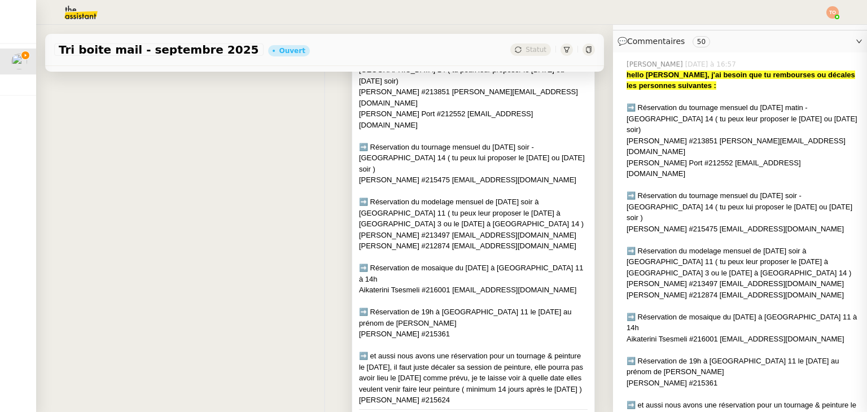
click at [439, 329] on div "[PERSON_NAME] #215361" at bounding box center [473, 334] width 229 height 11
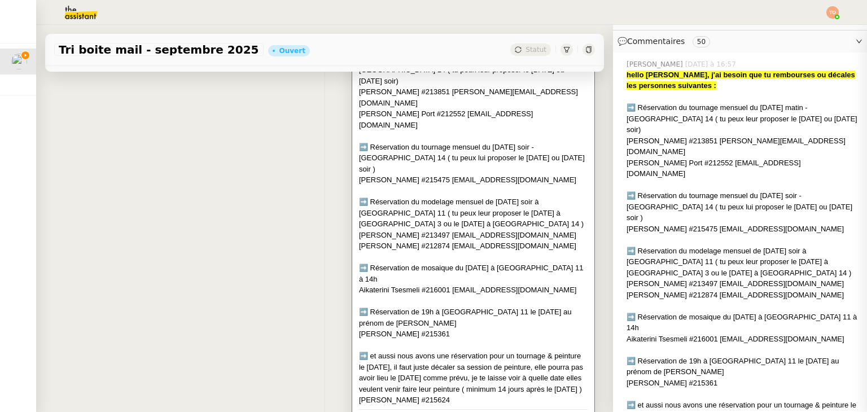
click at [439, 329] on div "[PERSON_NAME] #215361" at bounding box center [473, 334] width 229 height 11
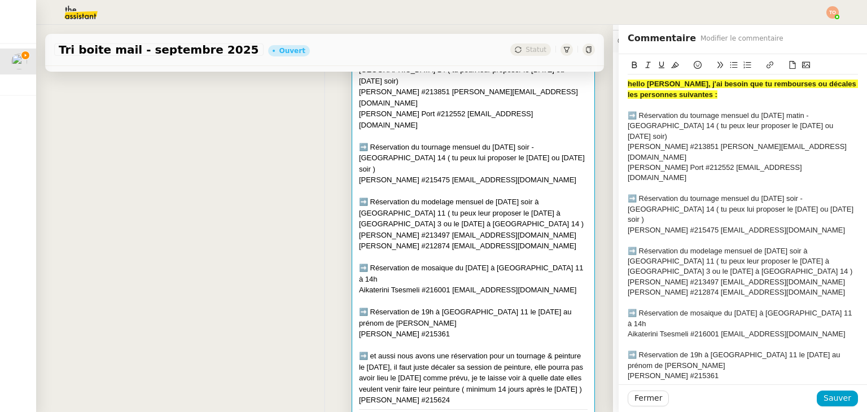
click at [737, 371] on div "[PERSON_NAME] #215361" at bounding box center [743, 376] width 230 height 10
click at [830, 392] on span "Sauver" at bounding box center [838, 398] width 28 height 13
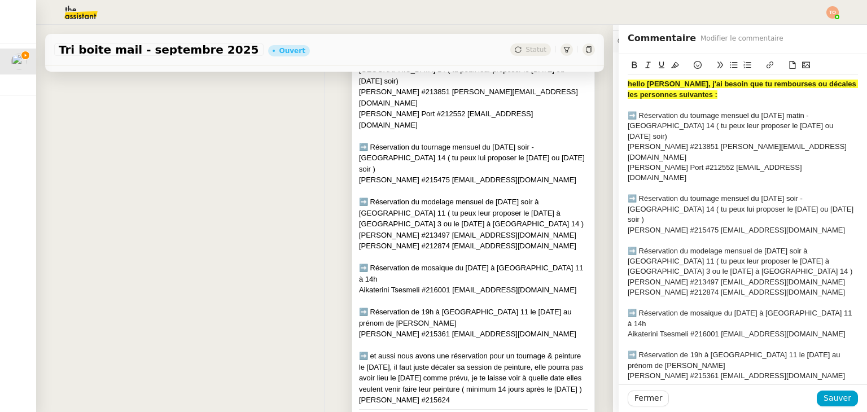
click at [408, 395] on div "[PERSON_NAME] #215624" at bounding box center [473, 400] width 229 height 11
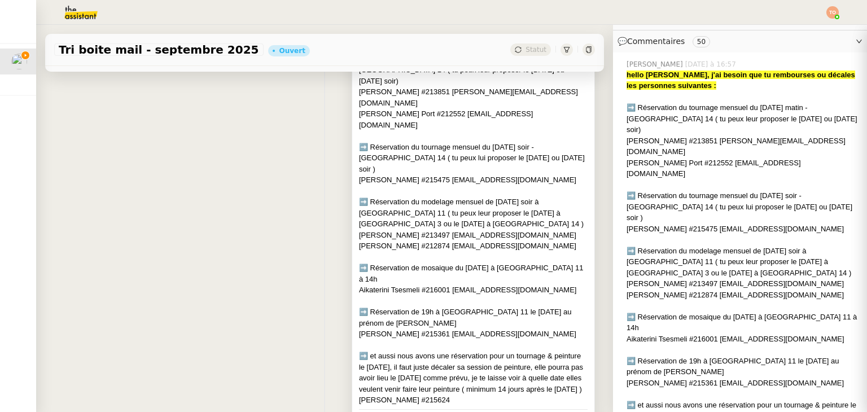
click at [408, 395] on div "[PERSON_NAME] #215624" at bounding box center [473, 400] width 229 height 11
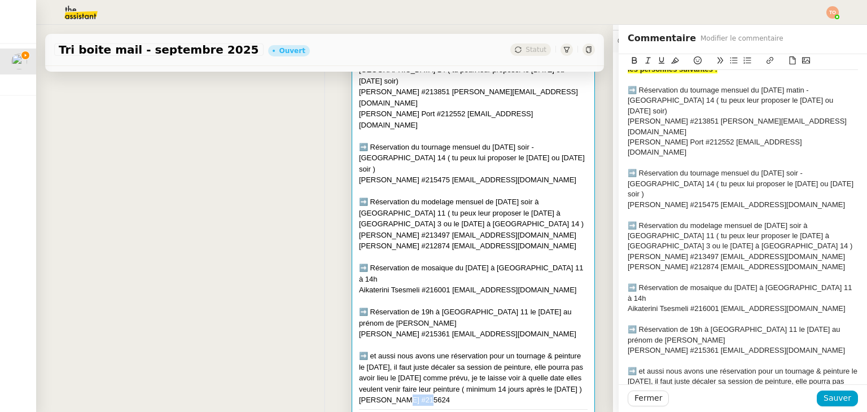
scroll to position [50, 0]
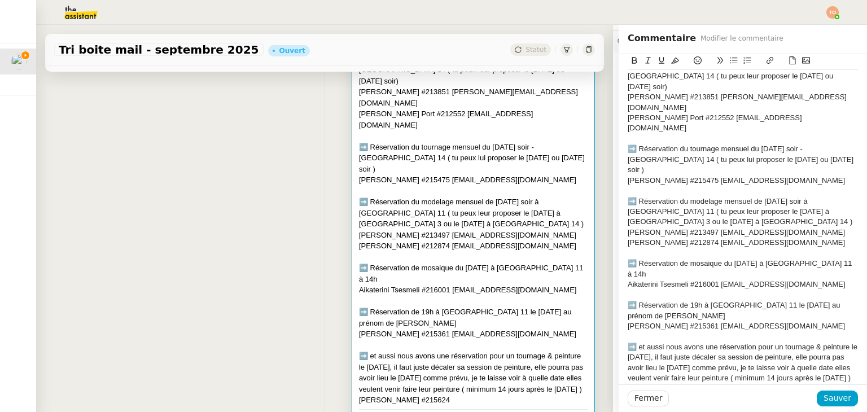
click at [716, 384] on div "[PERSON_NAME] #215624" at bounding box center [743, 389] width 230 height 10
paste div
click at [840, 392] on span "Sauver" at bounding box center [838, 398] width 28 height 13
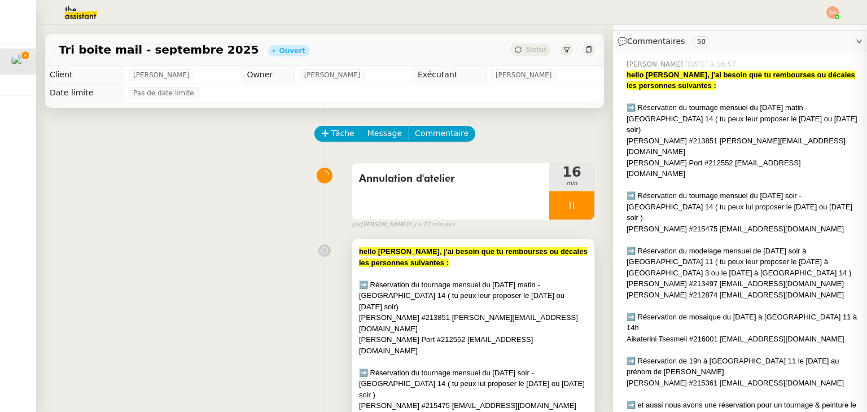
click at [456, 258] on div "hello [PERSON_NAME], j'ai besoin que tu rembourses ou décales les personnes sui…" at bounding box center [473, 257] width 229 height 22
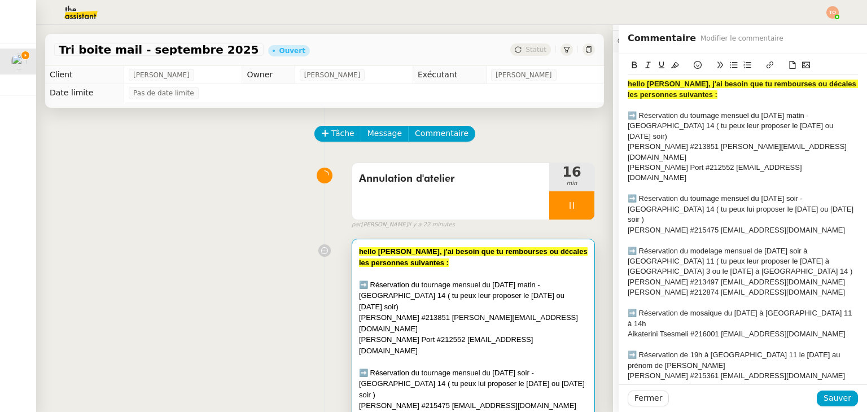
click at [240, 199] on div "Annulation d'atelier 16 min false par Tatyana O. il y a 22 minutes" at bounding box center [324, 193] width 541 height 72
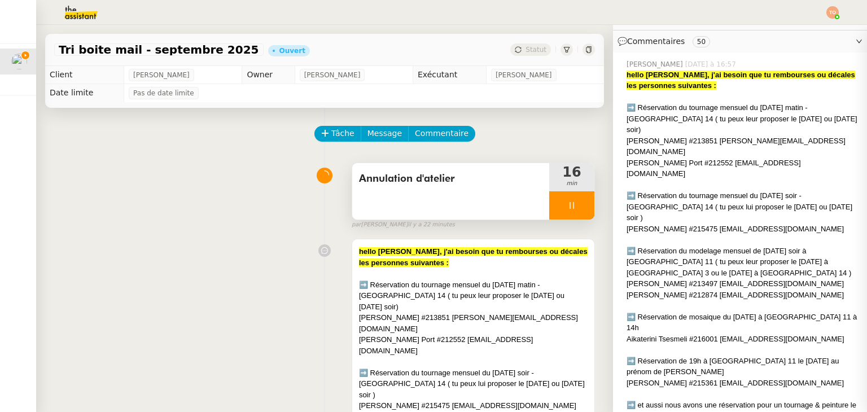
click at [567, 210] on icon at bounding box center [571, 205] width 9 height 9
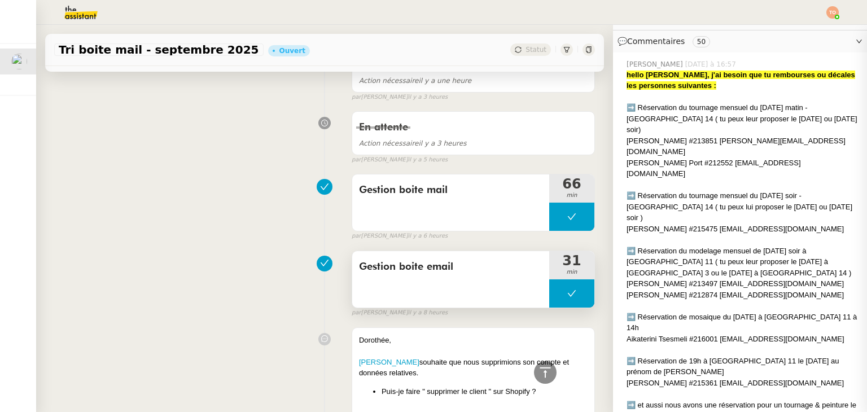
scroll to position [621, 0]
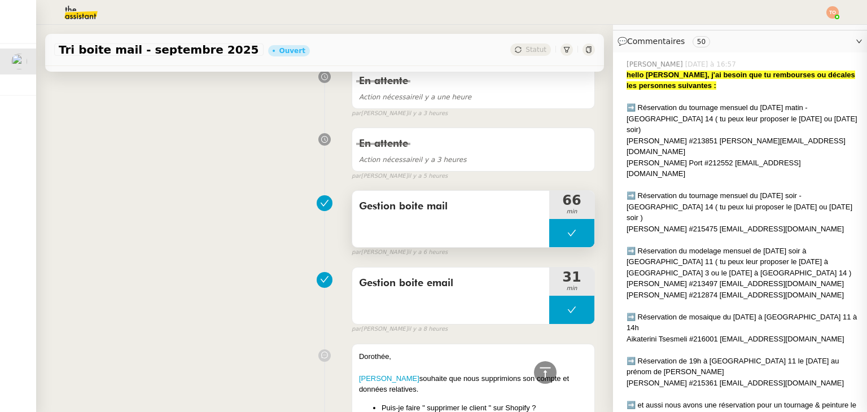
click at [549, 219] on button at bounding box center [571, 233] width 45 height 28
click at [549, 219] on div at bounding box center [560, 233] width 23 height 28
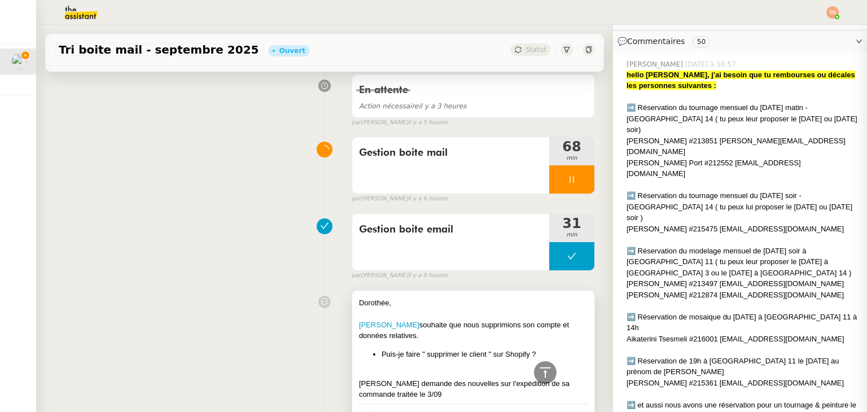
scroll to position [677, 0]
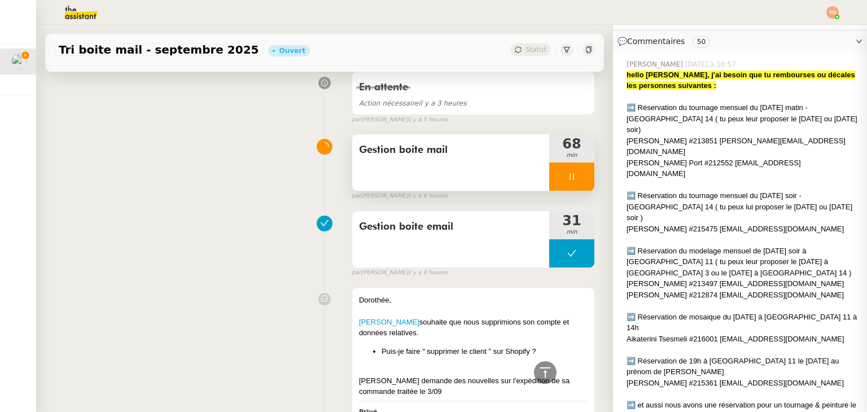
click at [575, 163] on div at bounding box center [571, 177] width 45 height 28
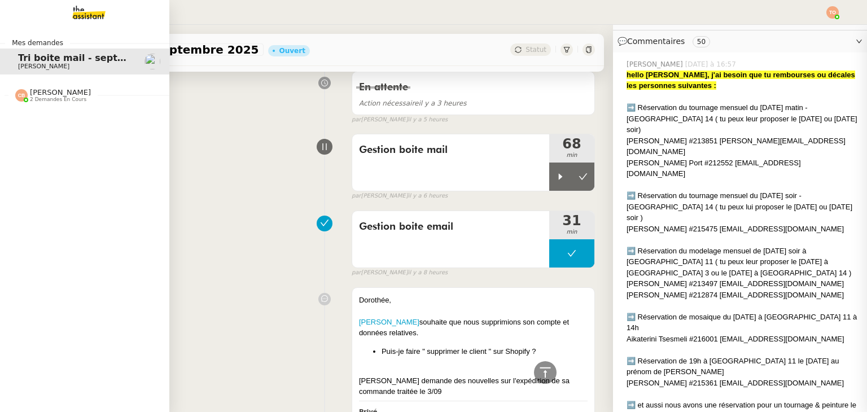
click at [86, 23] on img at bounding box center [79, 12] width 87 height 25
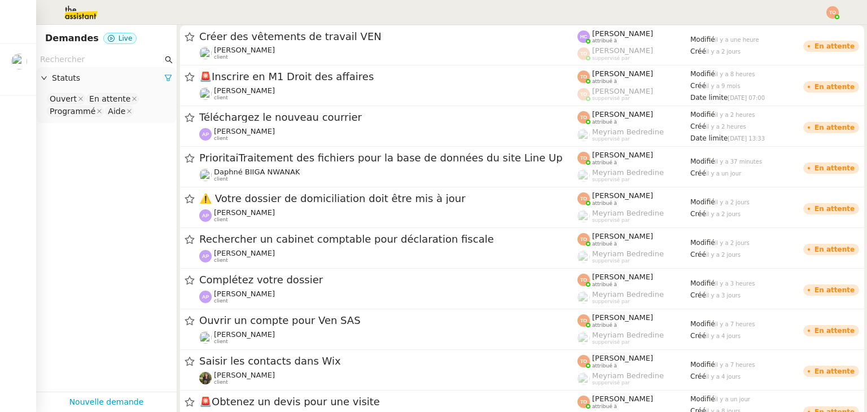
click at [126, 58] on input "text" at bounding box center [101, 59] width 122 height 13
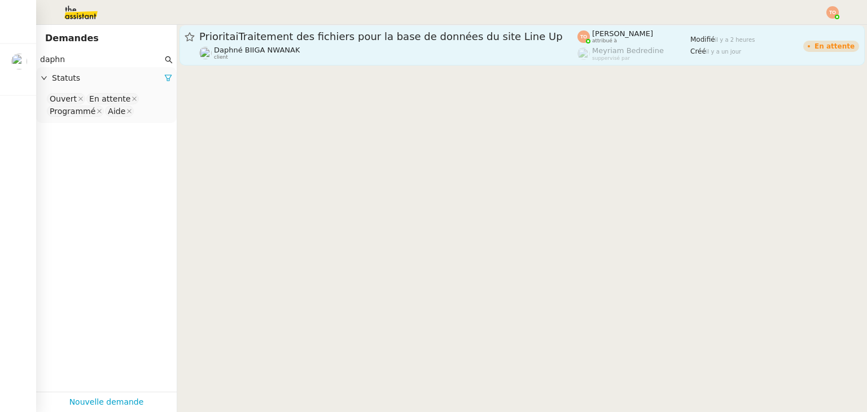
type input "daphn"
click at [245, 55] on div "Daphné BIIGA NWANAK client" at bounding box center [257, 53] width 86 height 15
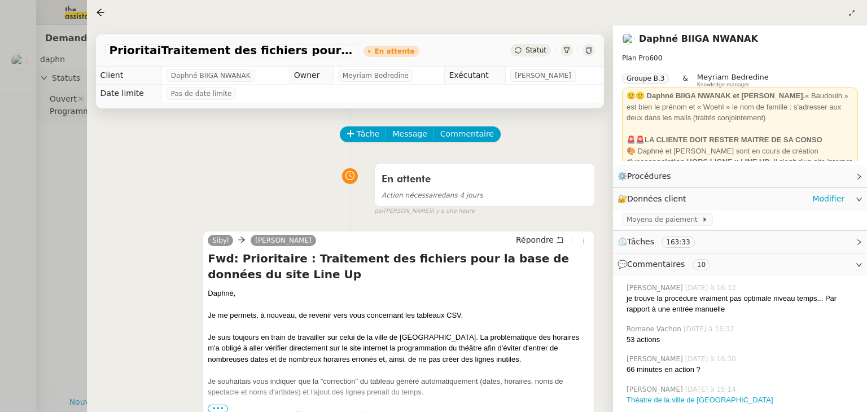
click at [737, 195] on div "🔐 Données client Modifier" at bounding box center [731, 198] width 227 height 13
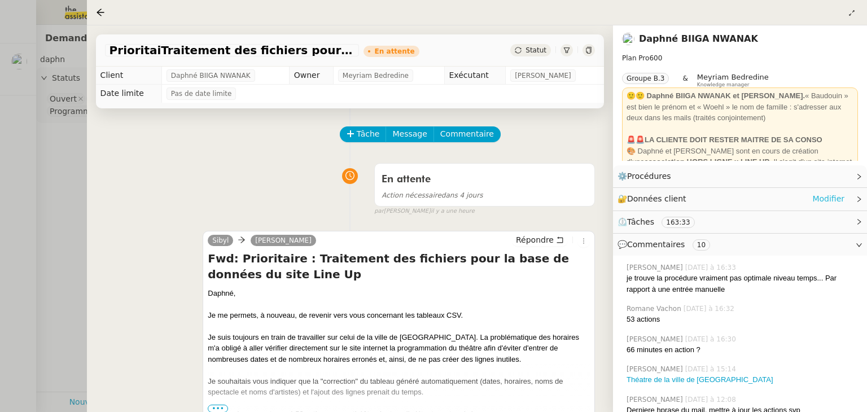
click at [816, 196] on link "Modifier" at bounding box center [828, 198] width 32 height 13
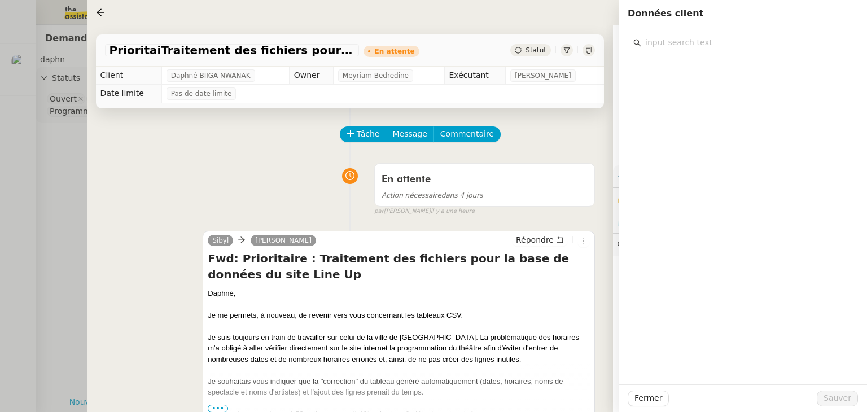
click at [687, 50] on input "text" at bounding box center [746, 42] width 211 height 15
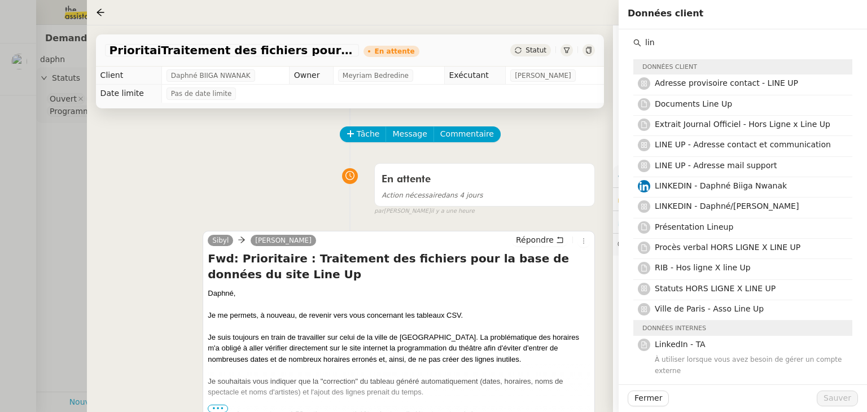
click at [735, 39] on input "lin" at bounding box center [746, 42] width 211 height 15
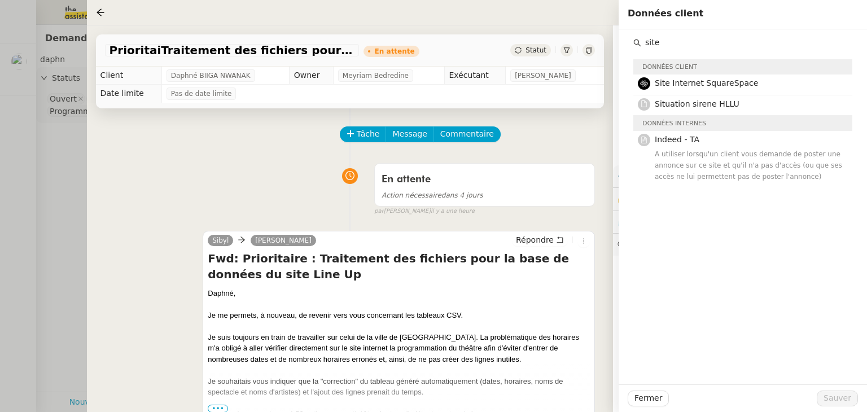
type input "site"
click at [577, 129] on div "Tâche Message Commentaire" at bounding box center [468, 139] width 254 height 27
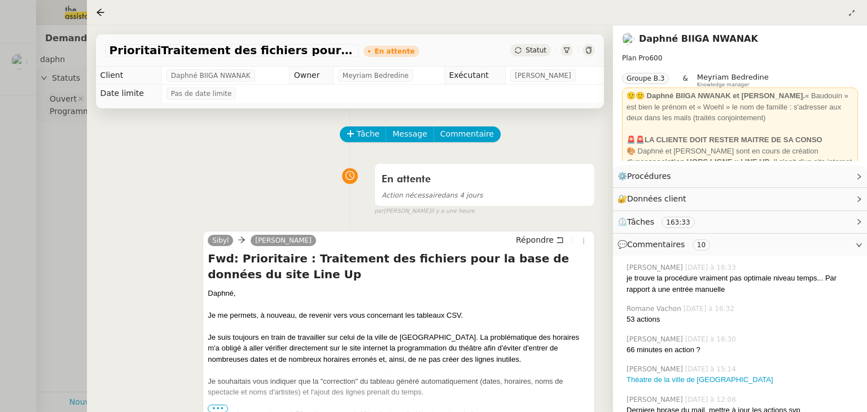
click at [71, 110] on div at bounding box center [433, 206] width 867 height 412
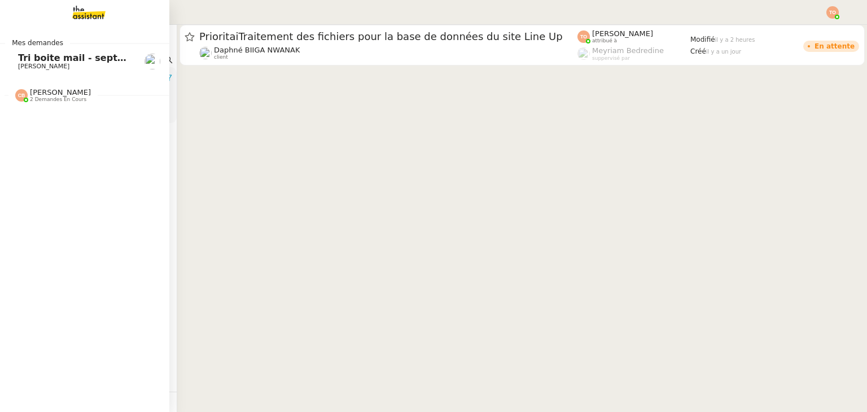
click at [10, 57] on link "Tri boite mail - [DATE] [PERSON_NAME]" at bounding box center [84, 62] width 169 height 26
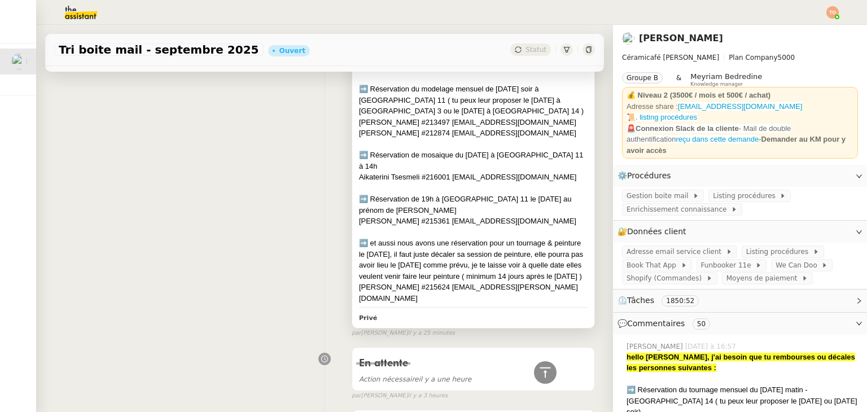
scroll to position [621, 0]
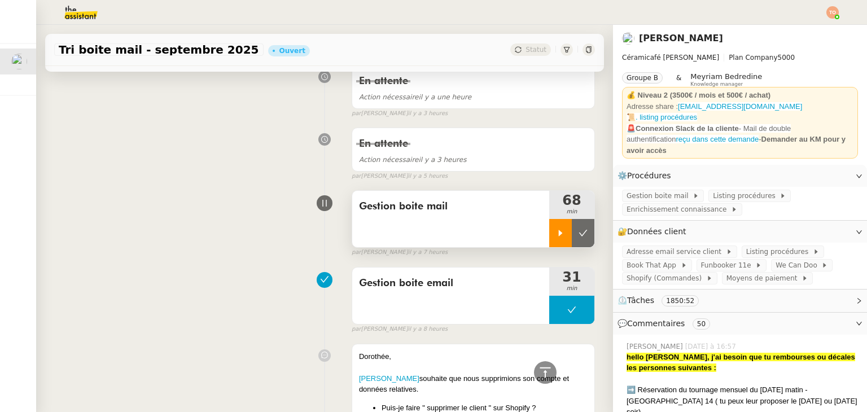
click at [549, 219] on div at bounding box center [560, 233] width 23 height 28
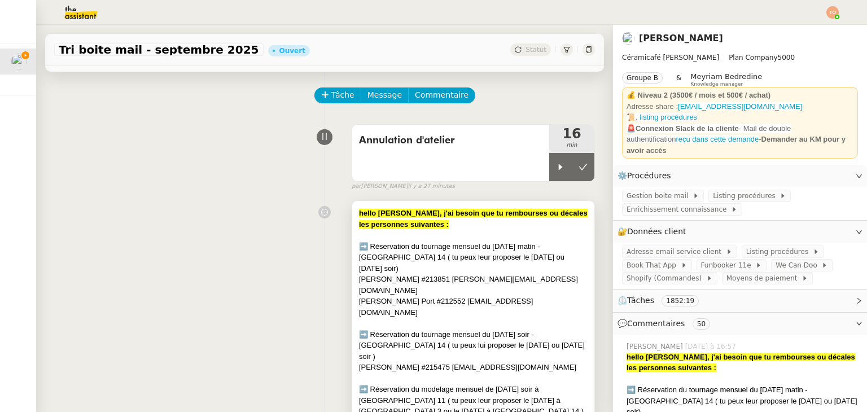
scroll to position [0, 0]
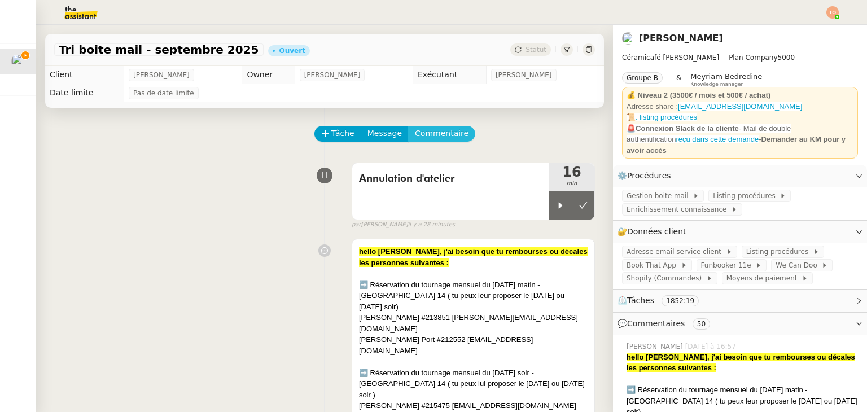
click at [427, 134] on span "Commentaire" at bounding box center [442, 133] width 54 height 13
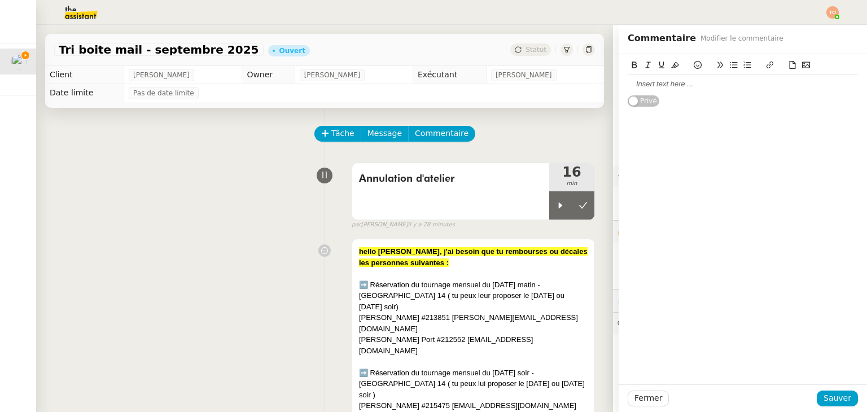
click at [662, 86] on div at bounding box center [743, 84] width 230 height 10
drag, startPoint x: 664, startPoint y: 97, endPoint x: 619, endPoint y: 86, distance: 46.8
click at [628, 86] on div "Shopify Faire un retour à Ekaterina Rozhavskaya pour la carte cadeau paris 3" at bounding box center [743, 89] width 230 height 21
click at [651, 391] on div "Fermer Sauver" at bounding box center [743, 398] width 248 height 28
click at [650, 394] on button "Fermer" at bounding box center [648, 399] width 41 height 16
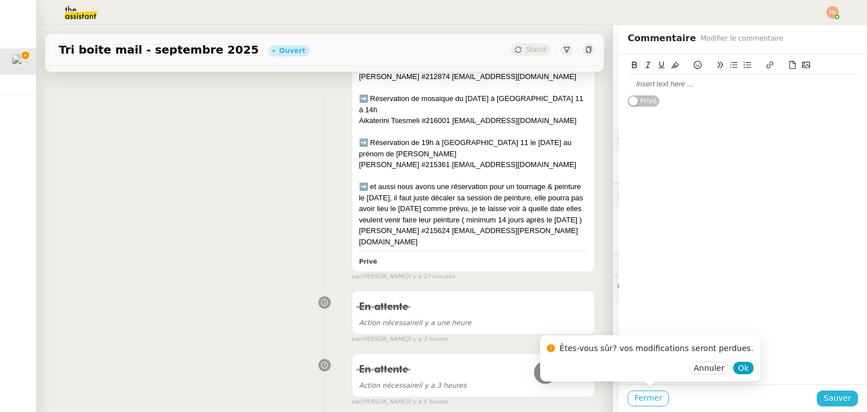
scroll to position [56, 0]
click at [844, 397] on button "Sauver" at bounding box center [837, 399] width 41 height 16
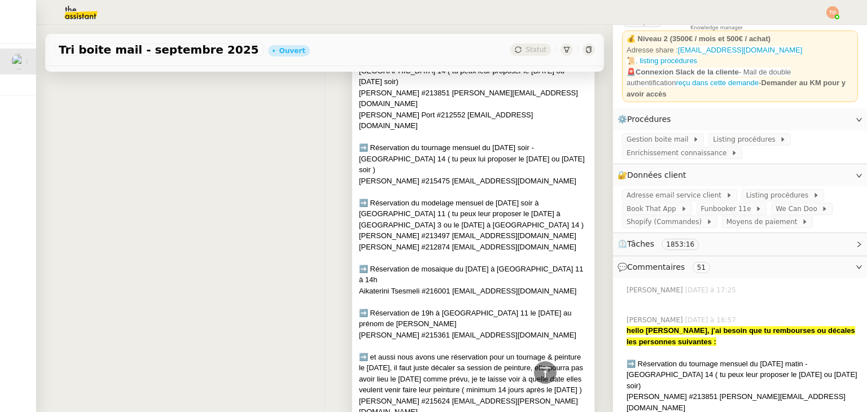
scroll to position [61, 0]
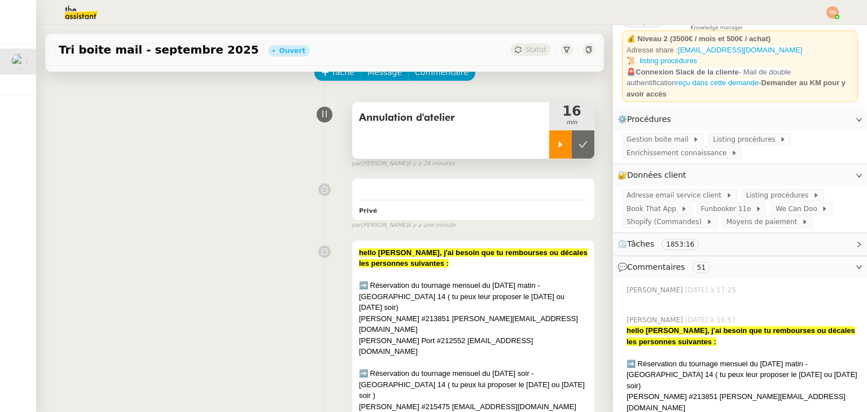
click at [551, 143] on div at bounding box center [560, 144] width 23 height 28
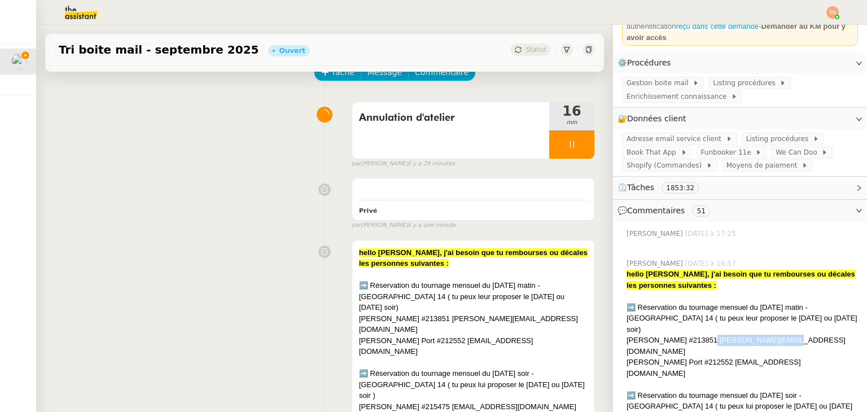
drag, startPoint x: 693, startPoint y: 334, endPoint x: 761, endPoint y: 334, distance: 68.3
click at [761, 335] on div "[PERSON_NAME] #213851 [PERSON_NAME][EMAIL_ADDRESS][DOMAIN_NAME]" at bounding box center [742, 346] width 231 height 22
copy div "annie.cohier@free.fr"
click at [713, 83] on span "Listing procédures" at bounding box center [746, 82] width 67 height 11
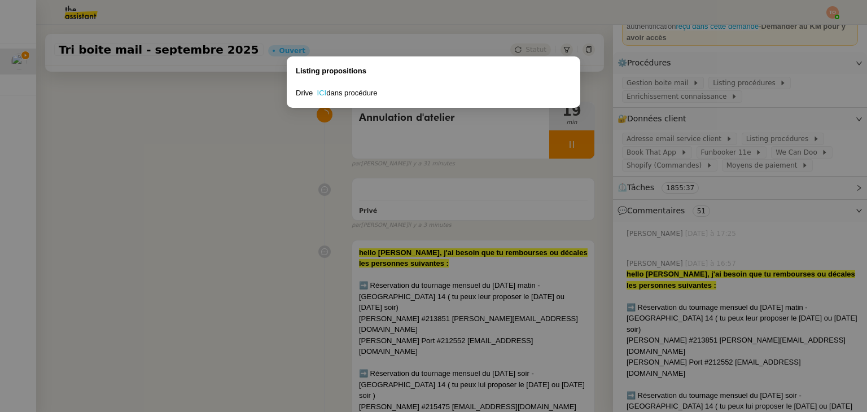
click at [322, 94] on link "ICI" at bounding box center [322, 93] width 10 height 8
click at [743, 337] on nz-modal-container "Listing propositions Drive ICI dans procédure" at bounding box center [433, 206] width 867 height 412
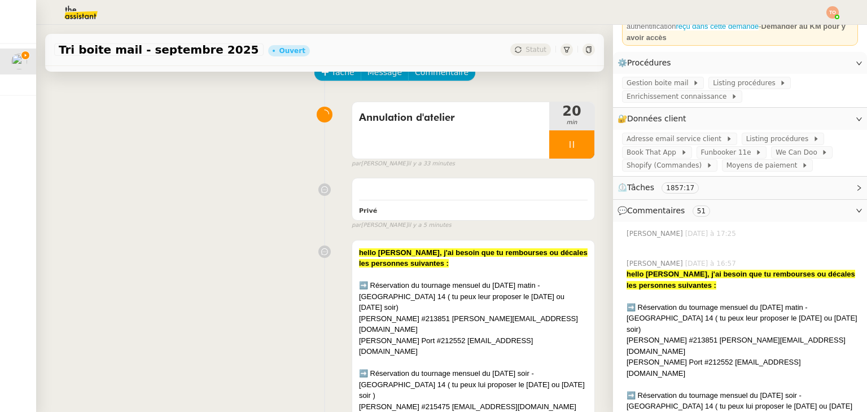
copy div "215475"
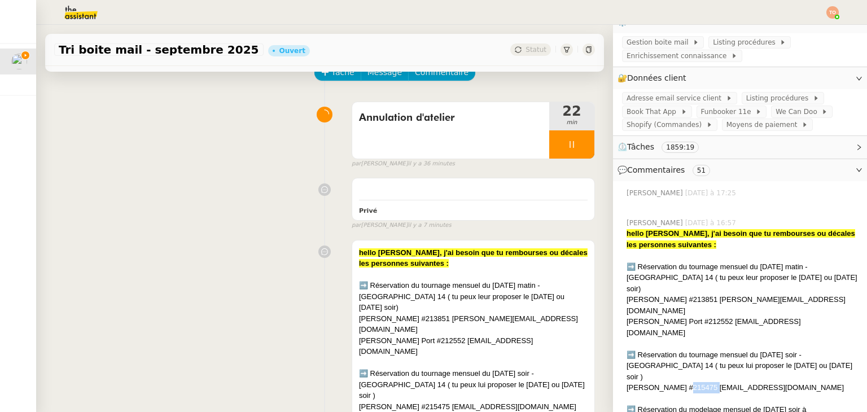
scroll to position [226, 0]
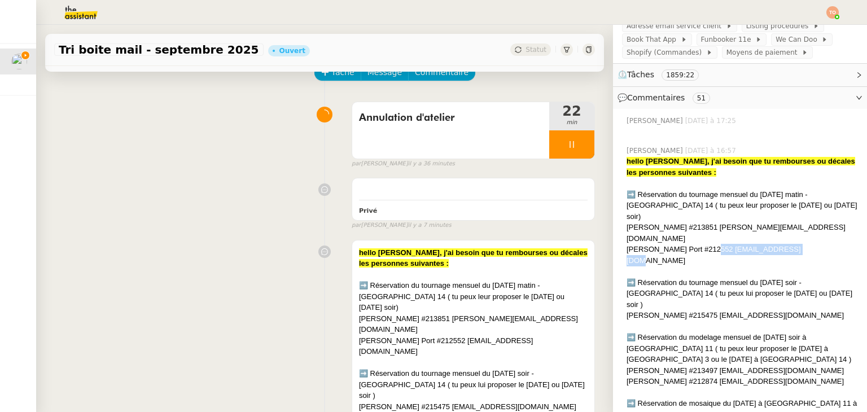
copy div "mponcharra123@gmail.com"
drag, startPoint x: 794, startPoint y: 233, endPoint x: 704, endPoint y: 231, distance: 89.2
click at [704, 244] on div "[PERSON_NAME] Port #212552 [EMAIL_ADDRESS][DOMAIN_NAME]" at bounding box center [742, 255] width 231 height 22
copy div "alice.bernard12@gmail.com"
drag, startPoint x: 695, startPoint y: 278, endPoint x: 790, endPoint y: 270, distance: 95.2
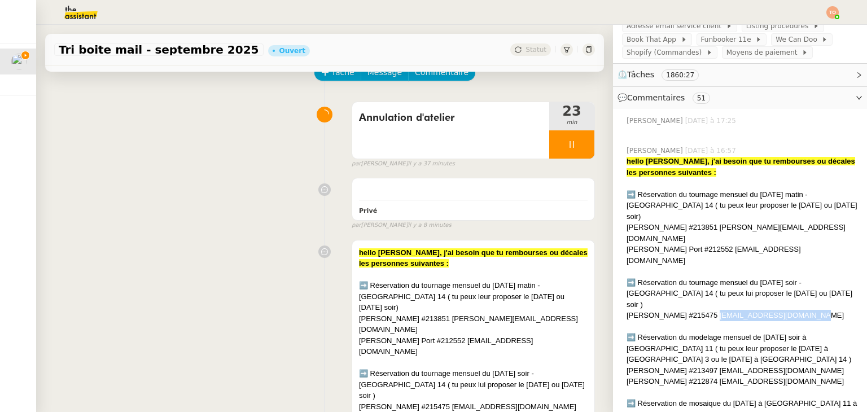
click at [790, 310] on div "Alice Bernard #215475 alice.bernard12@gmail.com" at bounding box center [742, 315] width 231 height 11
click at [491, 313] on div "[PERSON_NAME] #213851 [PERSON_NAME][EMAIL_ADDRESS][DOMAIN_NAME]" at bounding box center [473, 324] width 229 height 22
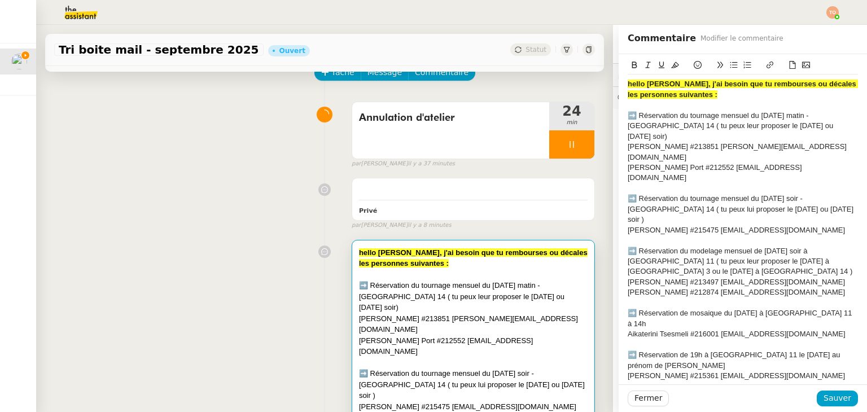
click at [628, 142] on div "[PERSON_NAME] #213851 [PERSON_NAME][EMAIL_ADDRESS][DOMAIN_NAME]" at bounding box center [743, 152] width 230 height 21
click at [693, 67] on button at bounding box center [698, 65] width 14 height 13
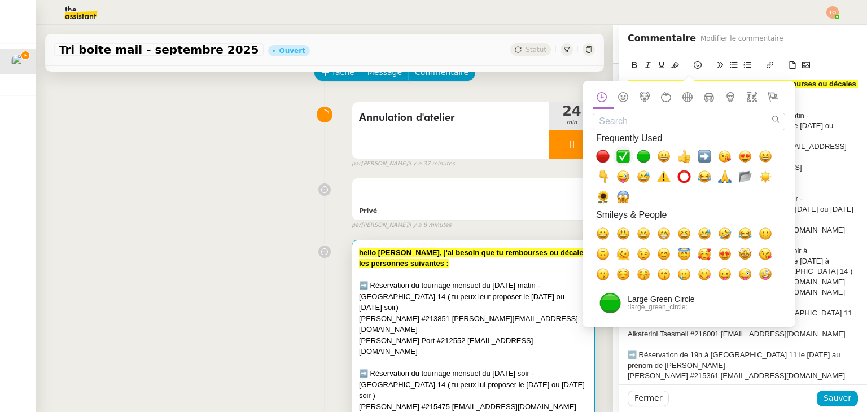
click at [624, 156] on span "✅, white_check_mark" at bounding box center [623, 157] width 14 height 14
click at [824, 397] on span "Sauver" at bounding box center [838, 398] width 28 height 13
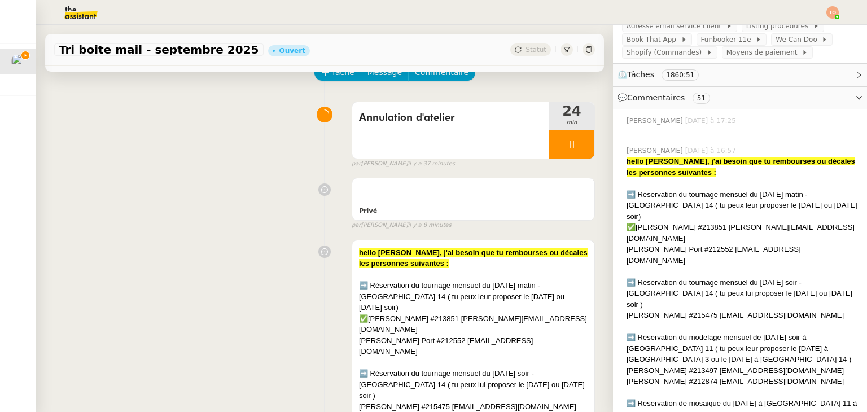
click at [627, 222] on div "✅Annie Cohier #213851 annie.cohier@free.fr" at bounding box center [742, 233] width 231 height 22
click at [680, 277] on div "➡️ Réservation du tournage mensuel du [DATE] soir - [GEOGRAPHIC_DATA] 14 ( tu p…" at bounding box center [742, 293] width 231 height 33
click at [492, 313] on div "✅Annie Cohier #213851 annie.cohier@free.fr" at bounding box center [473, 324] width 229 height 22
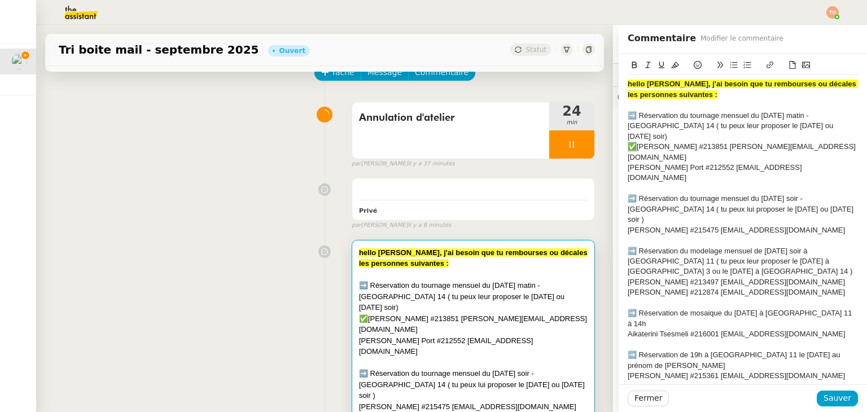
drag, startPoint x: 628, startPoint y: 134, endPoint x: 621, endPoint y: 134, distance: 6.8
click at [628, 142] on div "✅Annie Cohier #213851 annie.cohier@free.fr" at bounding box center [743, 152] width 230 height 21
copy div "✅"
click at [628, 163] on div "[PERSON_NAME] Port #212552 [EMAIL_ADDRESS][DOMAIN_NAME]" at bounding box center [743, 173] width 230 height 21
click at [628, 225] on div "Alice Bernard #215475 alice.bernard12@gmail.com" at bounding box center [743, 230] width 230 height 10
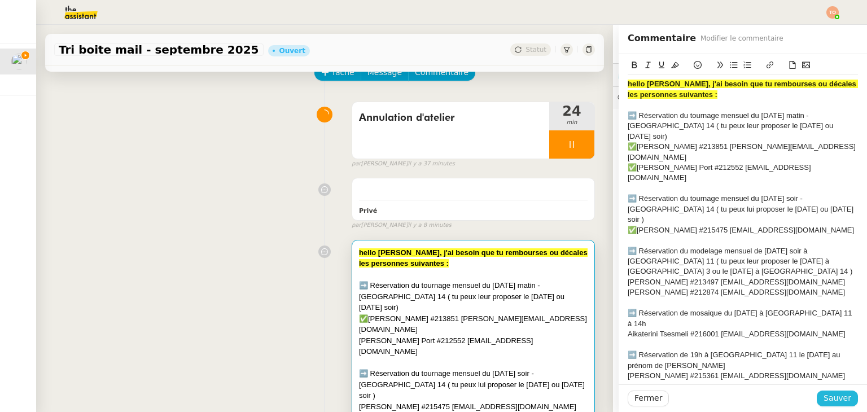
click at [826, 392] on span "Sauver" at bounding box center [838, 398] width 28 height 13
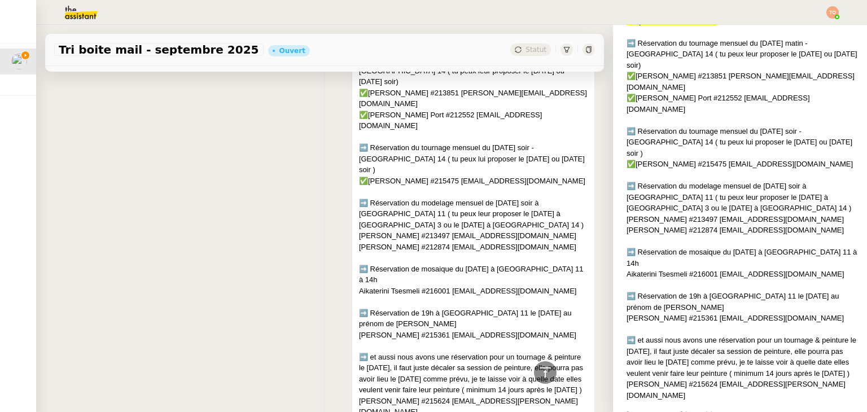
scroll to position [395, 0]
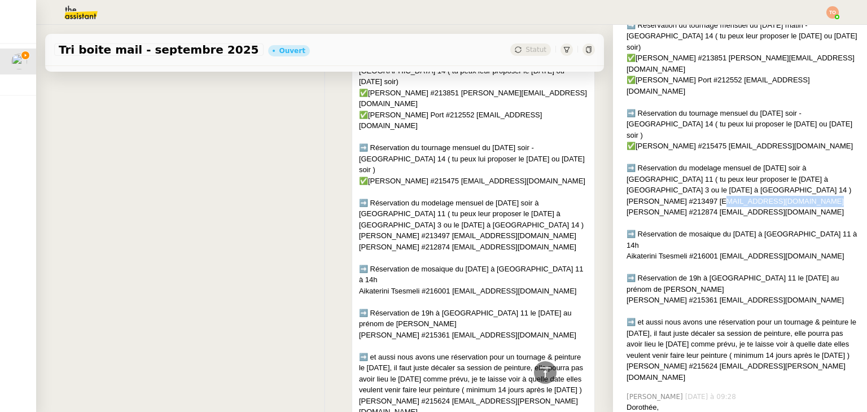
copy div "elenadelaplata@hotmail.com"
drag, startPoint x: 704, startPoint y: 150, endPoint x: 797, endPoint y: 152, distance: 92.6
click at [797, 196] on div "Hélène Morlevat #213497 elenadelaplata@hotmail.com" at bounding box center [742, 201] width 231 height 11
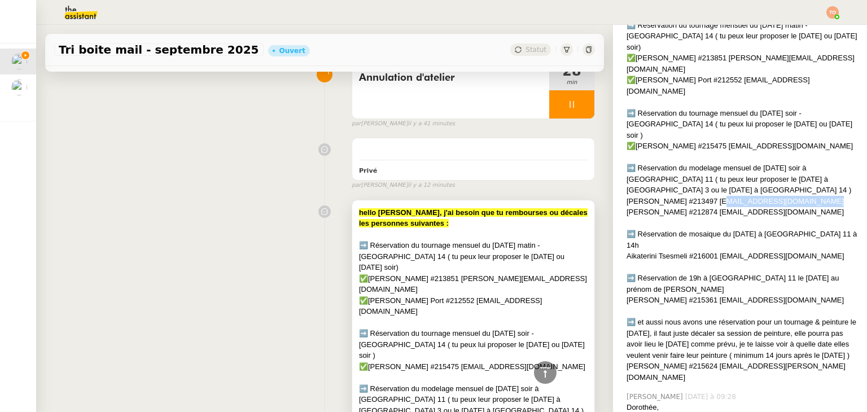
scroll to position [0, 0]
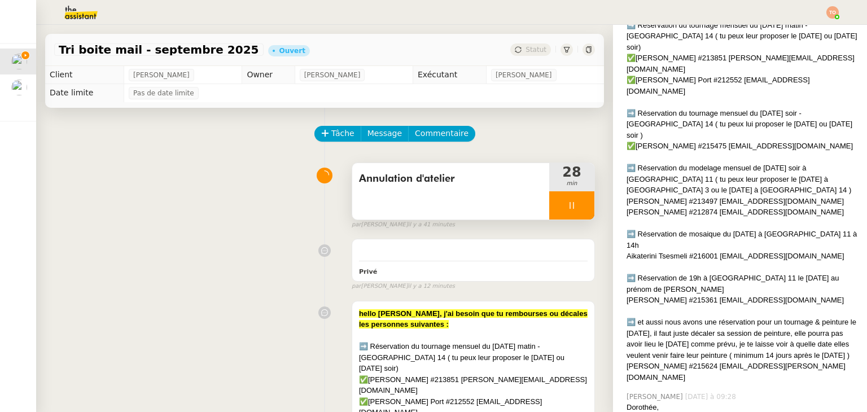
click at [549, 201] on div at bounding box center [571, 205] width 45 height 28
click at [579, 206] on icon at bounding box center [583, 205] width 9 height 9
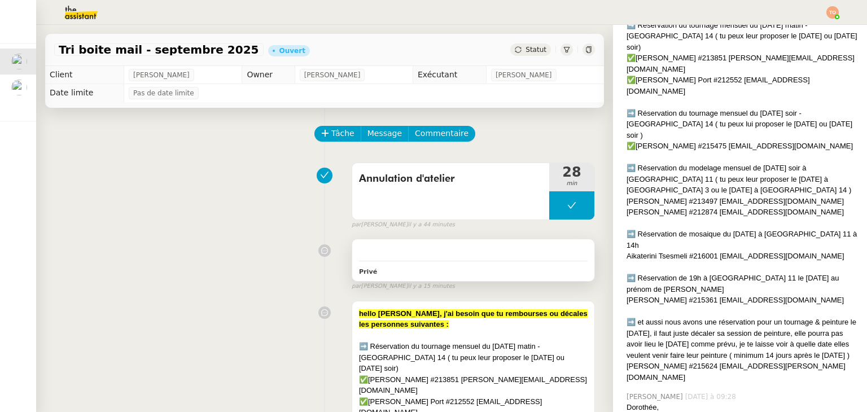
click at [465, 246] on div "Privé" at bounding box center [473, 260] width 242 height 42
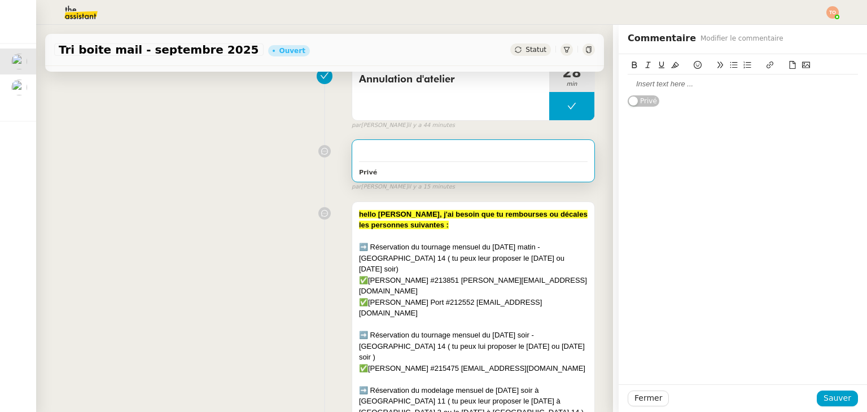
scroll to position [169, 0]
